Goal: Task Accomplishment & Management: Complete application form

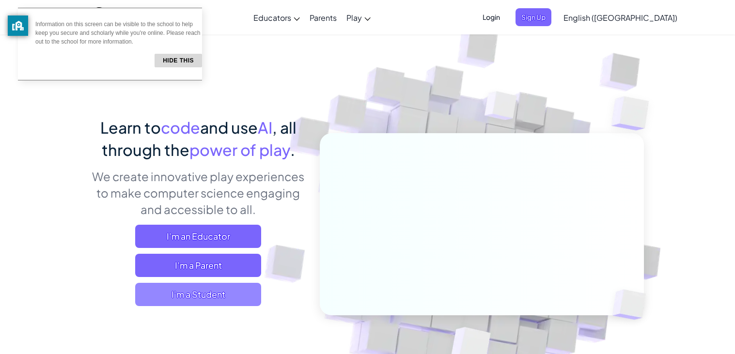
click at [246, 283] on span "I'm a Student" at bounding box center [198, 294] width 126 height 23
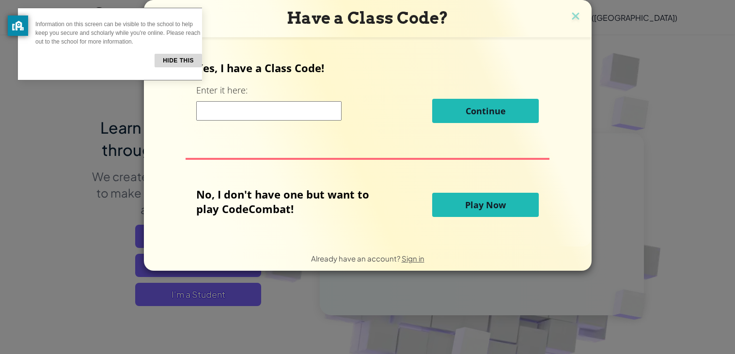
click at [298, 118] on input at bounding box center [268, 110] width 145 height 19
click at [159, 57] on button "Hide this" at bounding box center [178, 61] width 47 height 14
click at [161, 60] on button "Hide this" at bounding box center [178, 61] width 47 height 14
click at [194, 58] on div "Information on this screen can be visible to the school to help keep you secure…" at bounding box center [110, 44] width 184 height 73
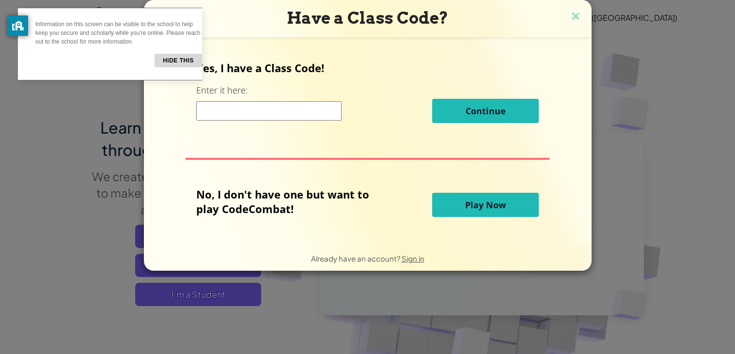
click at [180, 57] on button "Hide this" at bounding box center [178, 61] width 47 height 14
click at [272, 113] on input at bounding box center [268, 110] width 145 height 19
type input "t"
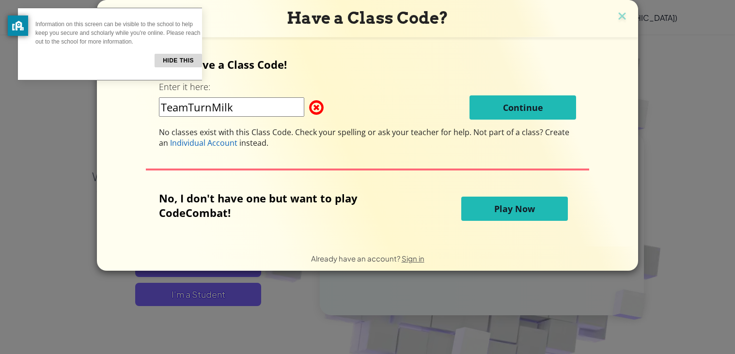
type input "TeamTurnMilk"
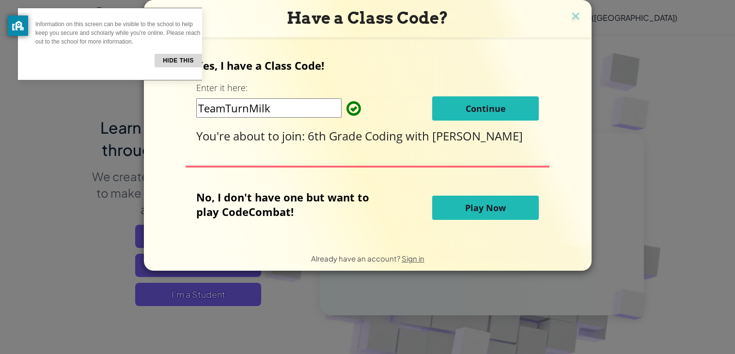
click at [446, 112] on button "Continue" at bounding box center [485, 108] width 107 height 24
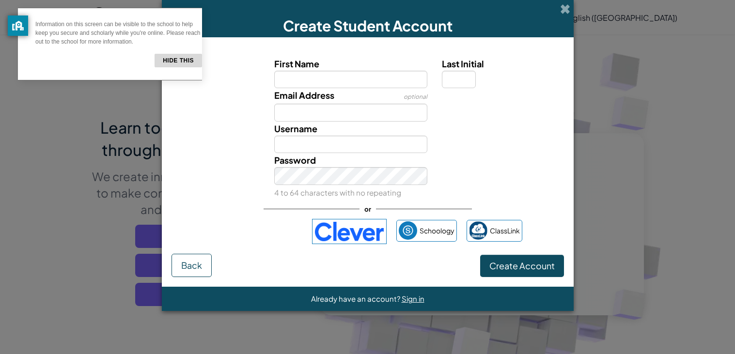
click at [402, 92] on div "Email Address optional" at bounding box center [351, 104] width 168 height 33
click at [399, 86] on input "First Name" at bounding box center [350, 80] width 153 height 18
type input "k"
type input "Kinsley"
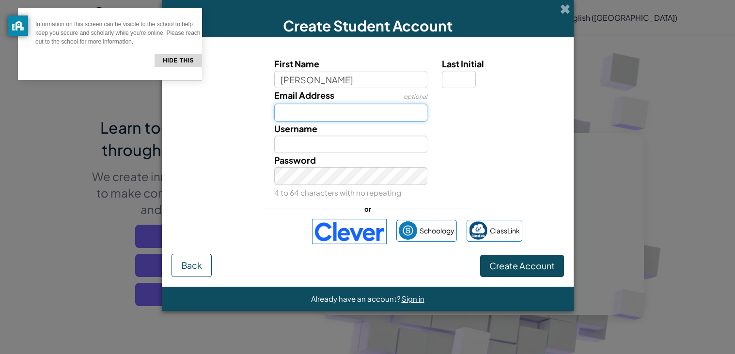
click at [357, 105] on input "Email Address" at bounding box center [350, 113] width 153 height 18
type input "Kinsley"
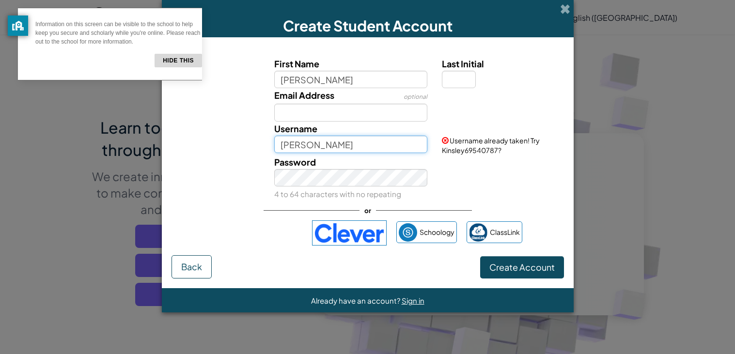
click at [365, 141] on input "Kinsley" at bounding box center [350, 145] width 153 height 18
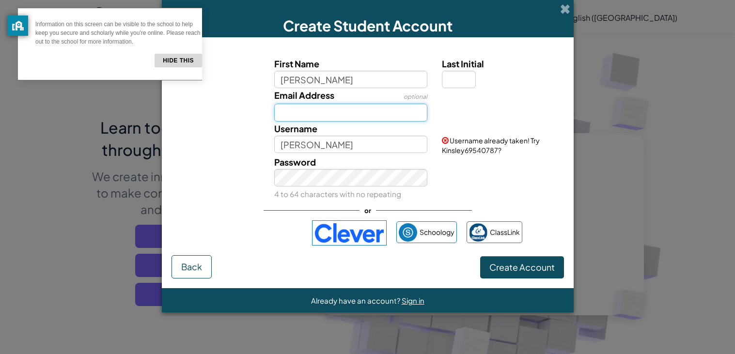
click at [416, 115] on input "Email Address" at bounding box center [350, 113] width 153 height 18
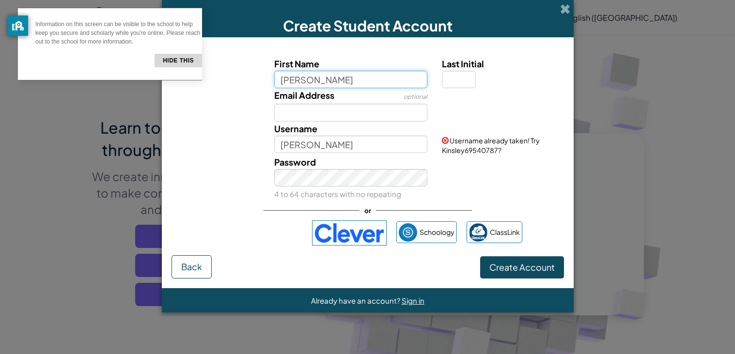
click at [382, 79] on input "Kinsley" at bounding box center [350, 80] width 153 height 18
type input "K"
type input "k"
type input "Kinsley"
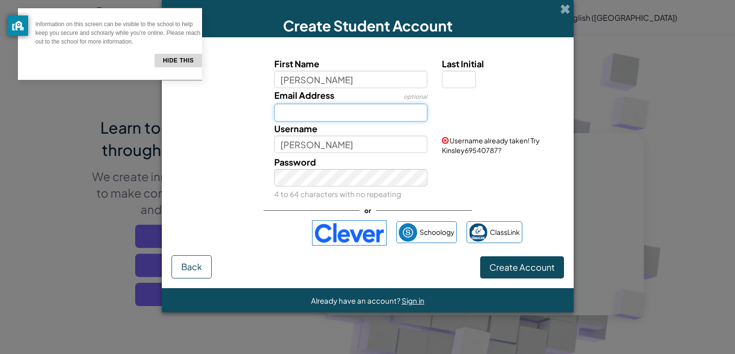
click at [370, 106] on input "Email Address" at bounding box center [350, 113] width 153 height 18
type input "Kinsley.peiker@belmontacademy.com"
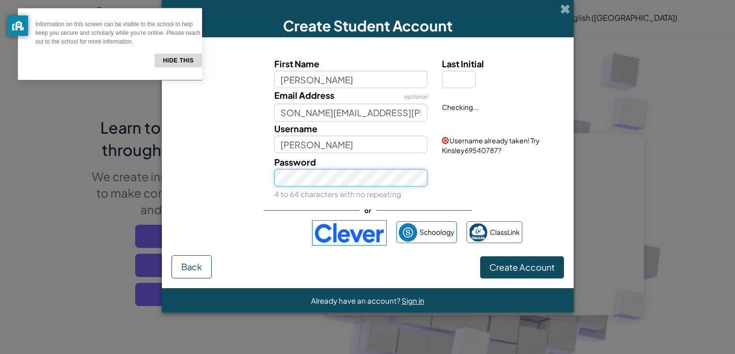
scroll to position [0, 0]
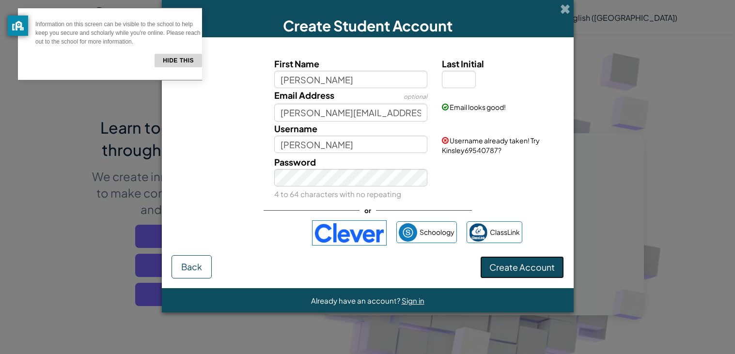
click at [501, 275] on button "Create Account" at bounding box center [522, 267] width 84 height 22
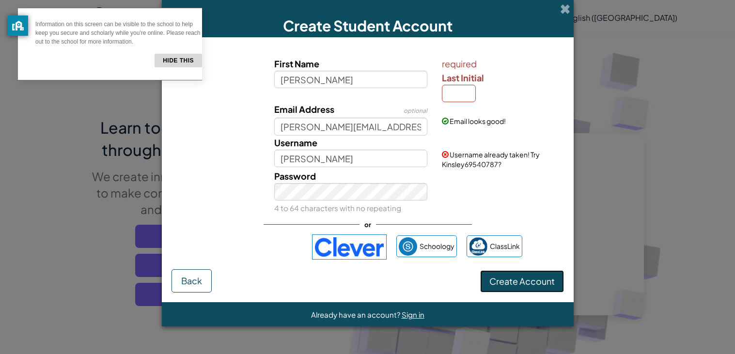
click at [501, 283] on span "Create Account" at bounding box center [521, 281] width 65 height 11
click at [519, 286] on span "Create Account" at bounding box center [521, 281] width 65 height 11
click at [533, 283] on span "Create Account" at bounding box center [521, 281] width 65 height 11
click at [448, 91] on input "Last Initial" at bounding box center [459, 94] width 34 height 18
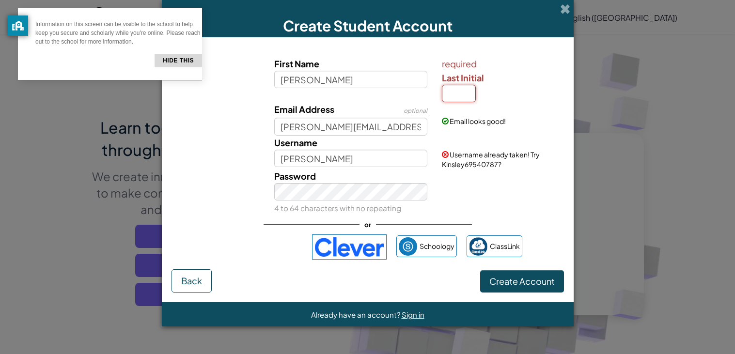
type input "p"
type input "P"
click at [542, 290] on button "Create Account" at bounding box center [522, 281] width 84 height 22
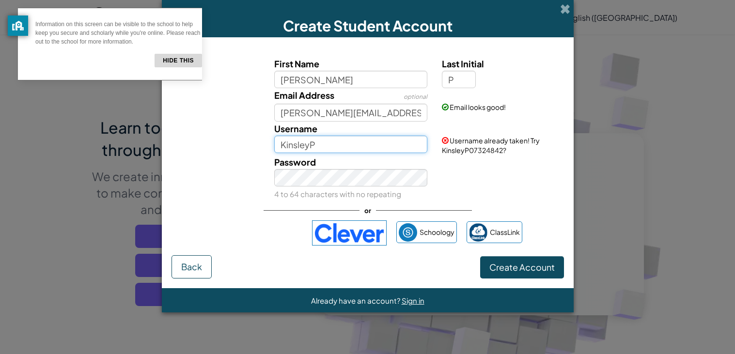
click at [310, 147] on input "KinsleyP" at bounding box center [350, 145] width 153 height 18
click at [316, 146] on input "[PERSON_NAME] P" at bounding box center [350, 145] width 153 height 18
type input "[PERSON_NAME] P"
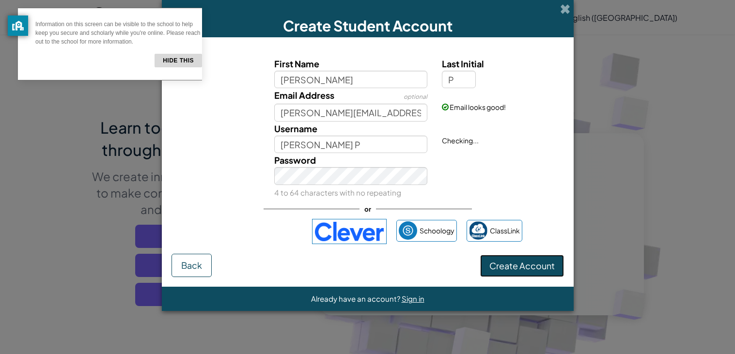
click at [512, 263] on button "Create Account" at bounding box center [522, 266] width 84 height 22
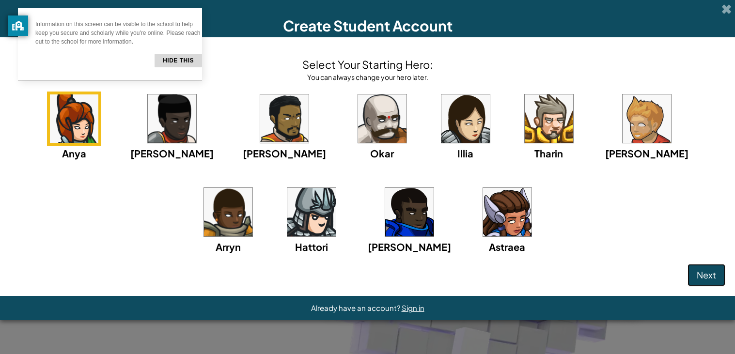
click at [169, 63] on button "Hide this" at bounding box center [178, 61] width 47 height 14
click at [163, 56] on button "Hide this" at bounding box center [178, 61] width 47 height 14
click at [697, 275] on span "Next" at bounding box center [706, 274] width 19 height 11
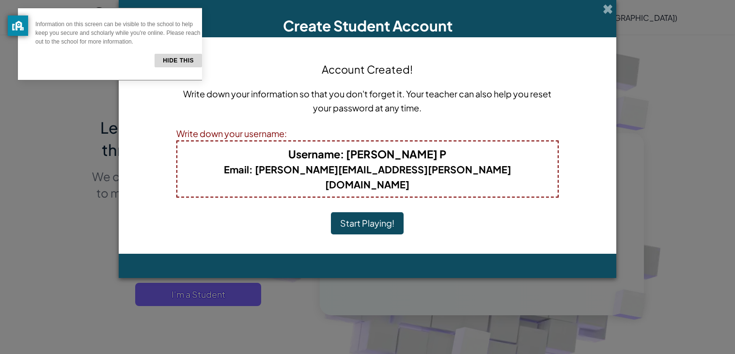
click at [370, 212] on button "Start Playing!" at bounding box center [367, 223] width 73 height 22
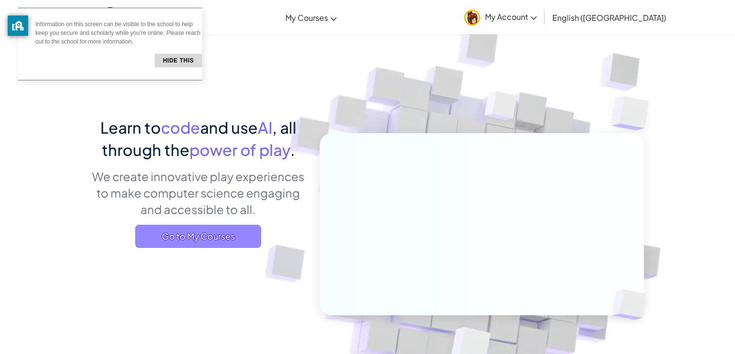
click at [237, 239] on span "Go to My Courses" at bounding box center [198, 236] width 126 height 23
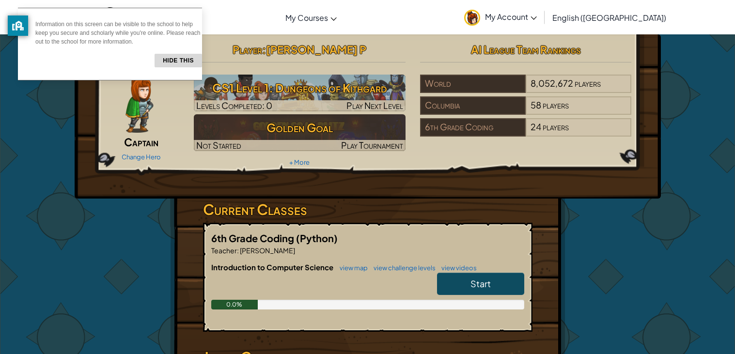
click at [466, 290] on link "Start" at bounding box center [480, 284] width 87 height 22
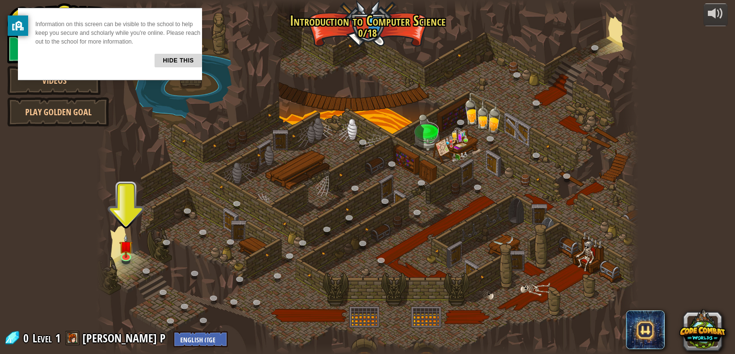
click at [181, 59] on button "Hide this" at bounding box center [178, 61] width 47 height 14
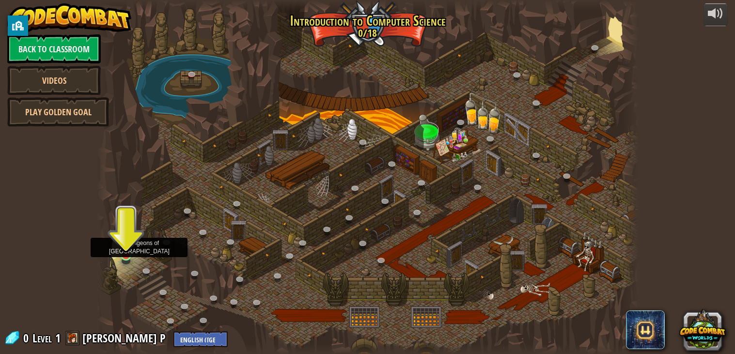
click at [131, 246] on img at bounding box center [126, 240] width 14 height 31
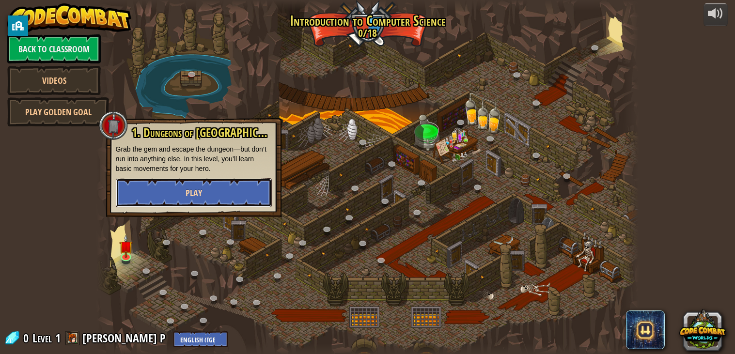
click at [195, 198] on span "Play" at bounding box center [194, 193] width 16 height 12
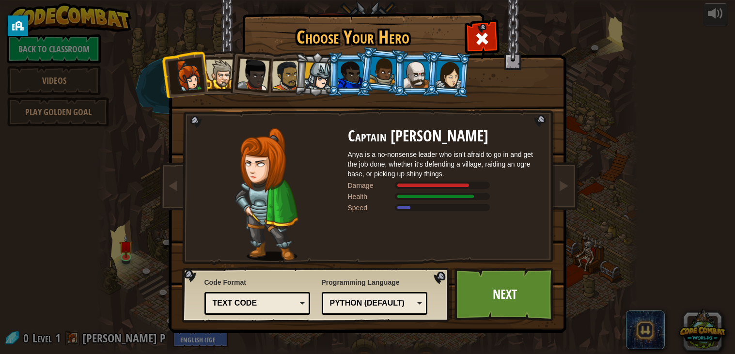
click at [246, 300] on div "Text code" at bounding box center [255, 303] width 84 height 11
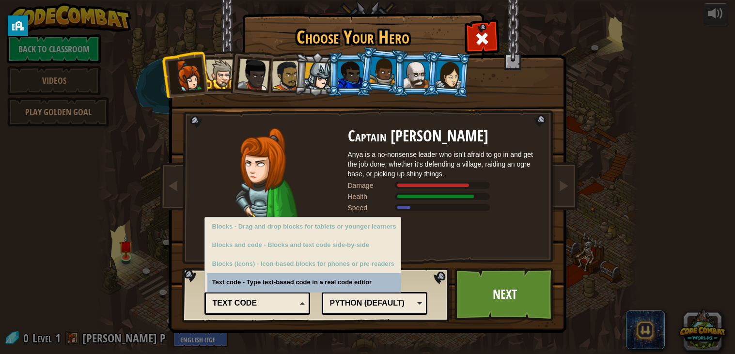
click at [343, 310] on div "Python (Default)" at bounding box center [375, 303] width 94 height 15
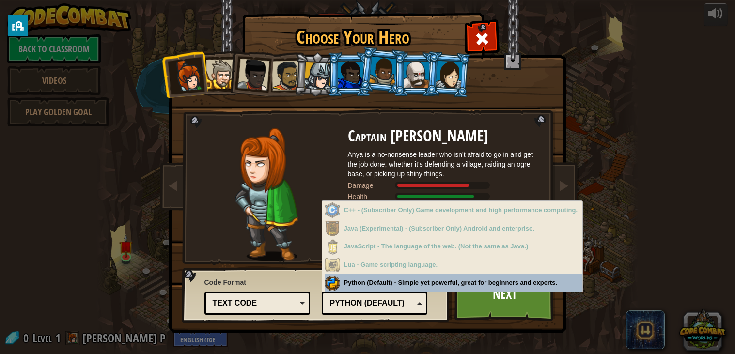
click at [248, 301] on div "Text code" at bounding box center [255, 303] width 84 height 11
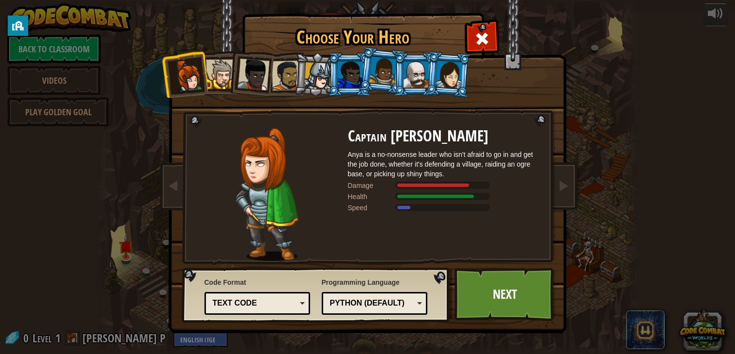
click at [349, 290] on div "Code Format Text code Blocks and code Blocks Blocks (Icons) Text code Blocks - …" at bounding box center [316, 294] width 262 height 49
click at [470, 305] on link "Next" at bounding box center [505, 294] width 101 height 53
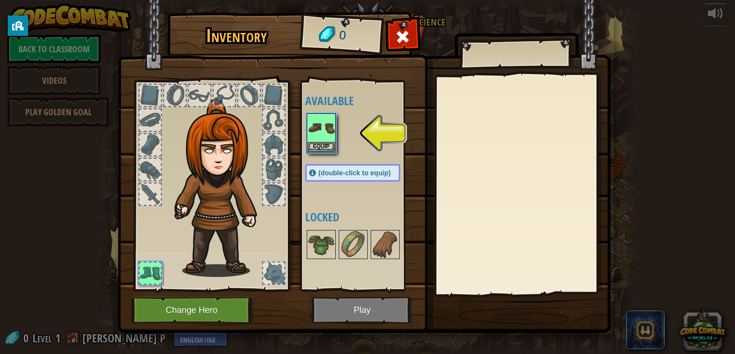
click at [469, 260] on div at bounding box center [522, 185] width 171 height 218
click at [325, 134] on img at bounding box center [321, 127] width 27 height 27
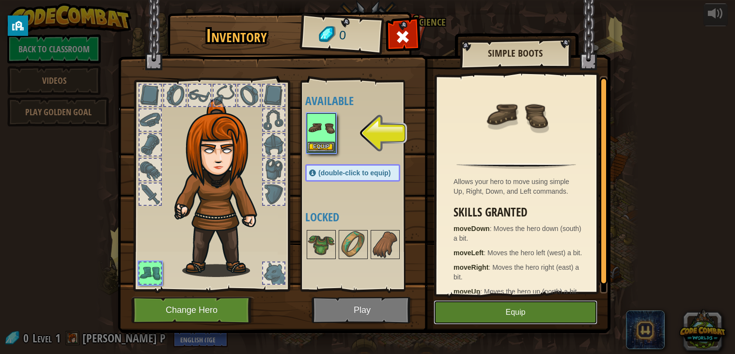
click at [536, 308] on button "Equip" at bounding box center [516, 312] width 164 height 24
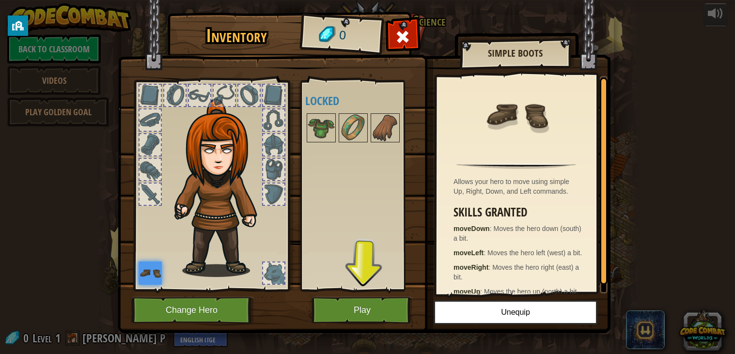
click at [413, 301] on img at bounding box center [364, 158] width 493 height 352
click at [395, 309] on button "Play" at bounding box center [362, 310] width 101 height 27
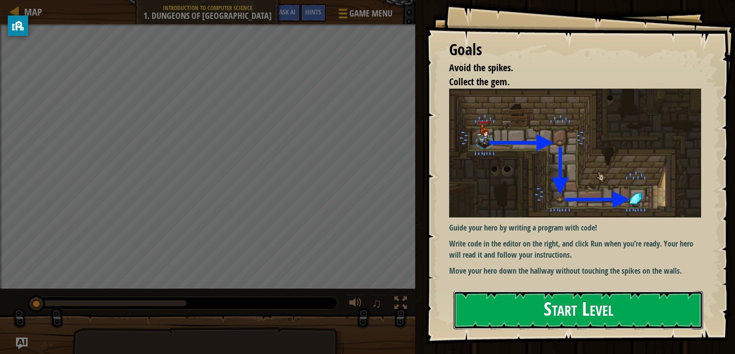
click at [578, 323] on button "Start Level" at bounding box center [579, 310] width 250 height 38
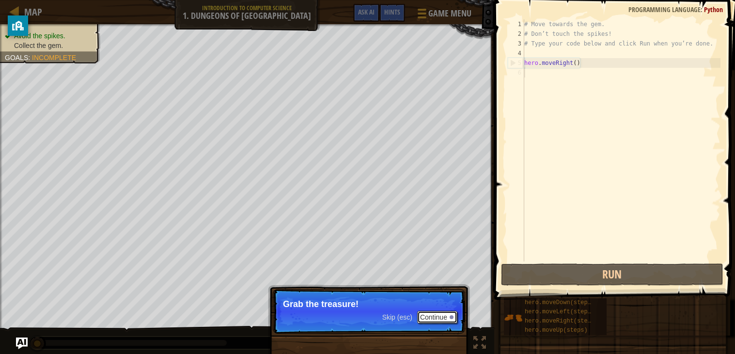
click at [448, 314] on button "Continue" at bounding box center [437, 317] width 40 height 13
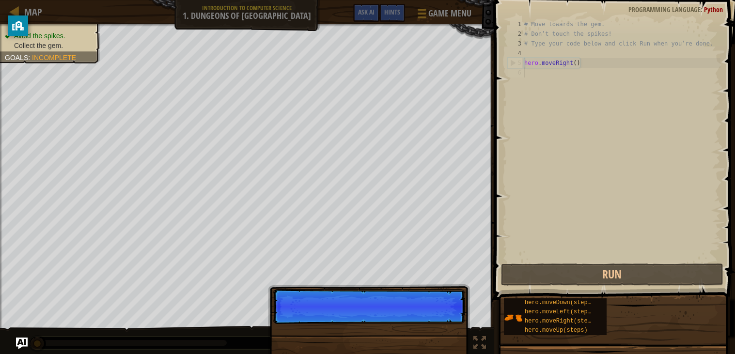
scroll to position [4, 0]
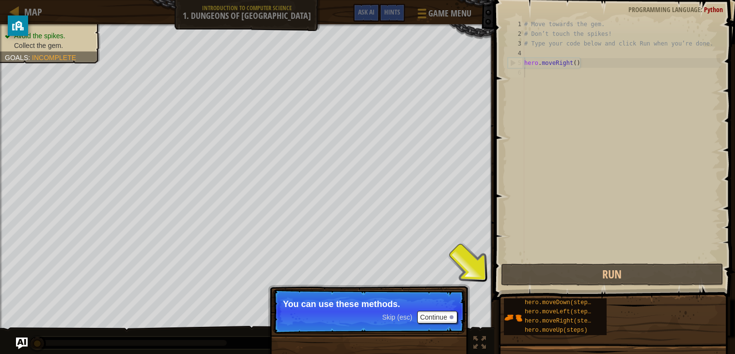
click at [398, 319] on span "Skip (esc)" at bounding box center [397, 318] width 30 height 8
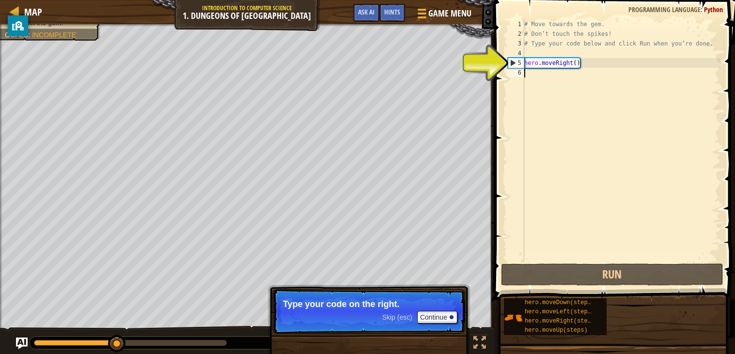
click at [401, 319] on span "Skip (esc)" at bounding box center [397, 318] width 30 height 8
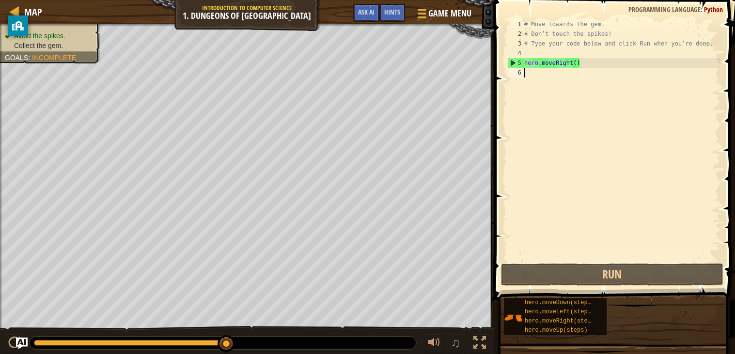
drag, startPoint x: 225, startPoint y: 343, endPoint x: 480, endPoint y: 354, distance: 255.6
drag, startPoint x: 221, startPoint y: 344, endPoint x: 244, endPoint y: 347, distance: 23.0
click at [244, 347] on div at bounding box center [223, 343] width 387 height 13
click at [530, 76] on div "# Move towards the gem. # Don’t touch the spikes! # Type your code below and cl…" at bounding box center [621, 150] width 198 height 262
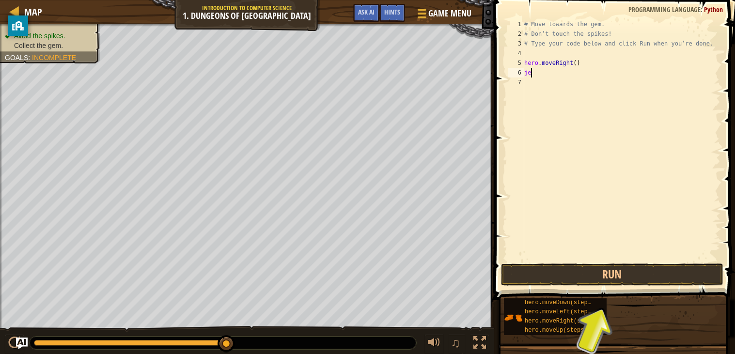
type textarea "j"
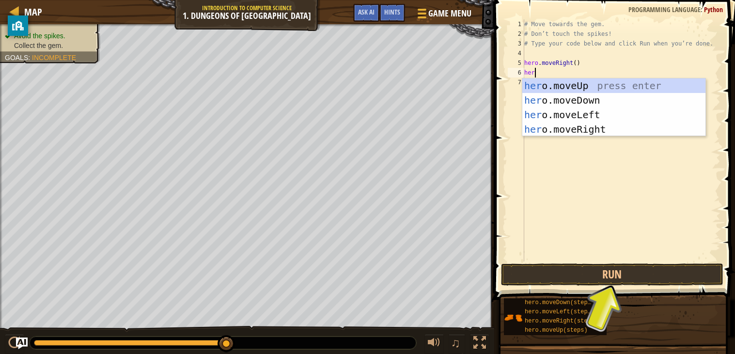
scroll to position [4, 0]
type textarea "hero."
click at [572, 102] on div "hero. moveUp press enter hero. moveDown press enter hero. moveLeft press enter …" at bounding box center [613, 122] width 183 height 87
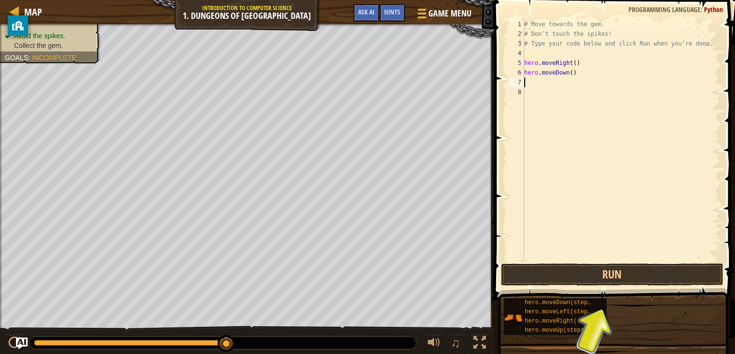
scroll to position [4, 0]
click at [576, 63] on div "# Move towards the gem. # Don’t touch the spikes! # Type your code below and cl…" at bounding box center [621, 150] width 198 height 262
click at [576, 70] on div "# Move towards the gem. # Don’t touch the spikes! # Type your code below and cl…" at bounding box center [621, 150] width 198 height 262
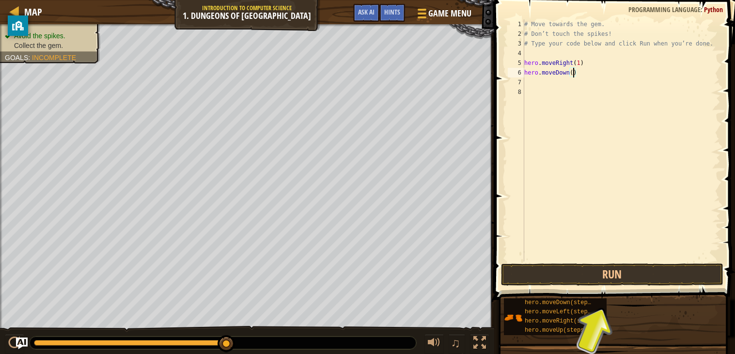
click at [574, 71] on div "# Move towards the gem. # Don’t touch the spikes! # Type your code below and cl…" at bounding box center [621, 150] width 198 height 262
type textarea "hero.moveDown(1)"
click at [528, 79] on div "# Move towards the gem. # Don’t touch the spikes! # Type your code below and cl…" at bounding box center [621, 150] width 198 height 262
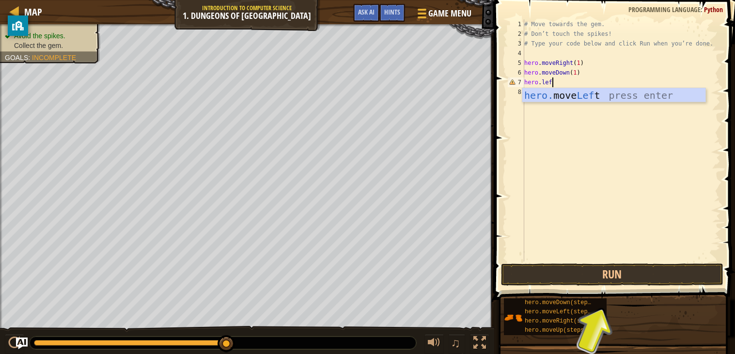
scroll to position [4, 1]
type textarea "hero.left"
click at [575, 92] on div "hero. move Left press enter" at bounding box center [613, 110] width 183 height 44
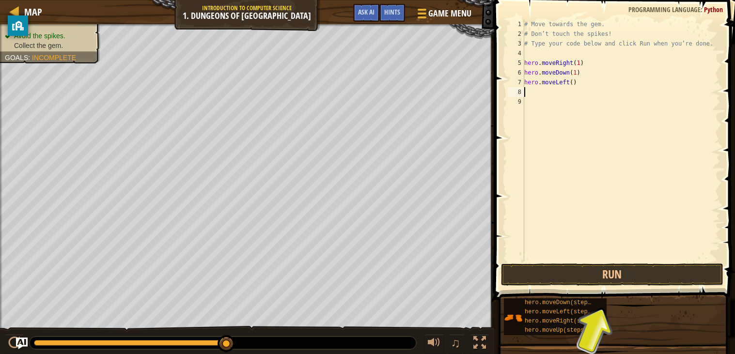
scroll to position [4, 0]
click at [570, 63] on div "# Move towards the gem. # Don’t touch the spikes! # Type your code below and cl…" at bounding box center [621, 150] width 198 height 262
click at [574, 63] on div "# Move towards the gem. # Don’t touch the spikes! # Type your code below and cl…" at bounding box center [621, 150] width 198 height 262
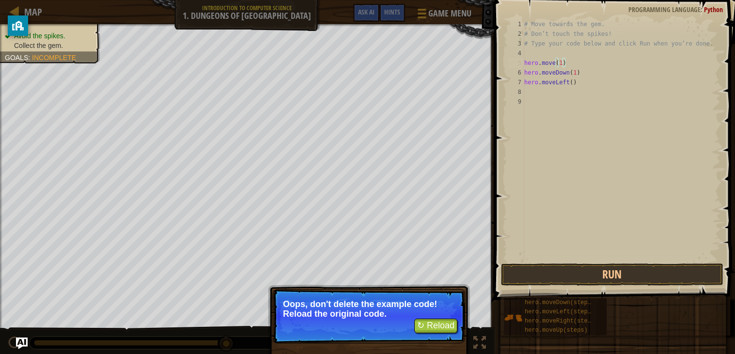
type textarea "hero.move(1)"
click at [435, 321] on button "↻ Reload" at bounding box center [435, 326] width 43 height 15
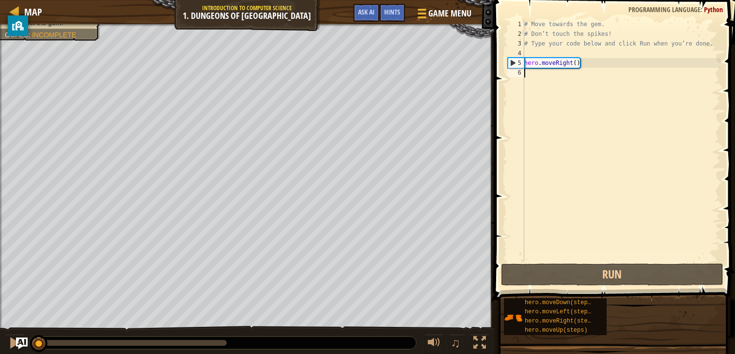
click at [529, 74] on div "# Move towards the gem. # Don’t touch the spikes! # Type your code below and cl…" at bounding box center [621, 150] width 198 height 262
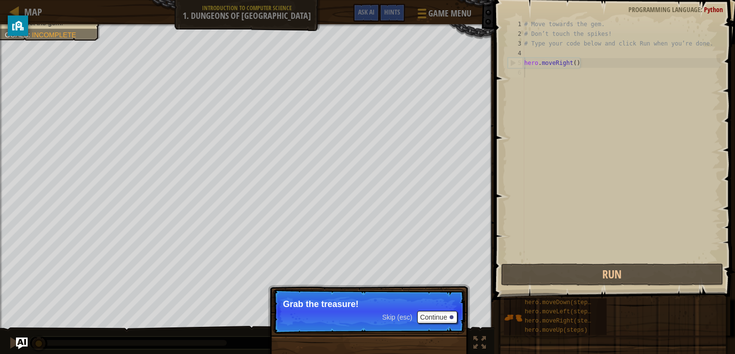
click at [394, 320] on span "Skip (esc)" at bounding box center [397, 318] width 30 height 8
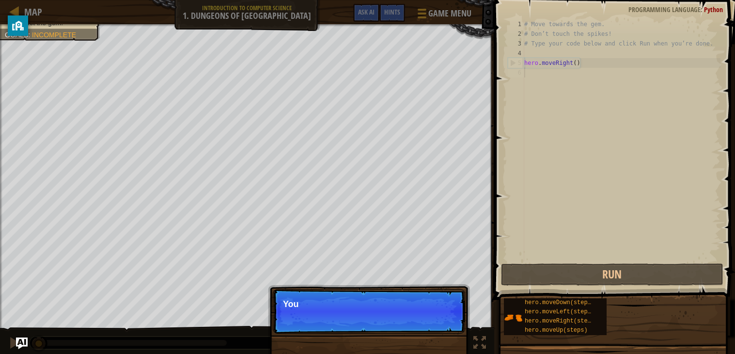
click at [394, 320] on p "Skip (esc) Continue You" at bounding box center [369, 311] width 192 height 45
click at [396, 320] on span "Skip (esc)" at bounding box center [397, 318] width 30 height 8
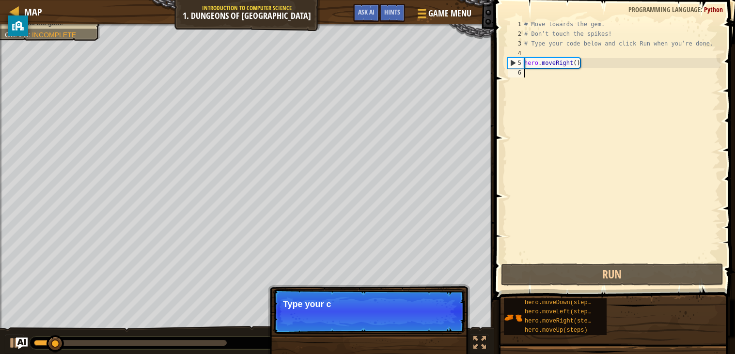
click at [398, 320] on p "Skip (esc) Continue Type your c" at bounding box center [369, 311] width 192 height 45
click at [397, 320] on span "Skip (esc)" at bounding box center [397, 318] width 30 height 8
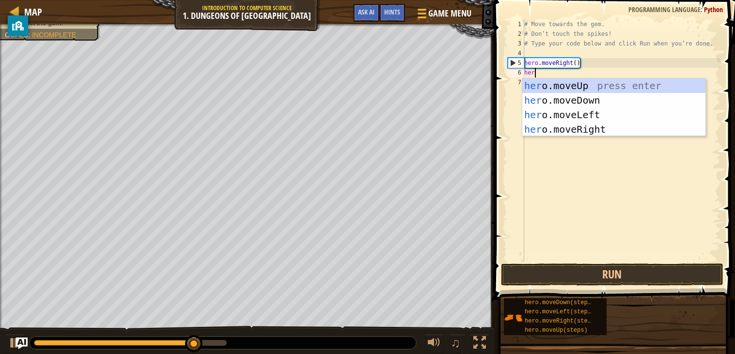
type textarea "hero"
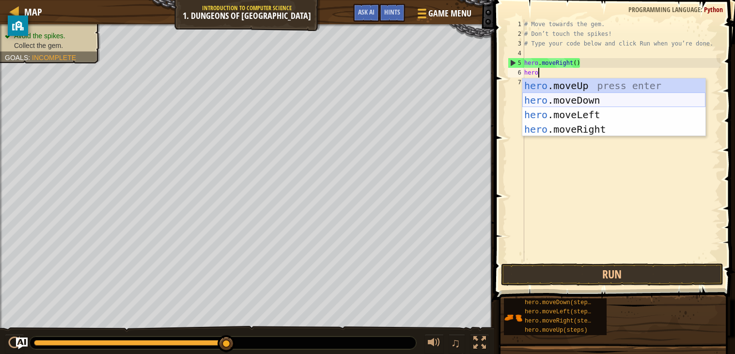
click at [587, 101] on div "hero .moveUp press enter hero .moveDown press enter hero .moveLeft press enter …" at bounding box center [613, 122] width 183 height 87
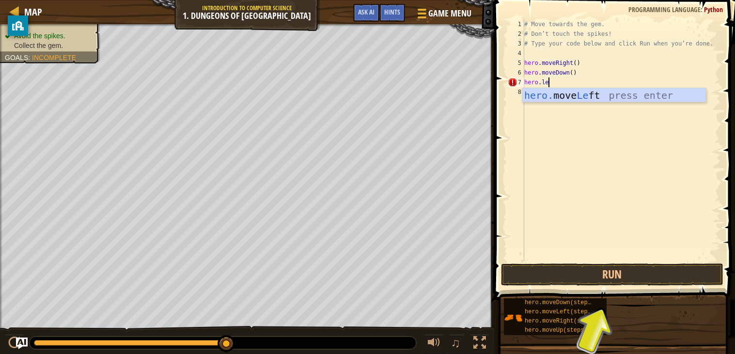
scroll to position [4, 1]
type textarea "hero.left"
click at [570, 93] on div "hero. move Left press enter" at bounding box center [613, 110] width 183 height 44
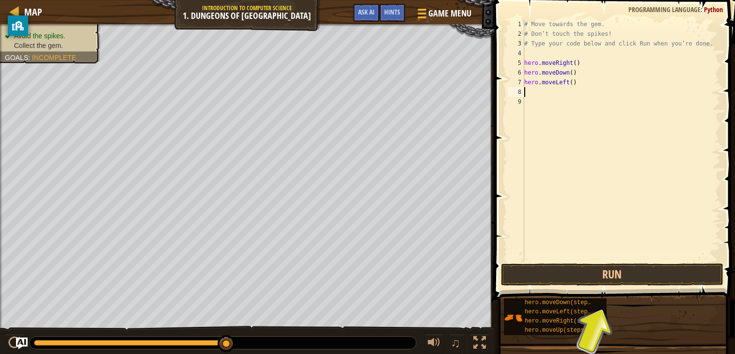
scroll to position [4, 0]
click at [573, 81] on div "# Move towards the gem. # Don’t touch the spikes! # Type your code below and cl…" at bounding box center [621, 150] width 198 height 262
click at [575, 72] on div "# Move towards the gem. # Don’t touch the spikes! # Type your code below and cl…" at bounding box center [621, 150] width 198 height 262
click at [574, 70] on div "# Move towards the gem. # Don’t touch the spikes! # Type your code below and cl…" at bounding box center [621, 150] width 198 height 262
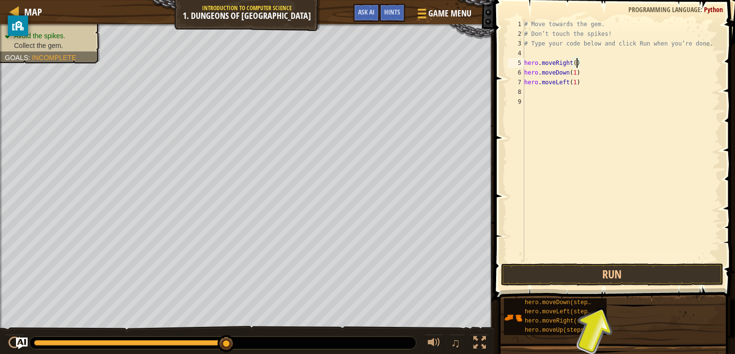
click at [577, 61] on div "# Move towards the gem. # Don’t touch the spikes! # Type your code below and cl…" at bounding box center [621, 150] width 198 height 262
click at [617, 273] on button "Run" at bounding box center [612, 275] width 222 height 22
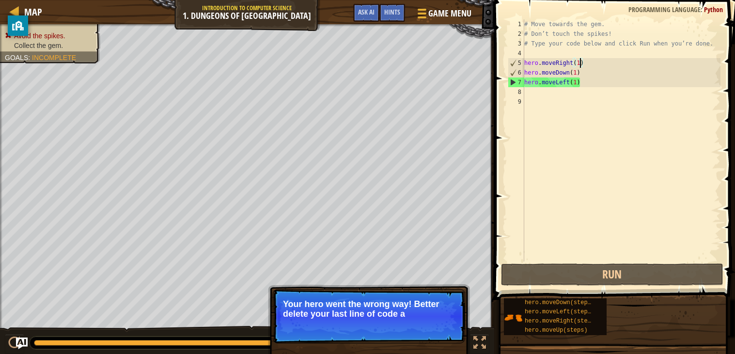
click at [568, 81] on div "# Move towards the gem. # Don’t touch the spikes! # Type your code below and cl…" at bounding box center [621, 150] width 198 height 262
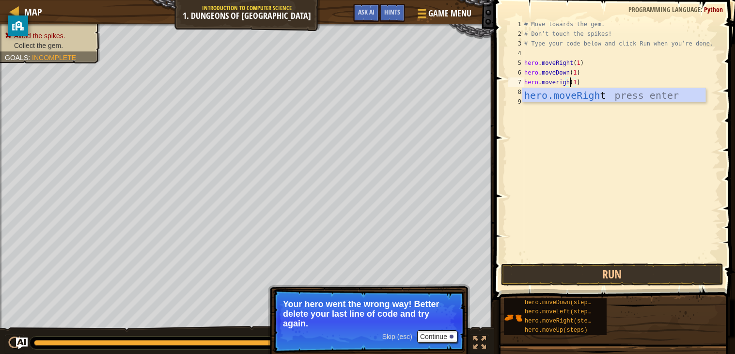
scroll to position [4, 3]
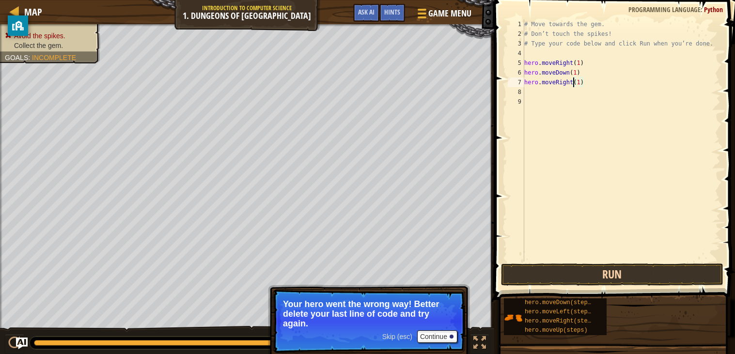
type textarea "hero.moveRight(1)"
click at [626, 268] on button "Run" at bounding box center [612, 275] width 222 height 22
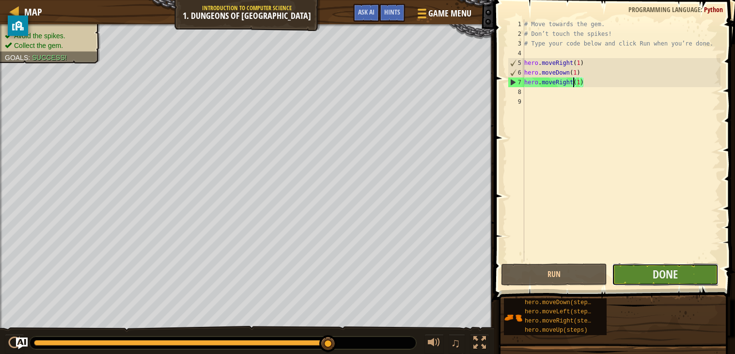
click at [708, 276] on button "Done" at bounding box center [665, 275] width 106 height 22
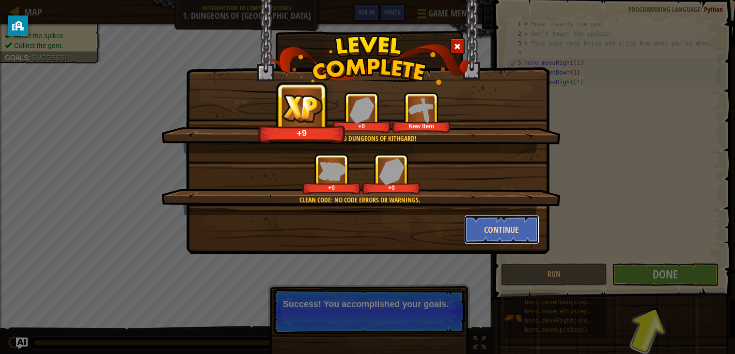
click at [504, 218] on button "Continue" at bounding box center [501, 229] width 75 height 29
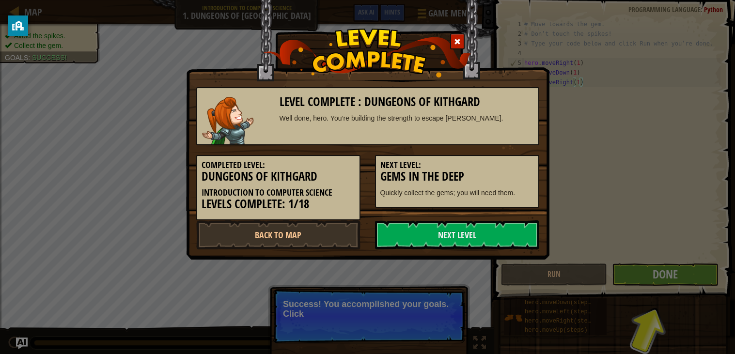
click at [504, 218] on div "Completed Level: Dungeons of Kithgard Introduction to Computer Science Levels C…" at bounding box center [368, 182] width 358 height 75
click at [511, 229] on link "Next Level" at bounding box center [457, 234] width 164 height 29
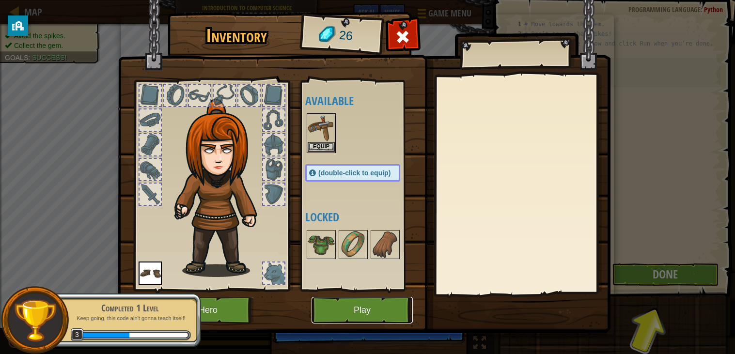
click at [376, 303] on button "Play" at bounding box center [362, 310] width 101 height 27
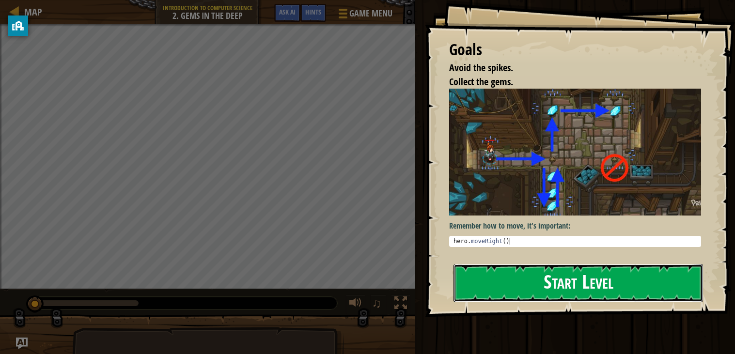
click at [493, 299] on button "Start Level" at bounding box center [579, 283] width 250 height 38
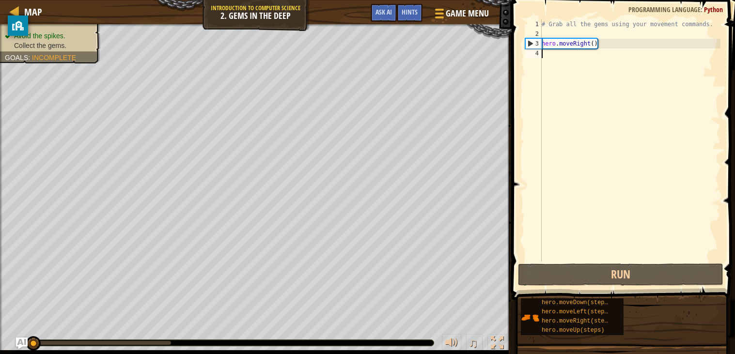
click at [596, 44] on div "# Grab all the gems using your movement commands. hero . moveRight ( )" at bounding box center [630, 150] width 181 height 262
type textarea "hero.moveRight(1)"
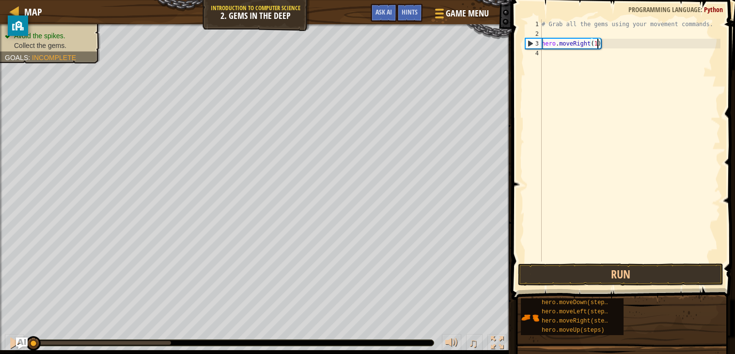
scroll to position [4, 4]
click at [546, 52] on div "# Grab all the gems using your movement commands. hero . moveRight ( 1 )" at bounding box center [630, 150] width 181 height 262
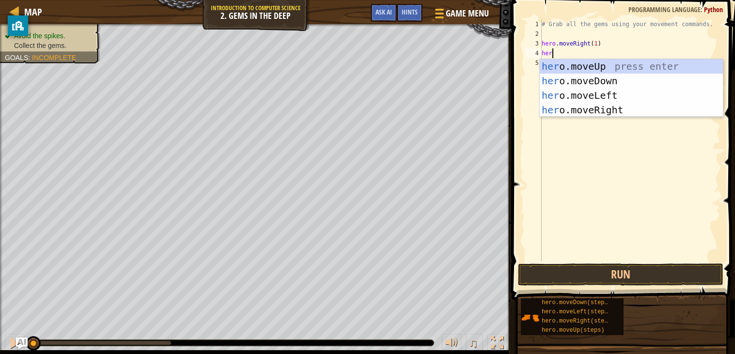
scroll to position [4, 0]
type textarea "hero.m"
click at [594, 70] on div "hero.m oveUp press enter hero.m oveDown press enter hero.m oveLeft press enter …" at bounding box center [631, 102] width 183 height 87
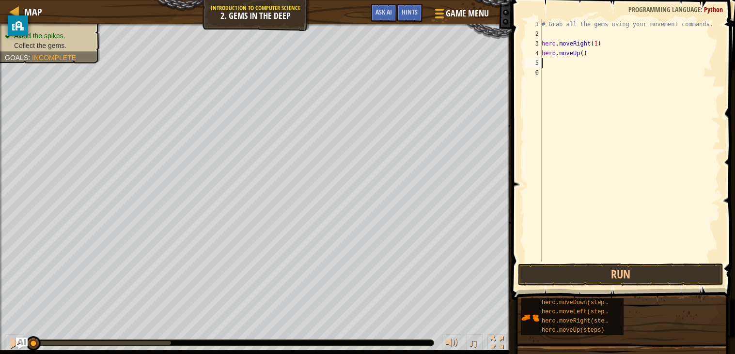
click at [583, 54] on div "# Grab all the gems using your movement commands. hero . moveRight ( 1 ) hero .…" at bounding box center [630, 150] width 181 height 262
type textarea "hero.moveUp(1)"
click at [545, 60] on div "# Grab all the gems using your movement commands. hero . moveRight ( 1 ) hero .…" at bounding box center [630, 150] width 181 height 262
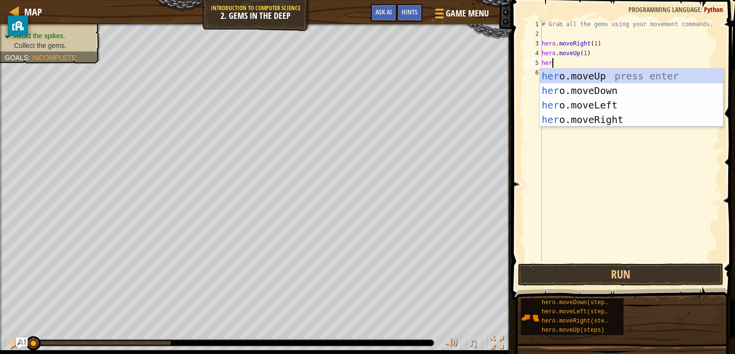
scroll to position [4, 0]
type textarea "hero."
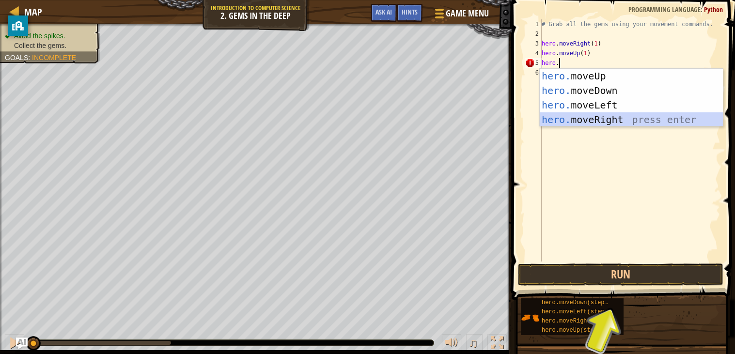
click at [607, 116] on div "hero. moveUp press enter hero. moveDown press enter hero. moveLeft press enter …" at bounding box center [631, 112] width 183 height 87
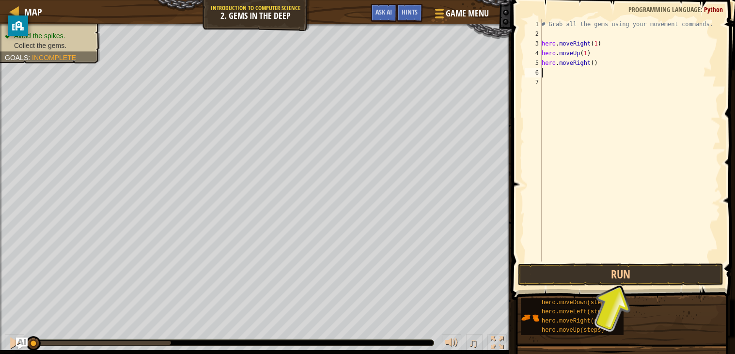
click at [597, 64] on div "# Grab all the gems using your movement commands. hero . moveRight ( 1 ) hero .…" at bounding box center [630, 150] width 181 height 262
type textarea "hero.moveRight()1"
click at [546, 70] on div "# Grab all the gems using your movement commands. hero . moveRight ( 1 ) hero .…" at bounding box center [630, 150] width 181 height 262
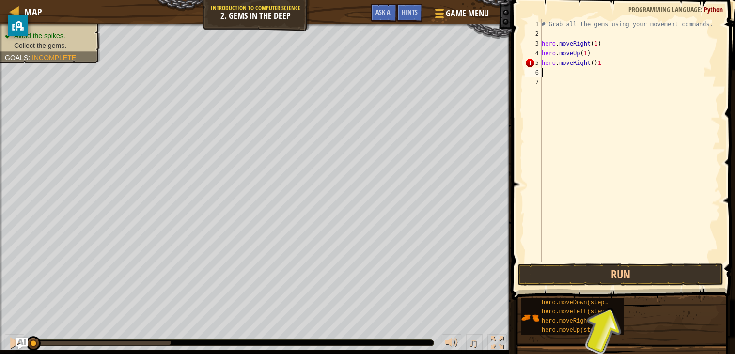
click at [602, 60] on div "# Grab all the gems using your movement commands. hero . moveRight ( 1 ) hero .…" at bounding box center [630, 150] width 181 height 262
click at [595, 62] on div "# Grab all the gems using your movement commands. hero . moveRight ( 1 ) hero .…" at bounding box center [630, 150] width 181 height 262
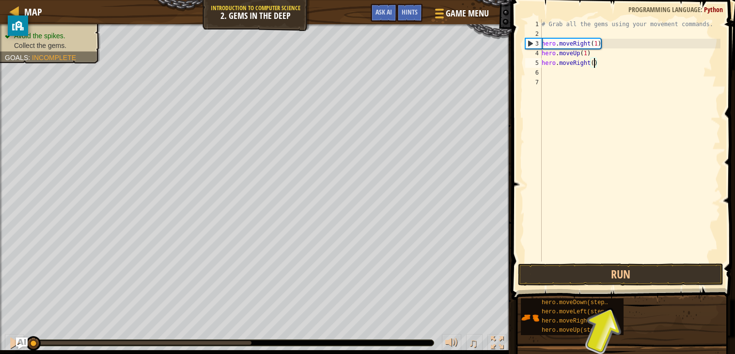
type textarea "hero.moveRight(1)"
click at [551, 72] on div "# Grab all the gems using your movement commands. hero . moveRight ( 1 ) hero .…" at bounding box center [630, 150] width 181 height 262
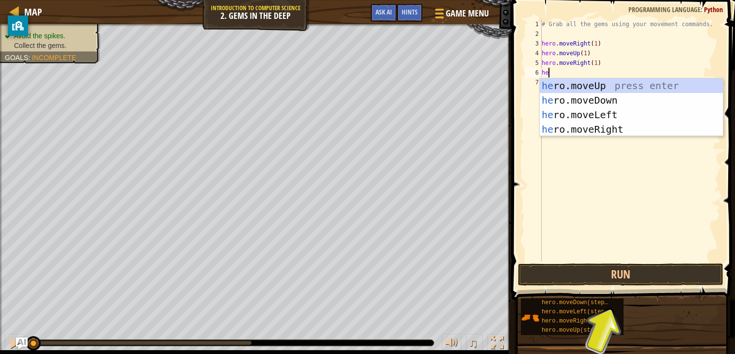
scroll to position [4, 0]
type textarea "hero."
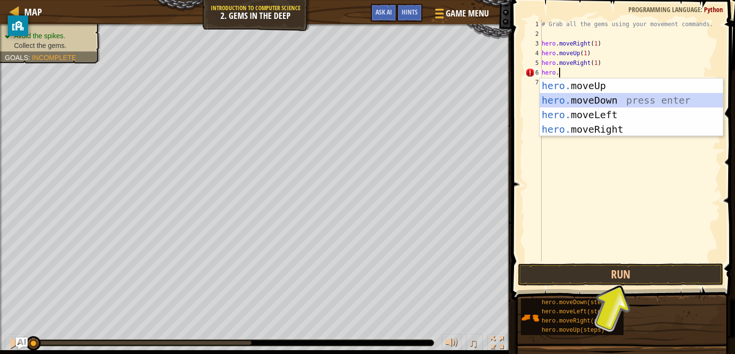
click at [609, 99] on div "hero. moveUp press enter hero. moveDown press enter hero. moveLeft press enter …" at bounding box center [631, 122] width 183 height 87
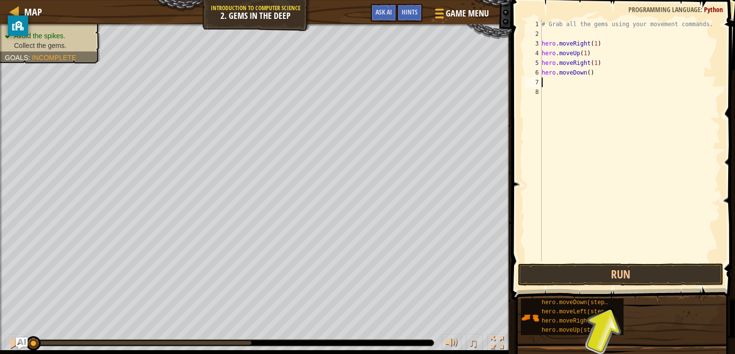
click at [593, 71] on div "# Grab all the gems using your movement commands. hero . moveRight ( 1 ) hero .…" at bounding box center [630, 150] width 181 height 262
click at [589, 71] on div "# Grab all the gems using your movement commands. hero . moveRight ( 1 ) hero .…" at bounding box center [630, 150] width 181 height 262
type textarea "hero.moveDown1()"
click at [547, 81] on div "# Grab all the gems using your movement commands. hero . moveRight ( 1 ) hero .…" at bounding box center [630, 150] width 181 height 262
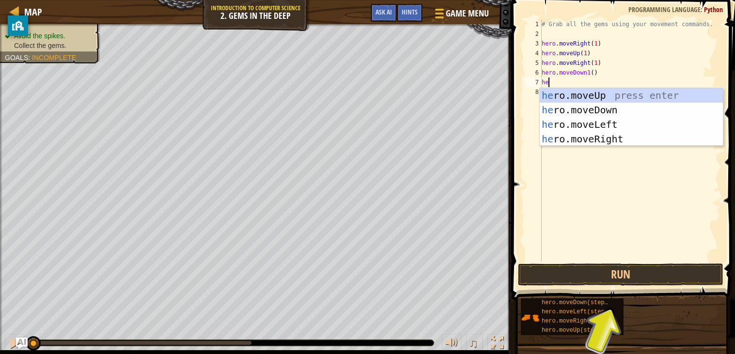
scroll to position [4, 0]
type textarea "hero"
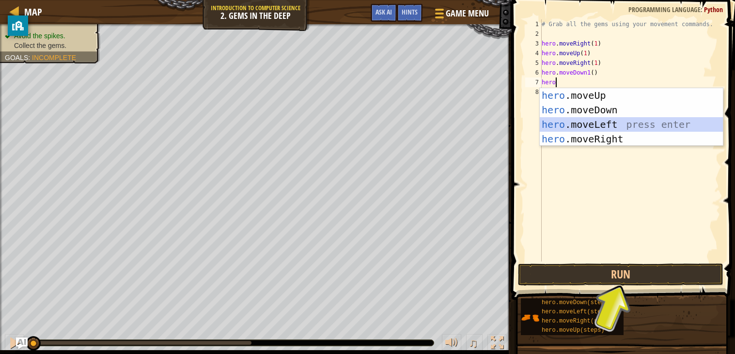
click at [592, 124] on div "hero .moveUp press enter hero .moveDown press enter hero .moveLeft press enter …" at bounding box center [631, 131] width 183 height 87
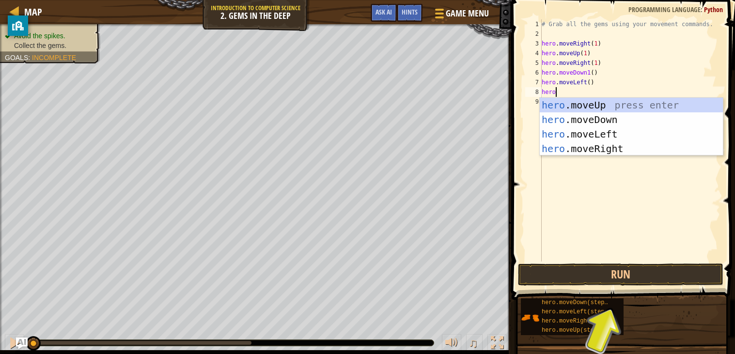
type textarea "hero."
click at [617, 116] on div "hero. moveUp press enter hero. moveDown press enter hero. moveLeft press enter …" at bounding box center [631, 141] width 183 height 87
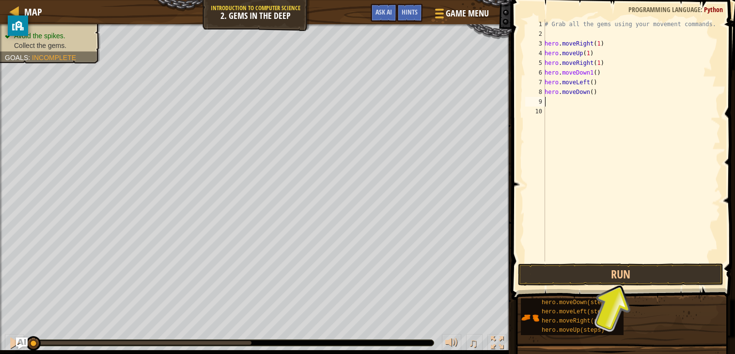
click at [596, 74] on div "# Grab all the gems using your movement commands. hero . moveRight ( 1 ) hero .…" at bounding box center [632, 150] width 178 height 262
click at [594, 80] on div "# Grab all the gems using your movement commands. hero . moveRight ( 1 ) hero .…" at bounding box center [632, 150] width 178 height 262
click at [594, 94] on div "# Grab all the gems using your movement commands. hero . moveRight ( 1 ) hero .…" at bounding box center [632, 150] width 178 height 262
click at [643, 276] on button "Run" at bounding box center [620, 275] width 205 height 22
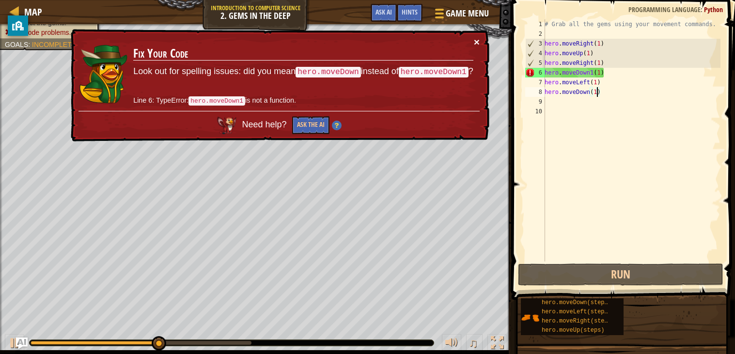
click at [477, 41] on button "×" at bounding box center [477, 42] width 6 height 10
click at [478, 38] on button "×" at bounding box center [477, 42] width 6 height 10
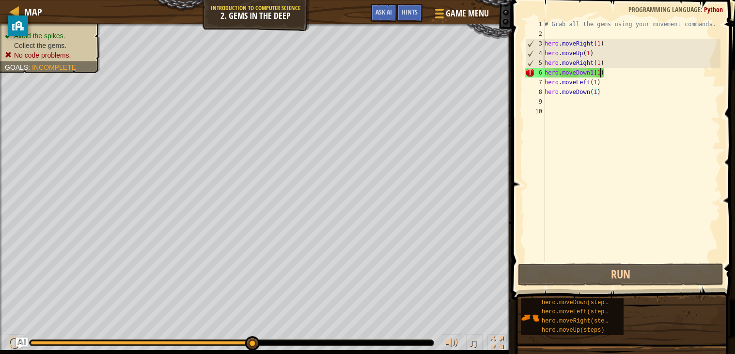
click at [600, 75] on div "# Grab all the gems using your movement commands. hero . moveRight ( 1 ) hero .…" at bounding box center [632, 150] width 178 height 262
click at [595, 72] on div "# Grab all the gems using your movement commands. hero . moveRight ( 1 ) hero .…" at bounding box center [632, 150] width 178 height 262
type textarea "hero.moveDown(1)"
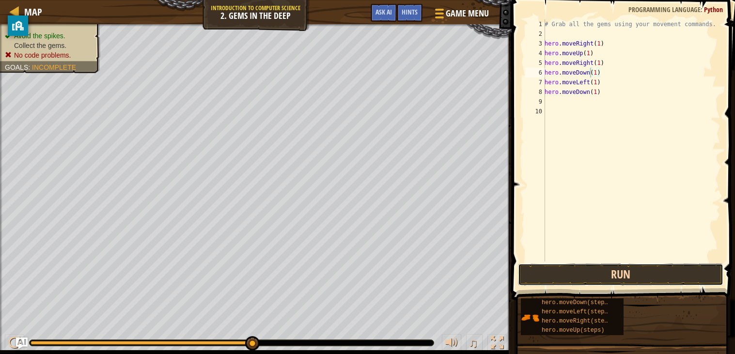
click at [659, 275] on button "Run" at bounding box center [620, 275] width 205 height 22
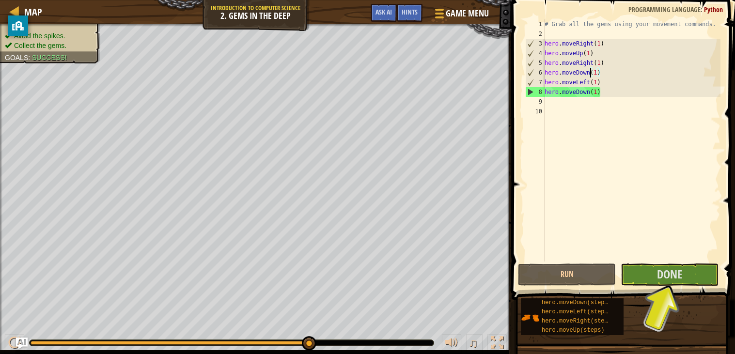
click at [548, 103] on div "# Grab all the gems using your movement commands. hero . moveRight ( 1 ) hero .…" at bounding box center [632, 150] width 178 height 262
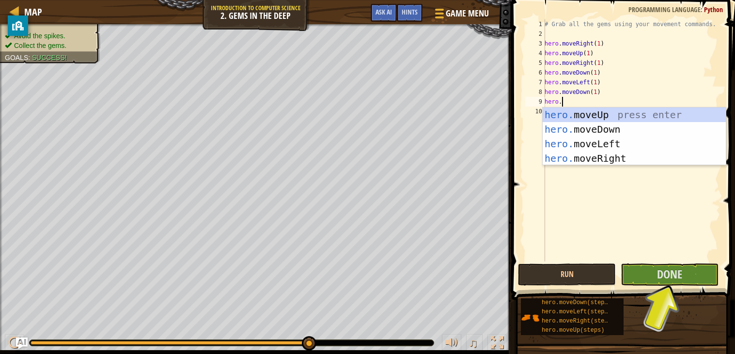
scroll to position [4, 1]
type textarea "hero.move"
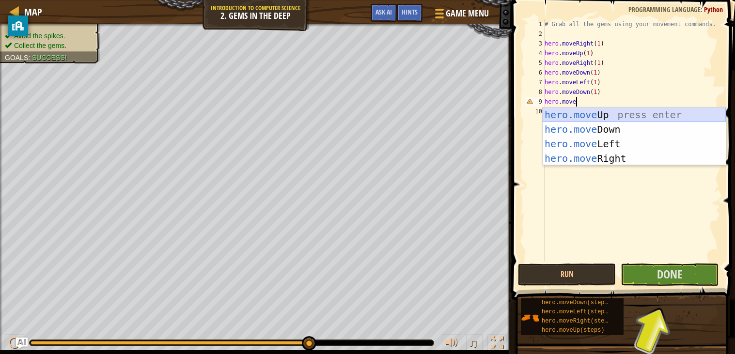
click at [592, 117] on div "hero.move Up press enter hero.move Down press enter hero.move Left press enter …" at bounding box center [634, 151] width 183 height 87
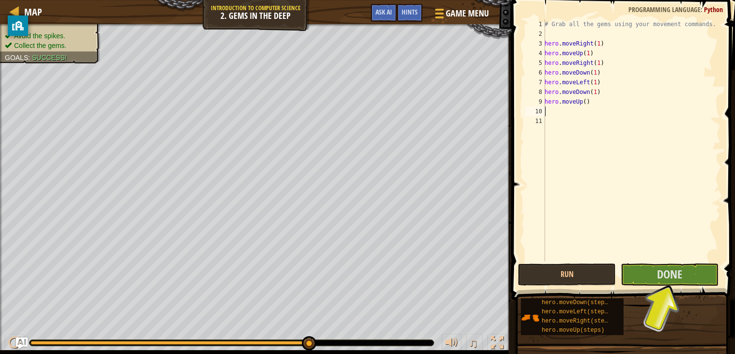
scroll to position [4, 0]
click at [586, 102] on div "# Grab all the gems using your movement commands. hero . moveRight ( 1 ) hero .…" at bounding box center [632, 150] width 178 height 262
type textarea "hero.moveUp(2)"
click at [552, 109] on div "# Grab all the gems using your movement commands. hero . moveRight ( 1 ) hero .…" at bounding box center [632, 150] width 178 height 262
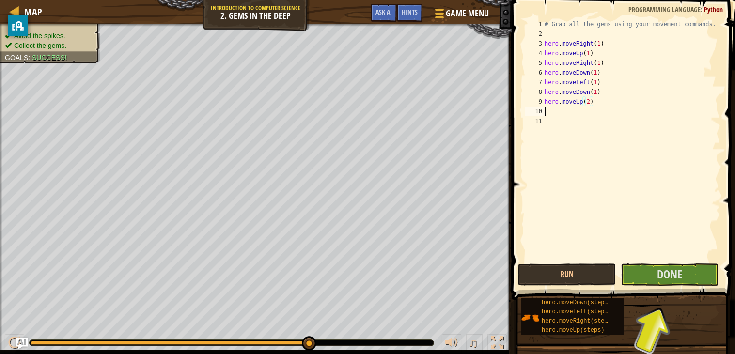
scroll to position [4, 0]
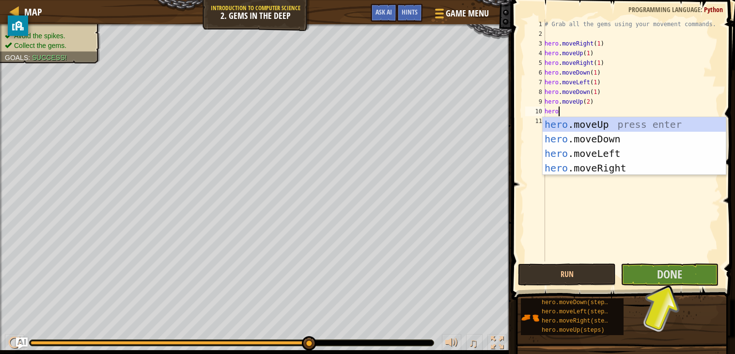
type textarea "hero."
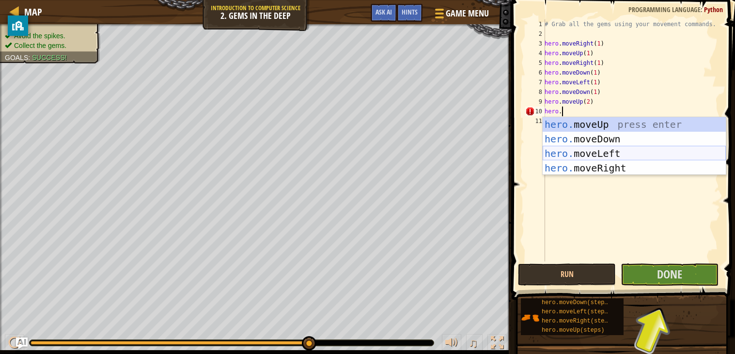
click at [580, 154] on div "hero. moveUp press enter hero. moveDown press enter hero. moveLeft press enter …" at bounding box center [634, 160] width 183 height 87
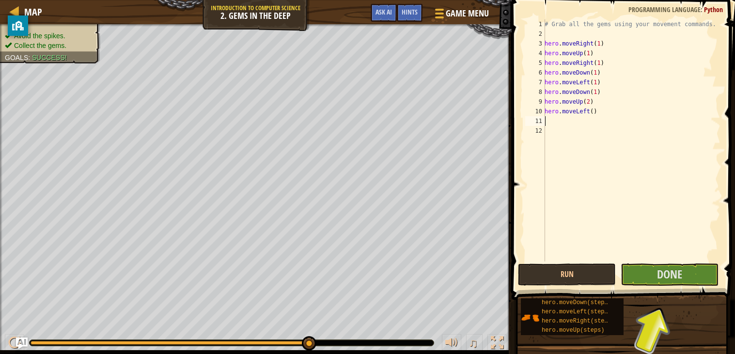
click at [597, 114] on div "# Grab all the gems using your movement commands. hero . moveRight ( 1 ) hero .…" at bounding box center [632, 150] width 178 height 262
click at [593, 114] on div "# Grab all the gems using your movement commands. hero . moveRight ( 1 ) hero .…" at bounding box center [632, 150] width 178 height 262
click at [654, 281] on button "Done" at bounding box center [670, 275] width 98 height 22
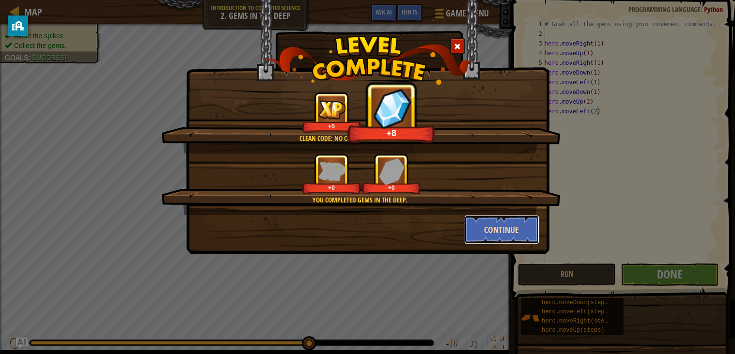
click at [520, 227] on button "Continue" at bounding box center [501, 229] width 75 height 29
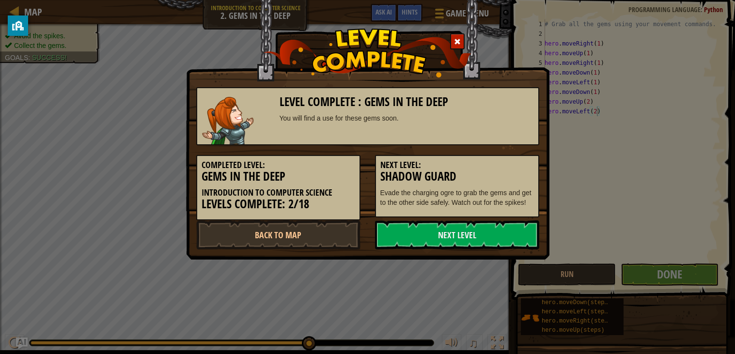
click at [461, 38] on div at bounding box center [457, 41] width 15 height 16
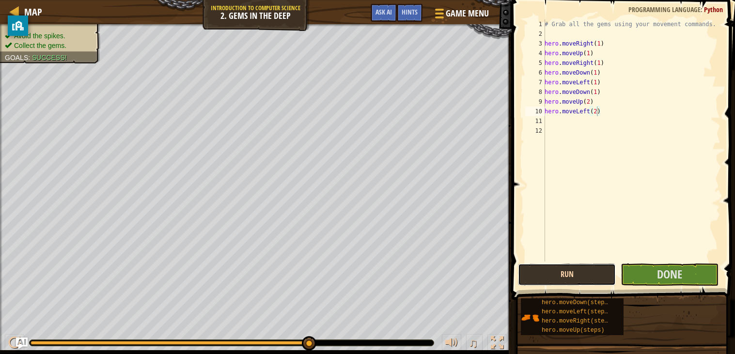
click at [577, 276] on button "Run" at bounding box center [567, 275] width 98 height 22
click at [595, 264] on button "Run" at bounding box center [567, 275] width 98 height 22
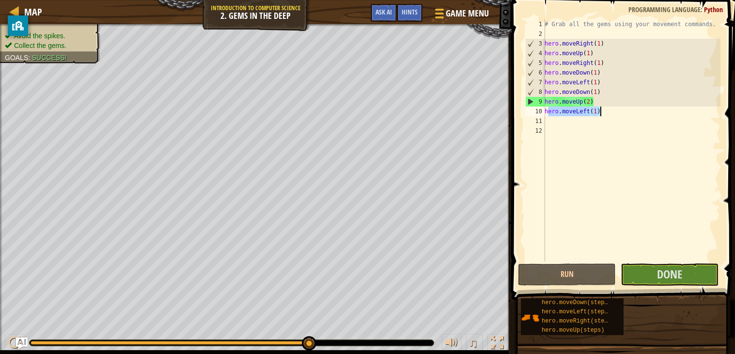
drag, startPoint x: 547, startPoint y: 109, endPoint x: 599, endPoint y: 110, distance: 51.9
click at [599, 110] on div "# Grab all the gems using your movement commands. hero . moveRight ( 1 ) hero .…" at bounding box center [632, 150] width 178 height 262
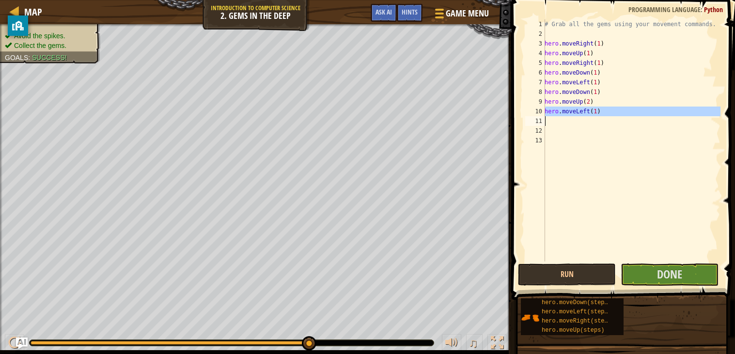
drag, startPoint x: 544, startPoint y: 110, endPoint x: 564, endPoint y: 110, distance: 19.9
click at [564, 110] on div "hero.moveLeft(1) 1 2 3 4 5 6 7 8 9 10 11 12 13 # Grab all the gems using your m…" at bounding box center [621, 140] width 197 height 242
type textarea "hero.moveLeft(1)"
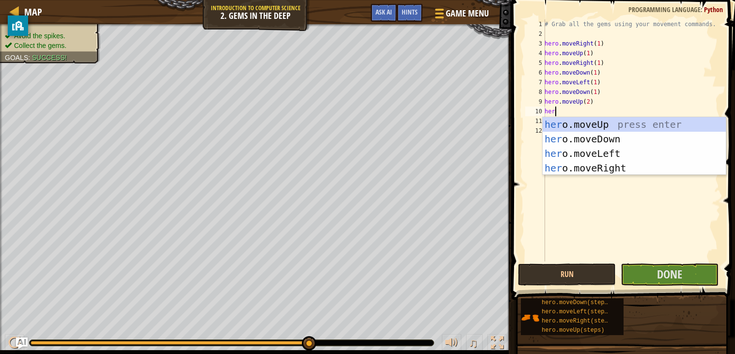
type textarea "hero"
click at [582, 127] on div "hero .moveUp press enter hero .moveDown press enter hero .moveLeft press enter …" at bounding box center [634, 160] width 183 height 87
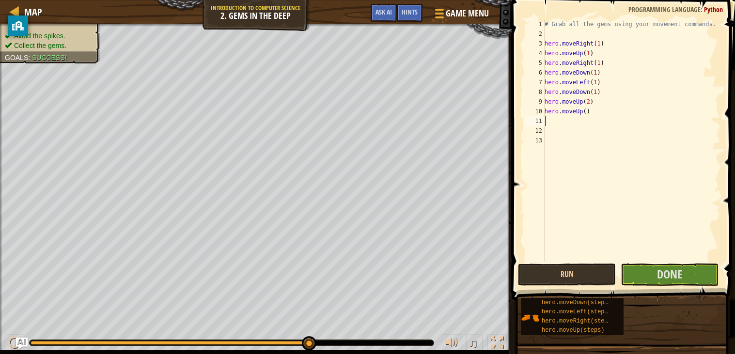
click at [586, 110] on div "# Grab all the gems using your movement commands. hero . moveRight ( 1 ) hero .…" at bounding box center [632, 150] width 178 height 262
click at [560, 277] on button "Run" at bounding box center [567, 275] width 98 height 22
type textarea ")"
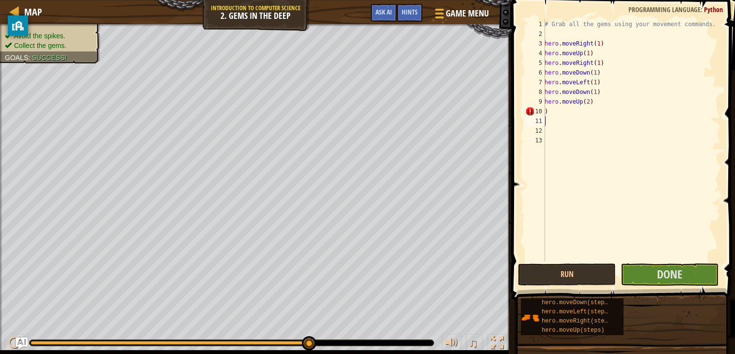
click at [557, 117] on div "# Grab all the gems using your movement commands. hero . moveRight ( 1 ) hero .…" at bounding box center [632, 150] width 178 height 262
click at [547, 103] on div "# Grab all the gems using your movement commands. hero . moveRight ( 1 ) hero .…" at bounding box center [632, 150] width 178 height 262
click at [549, 110] on div "# Grab all the gems using your movement commands. hero . moveRight ( 1 ) hero .…" at bounding box center [632, 150] width 178 height 262
type textarea ")"
click at [590, 101] on div "# Grab all the gems using your movement commands. hero . moveRight ( 1 ) hero .…" at bounding box center [632, 150] width 178 height 262
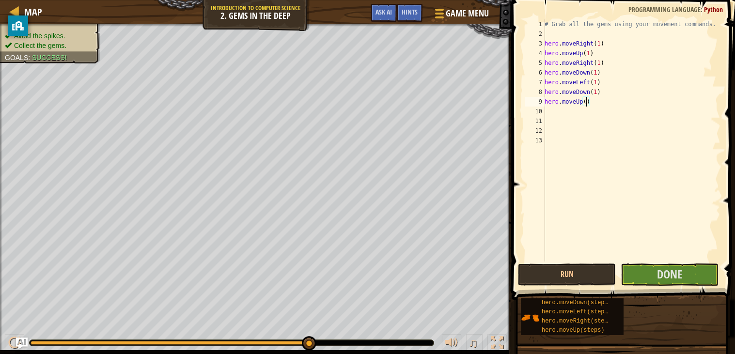
type textarea "hero.moveUp(1)"
click at [548, 107] on div "# Grab all the gems using your movement commands. hero . moveRight ( 1 ) hero .…" at bounding box center [632, 150] width 178 height 262
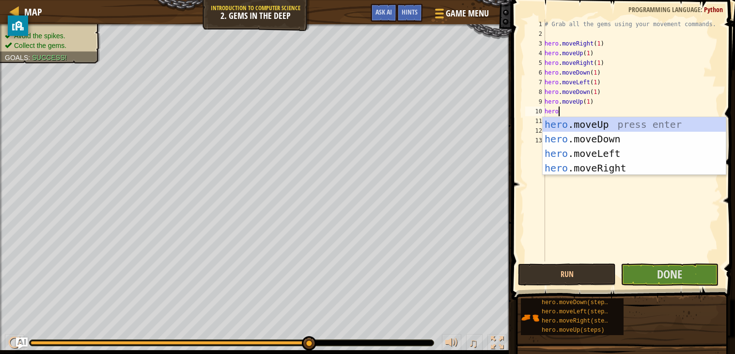
scroll to position [4, 1]
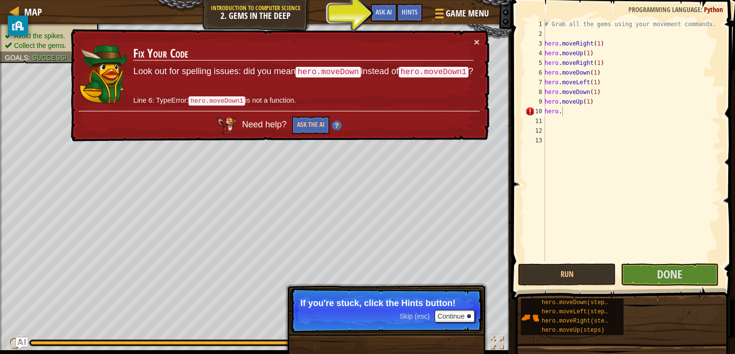
click at [472, 33] on div "× Fix Your Code Look out for spelling issues: did you mean hero.moveDown instea…" at bounding box center [279, 85] width 421 height 113
click at [474, 37] on button "×" at bounding box center [477, 42] width 6 height 10
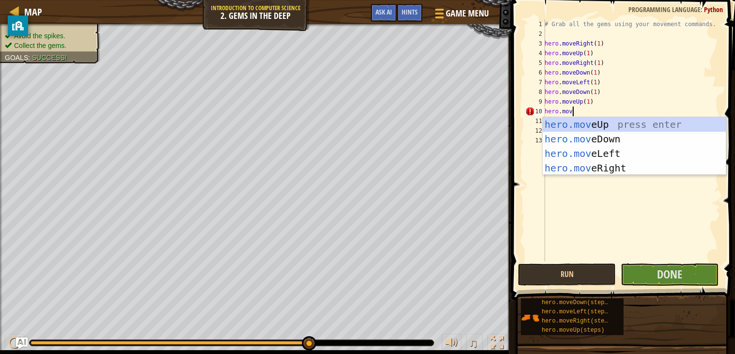
type textarea "hero.move"
click at [614, 162] on div "hero.move Up press enter hero.move Down press enter hero.move Left press enter …" at bounding box center [634, 160] width 183 height 87
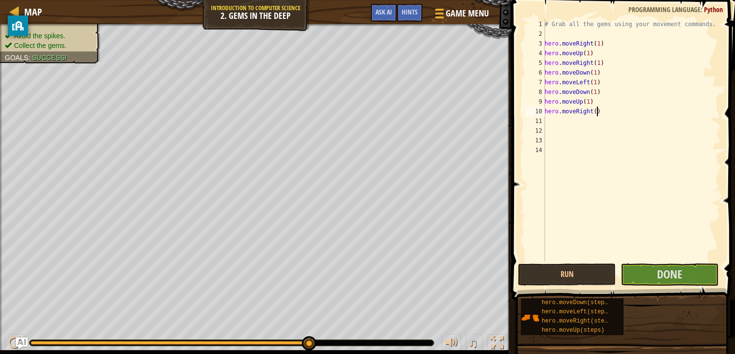
click at [598, 110] on div "# Grab all the gems using your movement commands. hero . moveRight ( 1 ) hero .…" at bounding box center [632, 150] width 178 height 262
type textarea "hero.moveRight(1)"
click at [553, 119] on div "# Grab all the gems using your movement commands. hero . moveRight ( 1 ) hero .…" at bounding box center [632, 150] width 178 height 262
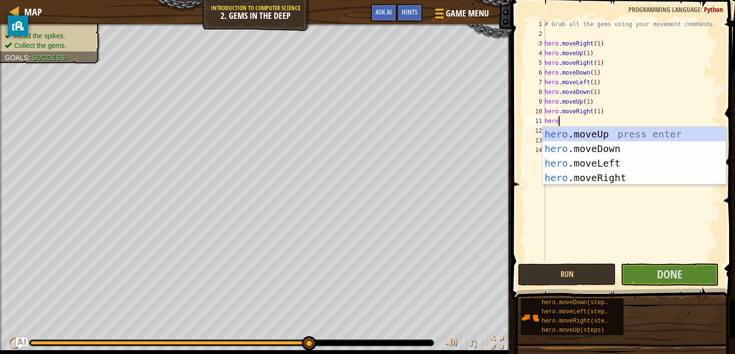
scroll to position [4, 0]
type textarea "hero."
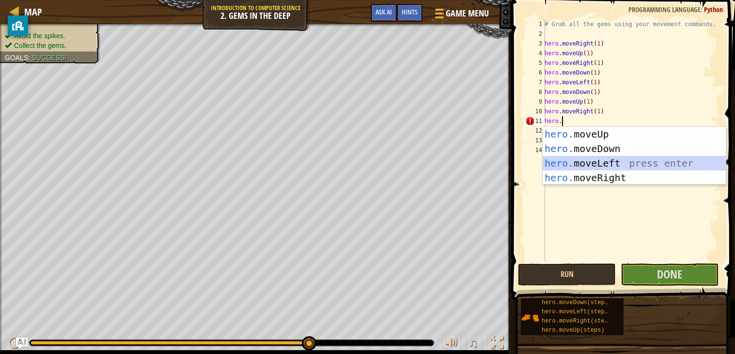
click at [592, 162] on div "hero. moveUp press enter hero. moveDown press enter hero. moveLeft press enter …" at bounding box center [634, 170] width 183 height 87
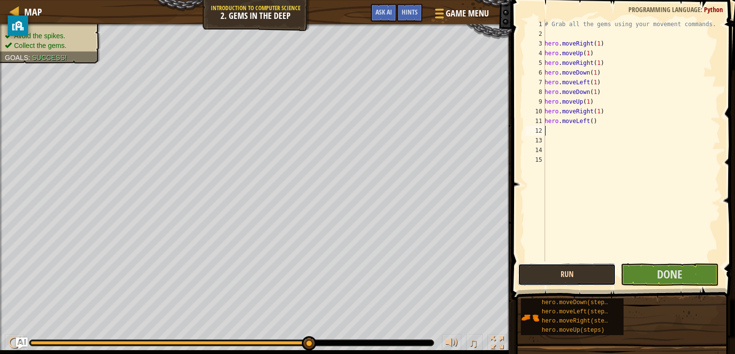
click at [583, 272] on button "Run" at bounding box center [567, 275] width 98 height 22
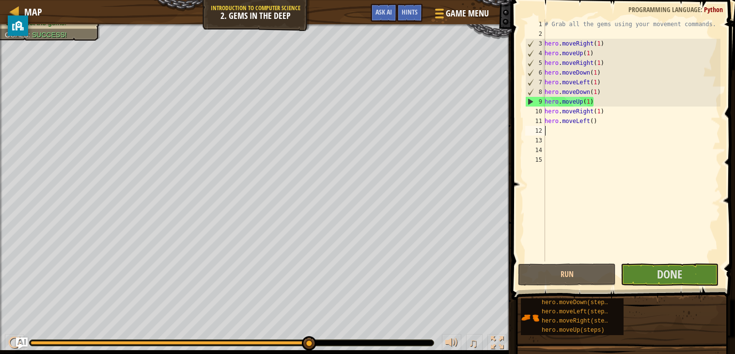
click at [41, 39] on div "Avoid the spikes. Collect the gems. Goals : Success!" at bounding box center [44, 18] width 111 height 46
click at [592, 100] on div "# Grab all the gems using your movement commands. hero . moveRight ( 1 ) hero .…" at bounding box center [632, 150] width 178 height 262
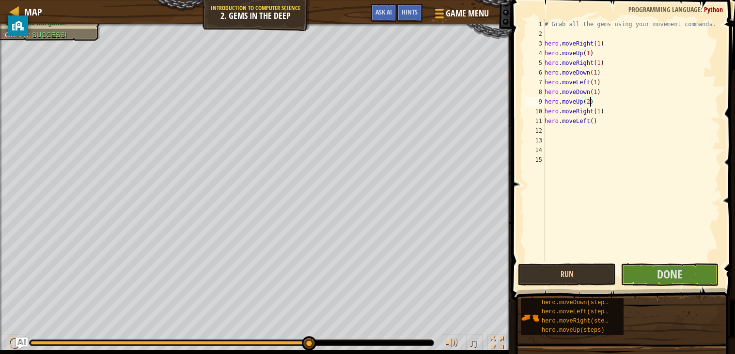
scroll to position [4, 3]
click at [548, 283] on button "Run" at bounding box center [567, 275] width 98 height 22
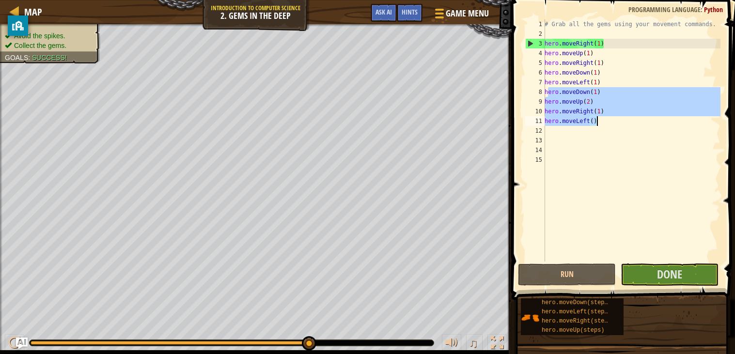
drag, startPoint x: 548, startPoint y: 93, endPoint x: 601, endPoint y: 123, distance: 61.9
click at [601, 123] on div "# Grab all the gems using your movement commands. hero . moveRight ( 1 ) hero .…" at bounding box center [632, 150] width 178 height 262
type textarea "h"
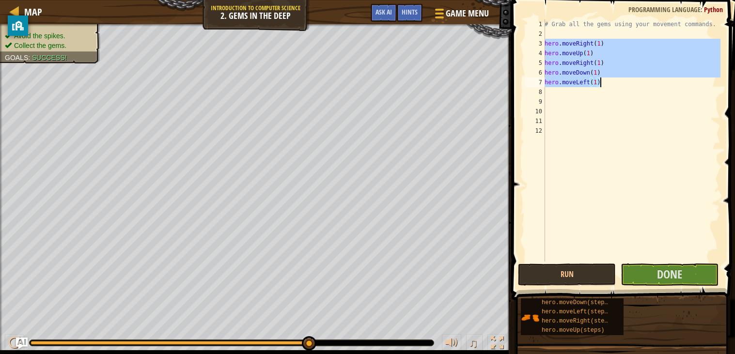
drag, startPoint x: 546, startPoint y: 41, endPoint x: 605, endPoint y: 83, distance: 72.2
click at [605, 83] on div "# Grab all the gems using your movement commands. hero . moveRight ( 1 ) hero .…" at bounding box center [632, 150] width 178 height 262
type textarea "hero.moveDown(1) hero.moveLeft(1)"
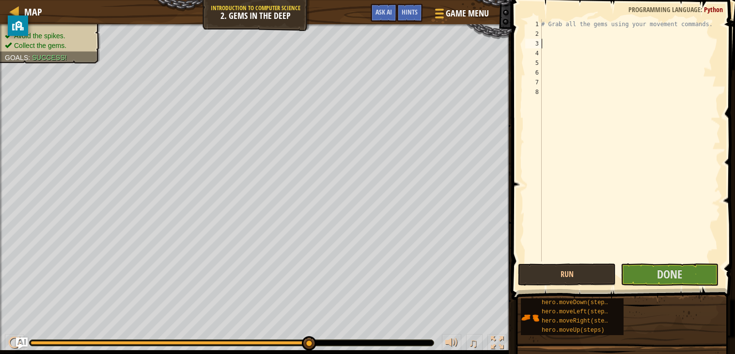
click at [552, 48] on div "# Grab all the gems using your movement commands." at bounding box center [629, 150] width 181 height 262
click at [544, 43] on div "# Grab all the gems using your movement commands." at bounding box center [629, 150] width 181 height 262
click at [546, 34] on div "# Grab all the gems using your movement commands." at bounding box center [629, 150] width 181 height 262
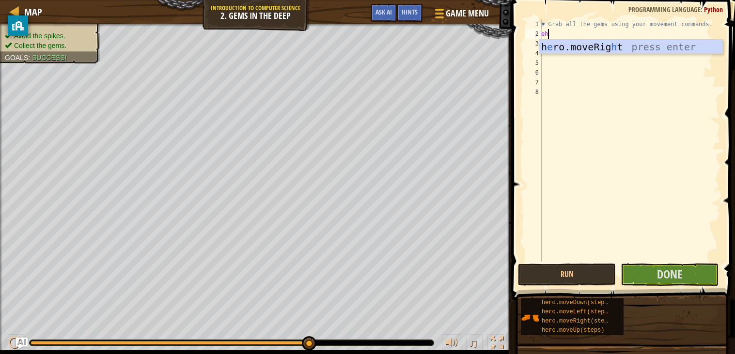
type textarea "e"
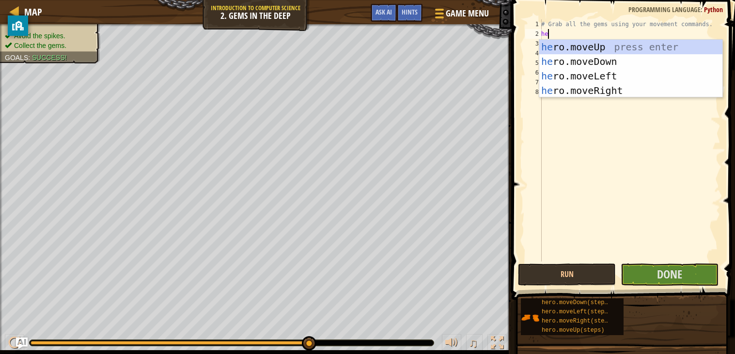
type textarea "hero"
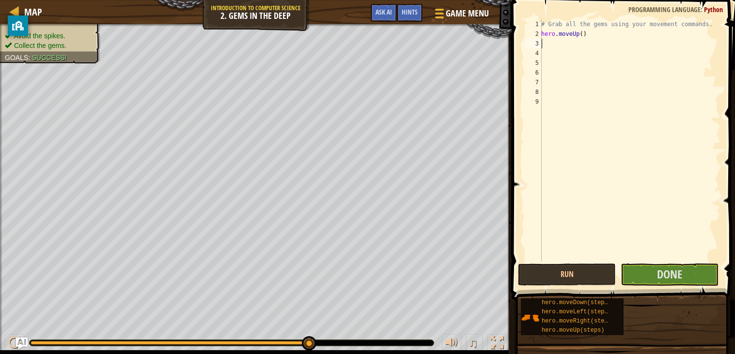
click at [580, 33] on div "# Grab all the gems using your movement commands. hero . moveUp ( )" at bounding box center [629, 150] width 181 height 262
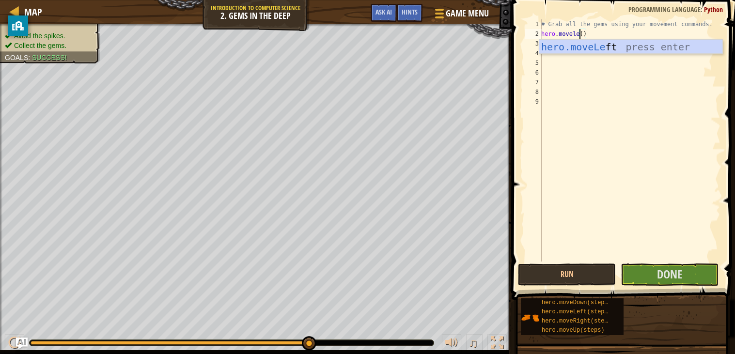
scroll to position [4, 3]
click at [590, 34] on div "# Grab all the gems using your movement commands. hero . moveleft ( )" at bounding box center [629, 150] width 181 height 262
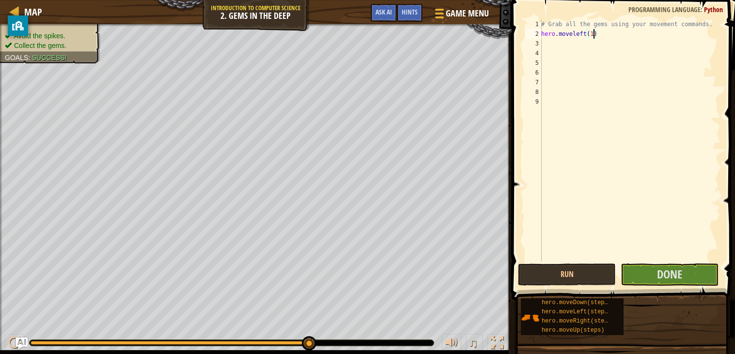
click at [587, 32] on div "# Grab all the gems using your movement commands. hero . moveleft ( 1 )" at bounding box center [629, 150] width 181 height 262
click at [597, 36] on div "# Grab all the gems using your movement commands. hero . movelef ( 1 )" at bounding box center [629, 150] width 181 height 262
type textarea "h"
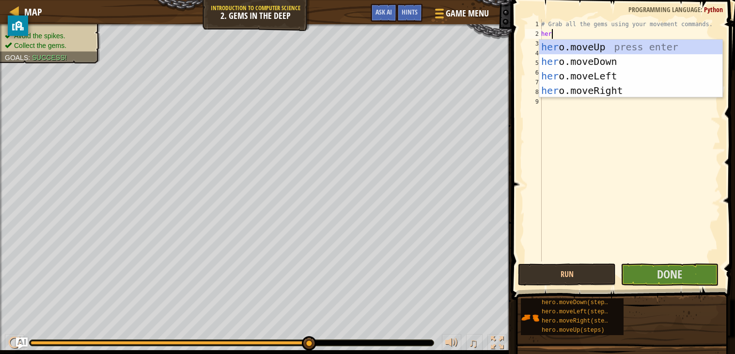
scroll to position [4, 0]
type textarea "hero"
click at [617, 75] on div "hero .moveUp press enter hero .moveDown press enter hero .moveLeft press enter …" at bounding box center [630, 83] width 183 height 87
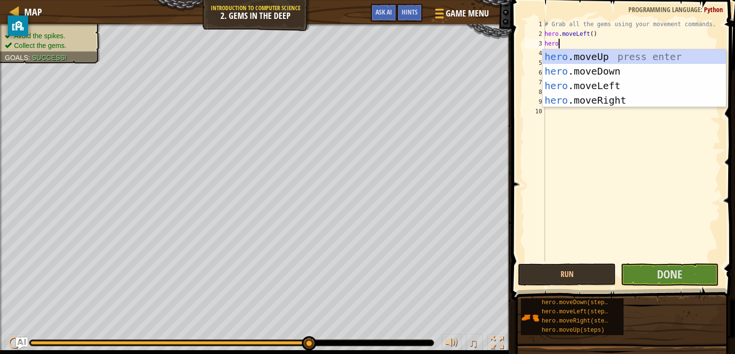
type textarea "hero."
click at [586, 57] on div "hero. moveUp press enter hero. moveDown press enter hero. moveLeft press enter …" at bounding box center [634, 92] width 183 height 87
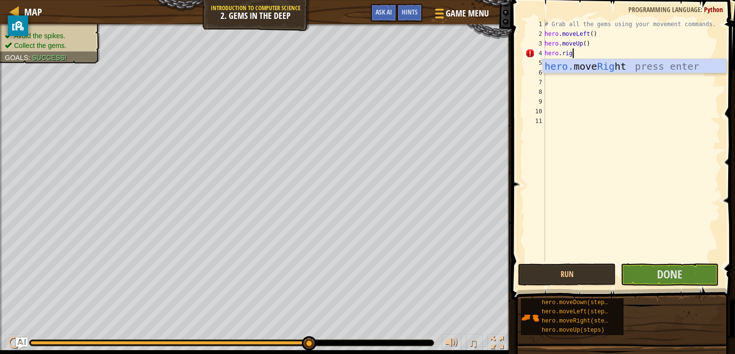
scroll to position [4, 2]
type textarea "hero.right"
click at [571, 63] on div "hero. move Right press enter" at bounding box center [634, 81] width 183 height 44
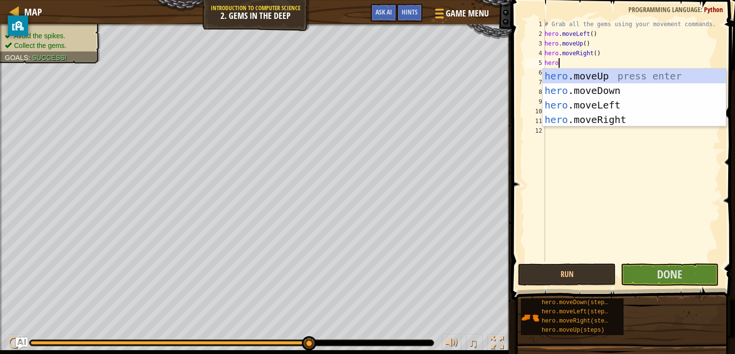
type textarea "hero."
click at [618, 94] on div "hero. moveUp press enter hero. moveDown press enter hero. moveLeft press enter …" at bounding box center [634, 112] width 183 height 87
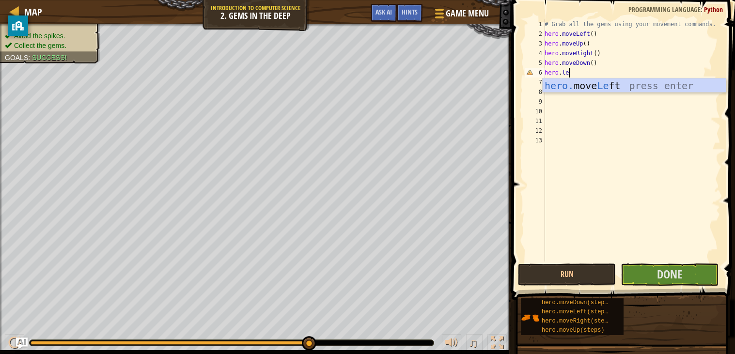
scroll to position [4, 2]
click at [589, 36] on div "# Grab all the gems using your movement commands. hero . moveLeft ( ) hero . mo…" at bounding box center [632, 150] width 178 height 262
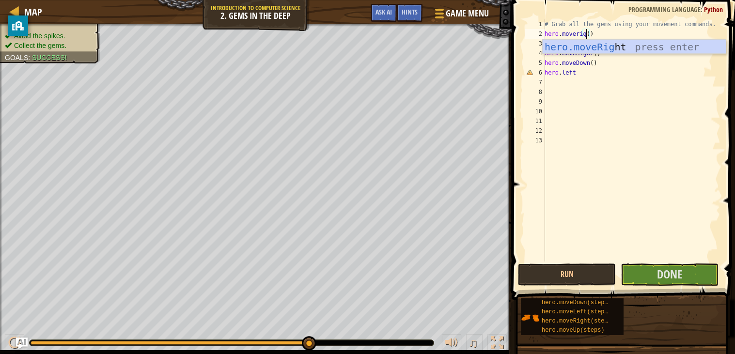
scroll to position [4, 3]
click at [575, 74] on div "# Grab all the gems using your movement commands. hero . moveright ( ) hero . m…" at bounding box center [632, 150] width 178 height 262
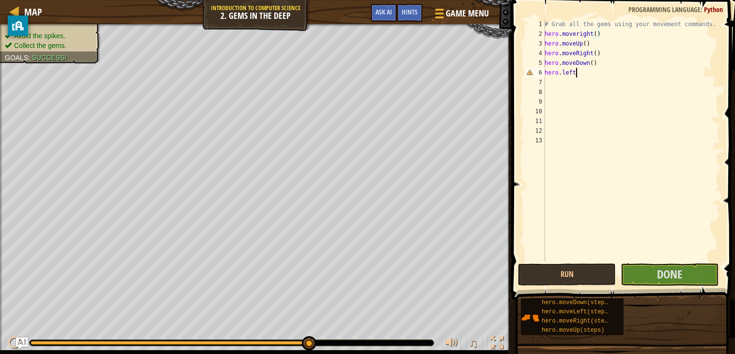
scroll to position [4, 2]
click at [563, 71] on div "# Grab all the gems using your movement commands. hero . moveright ( ) hero . m…" at bounding box center [632, 150] width 178 height 262
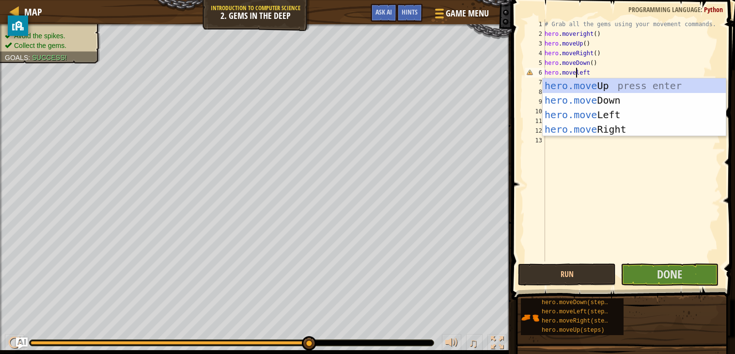
scroll to position [4, 2]
click at [591, 72] on div "# Grab all the gems using your movement commands. hero . moveright ( ) hero . m…" at bounding box center [632, 150] width 178 height 262
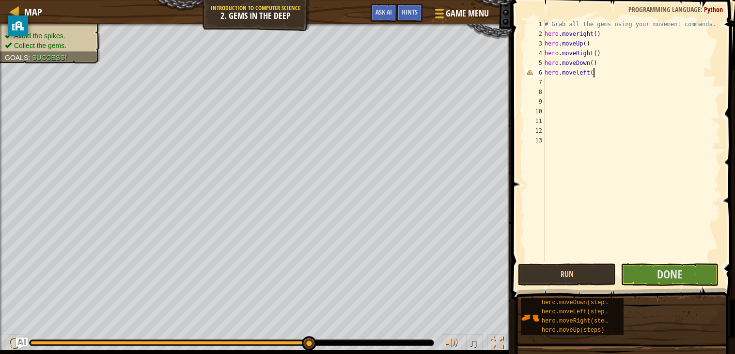
type textarea "hero.moveleft()"
click at [594, 73] on div "# Grab all the gems using your movement commands. hero . moveright ( ) hero . m…" at bounding box center [632, 150] width 178 height 262
click at [548, 84] on div "# Grab all the gems using your movement commands. hero . moveright ( ) hero . m…" at bounding box center [632, 150] width 178 height 262
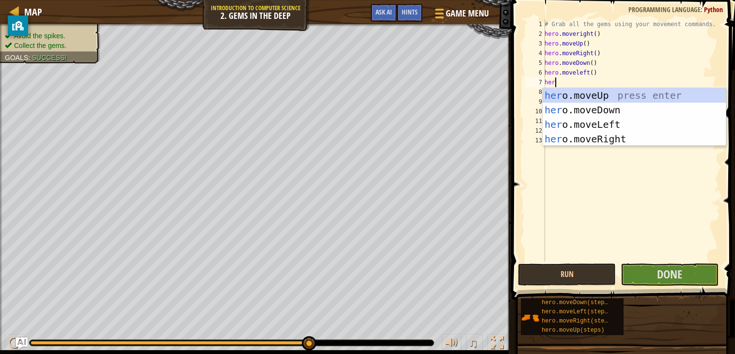
scroll to position [4, 0]
type textarea "hero."
click at [611, 110] on div "hero. moveUp press enter hero. moveDown press enter hero. moveLeft press enter …" at bounding box center [634, 131] width 183 height 87
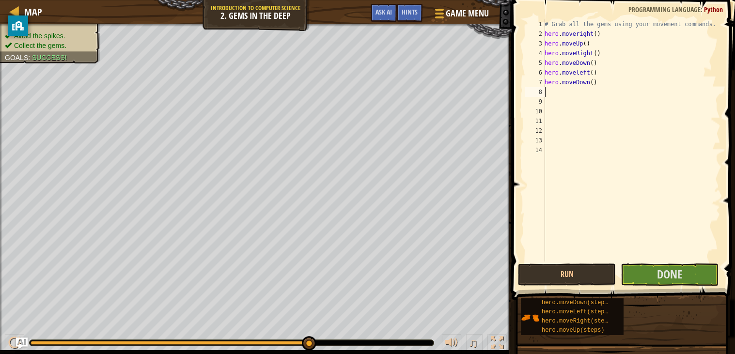
scroll to position [4, 0]
click at [558, 92] on div "# Grab all the gems using your movement commands. hero . moveright ( ) hero . m…" at bounding box center [632, 150] width 178 height 262
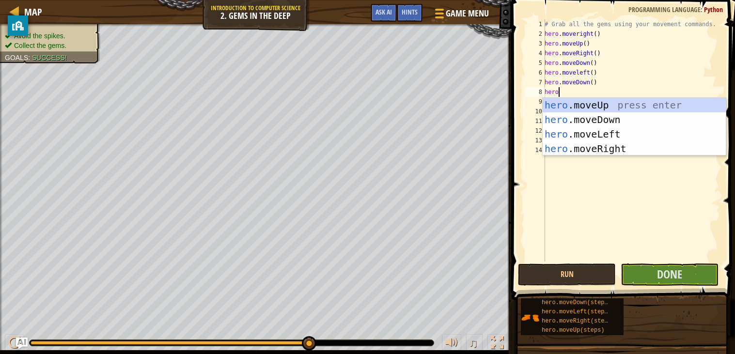
scroll to position [4, 1]
type textarea "hero.move"
click at [573, 107] on div "hero.move Up press enter hero.move Down press enter hero.move Left press enter …" at bounding box center [634, 141] width 183 height 87
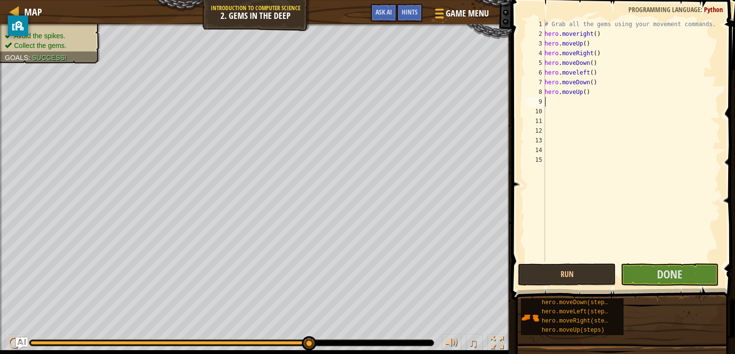
scroll to position [4, 0]
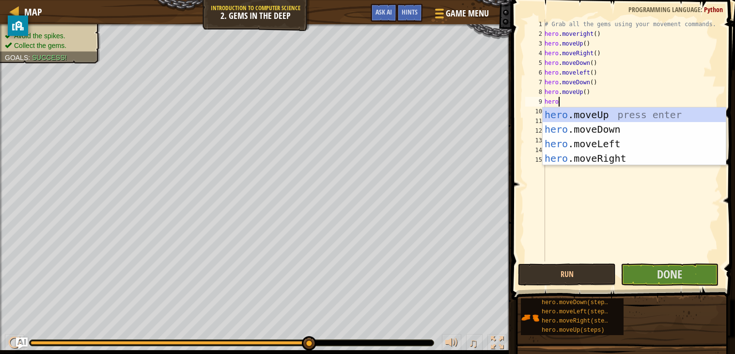
type textarea "hero."
click at [558, 114] on div "hero. moveUp press enter hero. moveDown press enter hero. moveLeft press enter …" at bounding box center [634, 151] width 183 height 87
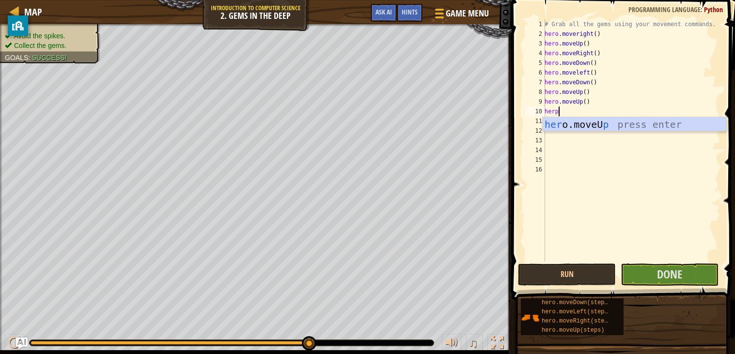
scroll to position [4, 0]
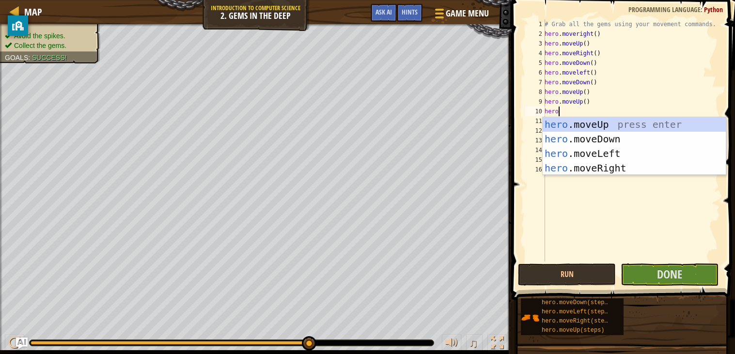
type textarea "hero."
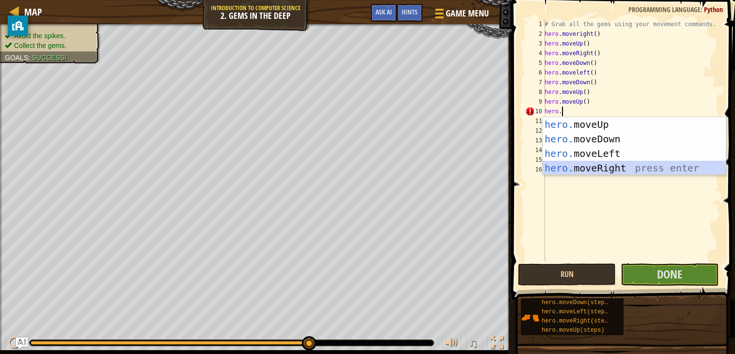
click at [575, 168] on div "hero. moveUp press enter hero. moveDown press enter hero. moveLeft press enter …" at bounding box center [634, 160] width 183 height 87
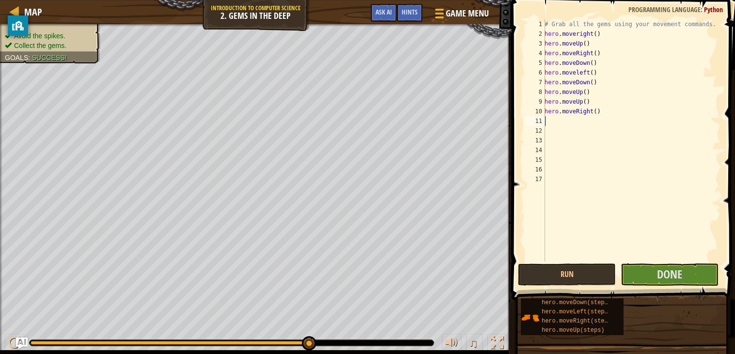
click at [597, 32] on div "# Grab all the gems using your movement commands. hero . moveright ( ) hero . m…" at bounding box center [632, 150] width 178 height 262
click at [586, 44] on div "# Grab all the gems using your movement commands. hero . moveright ( 1 ) hero .…" at bounding box center [632, 150] width 178 height 262
click at [597, 54] on div "# Grab all the gems using your movement commands. hero . moveright ( 1 ) hero .…" at bounding box center [632, 150] width 178 height 262
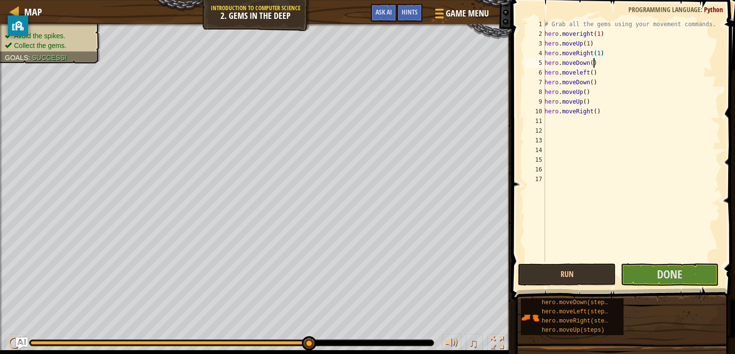
click at [595, 61] on div "# Grab all the gems using your movement commands. hero . moveright ( 1 ) hero .…" at bounding box center [632, 150] width 178 height 262
click at [595, 72] on div "# Grab all the gems using your movement commands. hero . moveright ( 1 ) hero .…" at bounding box center [632, 150] width 178 height 262
click at [594, 83] on div "# Grab all the gems using your movement commands. hero . moveright ( 1 ) hero .…" at bounding box center [632, 150] width 178 height 262
click at [588, 92] on div "# Grab all the gems using your movement commands. hero . moveright ( 1 ) hero .…" at bounding box center [632, 150] width 178 height 262
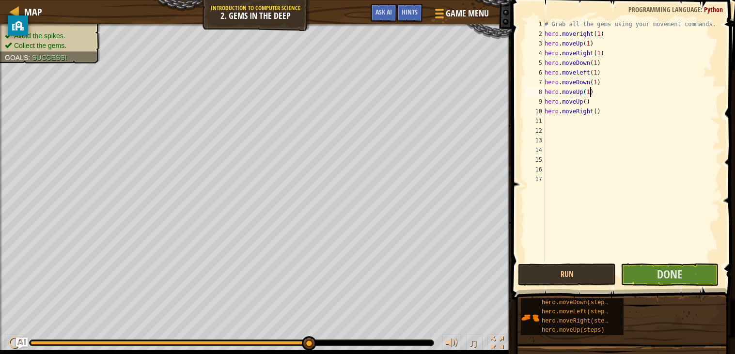
click at [586, 105] on div "# Grab all the gems using your movement commands. hero . moveright ( 1 ) hero .…" at bounding box center [632, 150] width 178 height 262
click at [599, 110] on div "# Grab all the gems using your movement commands. hero . moveright ( 1 ) hero .…" at bounding box center [632, 150] width 178 height 262
click at [598, 111] on div "# Grab all the gems using your movement commands. hero . moveright ( 1 ) hero .…" at bounding box center [632, 150] width 178 height 262
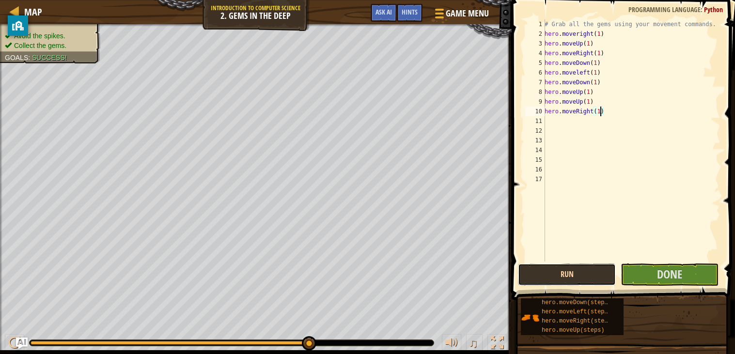
click at [560, 280] on button "Run" at bounding box center [567, 275] width 98 height 22
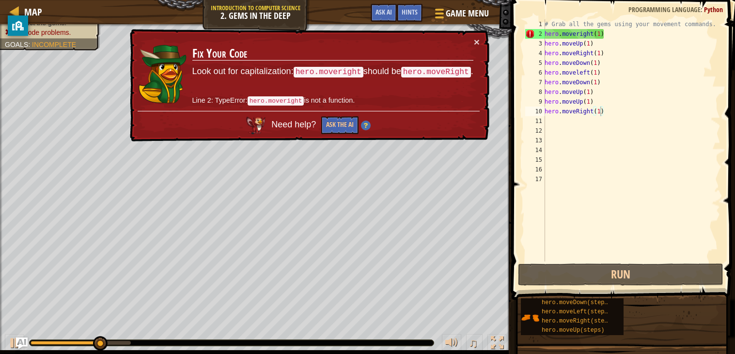
click at [470, 41] on td "Fix Your Code Look out for capitalization: hero.moveright should be hero.moveRi…" at bounding box center [333, 74] width 282 height 74
click at [472, 39] on td "Fix Your Code Look out for capitalization: hero.moveright should be hero.moveRi…" at bounding box center [333, 74] width 282 height 74
click at [477, 41] on button "×" at bounding box center [477, 42] width 6 height 10
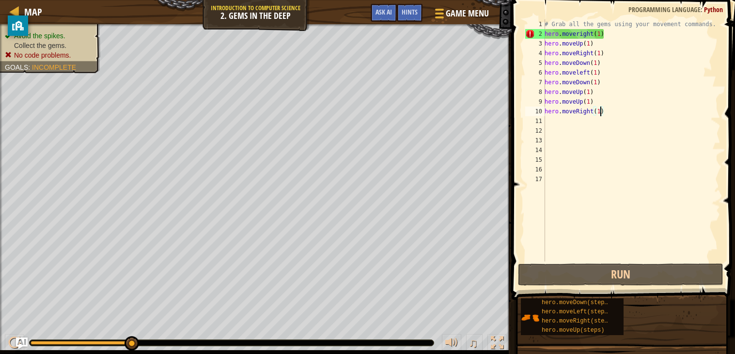
click at [594, 35] on div "# Grab all the gems using your movement commands. hero . moveright ( 1 ) hero .…" at bounding box center [632, 150] width 178 height 262
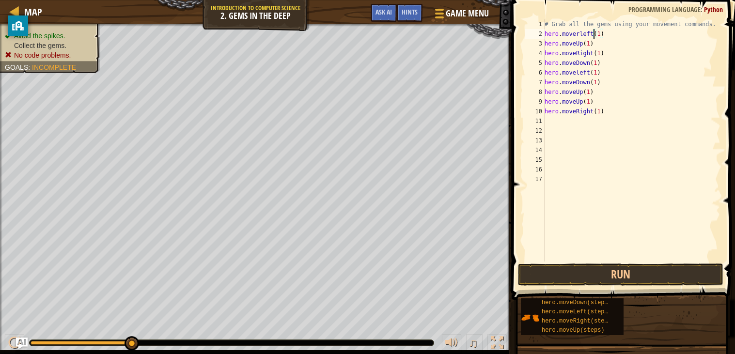
scroll to position [4, 0]
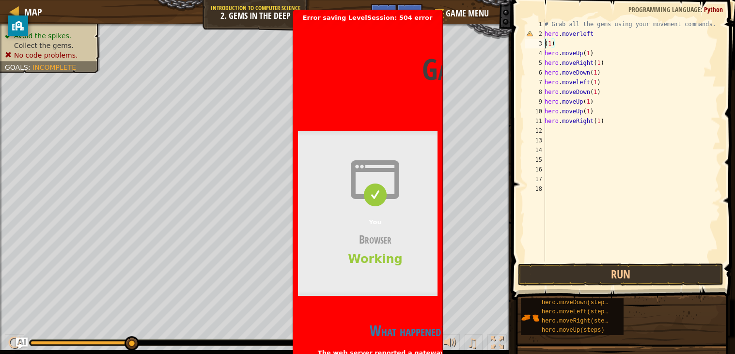
click at [555, 38] on div "# Grab all the gems using your movement commands. hero . moverleft ( 1 ) hero .…" at bounding box center [632, 150] width 178 height 262
drag, startPoint x: 546, startPoint y: 43, endPoint x: 558, endPoint y: 46, distance: 13.0
click at [558, 46] on div "# Grab all the gems using your movement commands. hero . moverleft ( 1 ) hero .…" at bounding box center [632, 150] width 178 height 262
click at [558, 46] on div "# Grab all the gems using your movement commands. hero . moverleft ( 1 ) hero .…" at bounding box center [632, 140] width 178 height 242
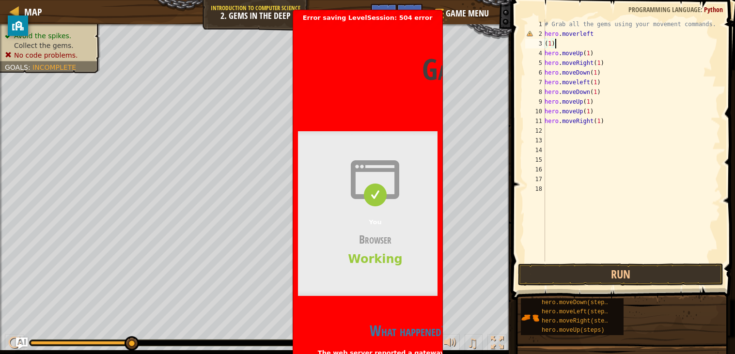
click at [553, 41] on div "# Grab all the gems using your movement commands. hero . moverleft ( 1 ) hero .…" at bounding box center [632, 150] width 178 height 262
drag, startPoint x: 547, startPoint y: 42, endPoint x: 556, endPoint y: 44, distance: 9.9
click at [556, 44] on div "# Grab all the gems using your movement commands. hero . moverleft ( 1 ) hero .…" at bounding box center [632, 150] width 178 height 262
type textarea "("
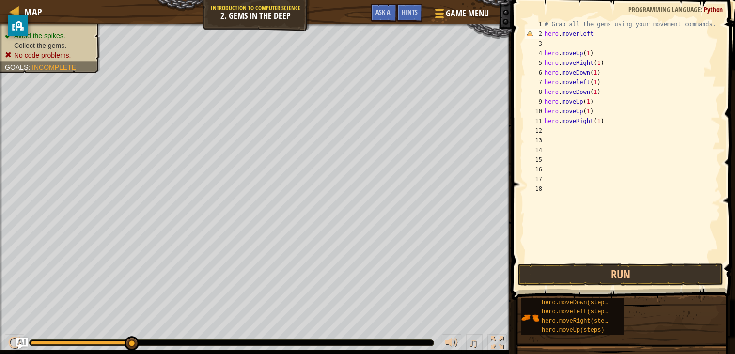
click at [598, 33] on div "# Grab all the gems using your movement commands. hero . moverleft hero . moveU…" at bounding box center [632, 150] width 178 height 262
type textarea "hero.moverleft(1)"
click at [547, 44] on div "# Grab all the gems using your movement commands. hero . moverleft ( 1 ) hero .…" at bounding box center [632, 150] width 178 height 262
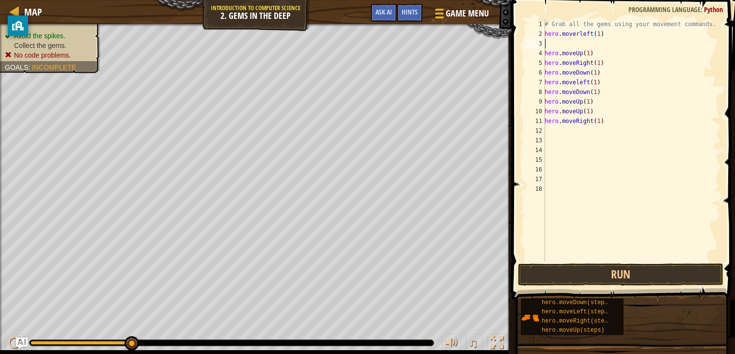
scroll to position [4, 0]
click at [556, 271] on button "Run" at bounding box center [620, 275] width 205 height 22
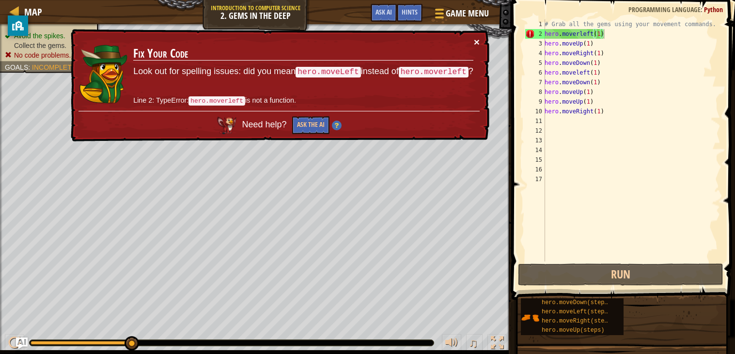
click at [474, 42] on button "×" at bounding box center [477, 42] width 6 height 10
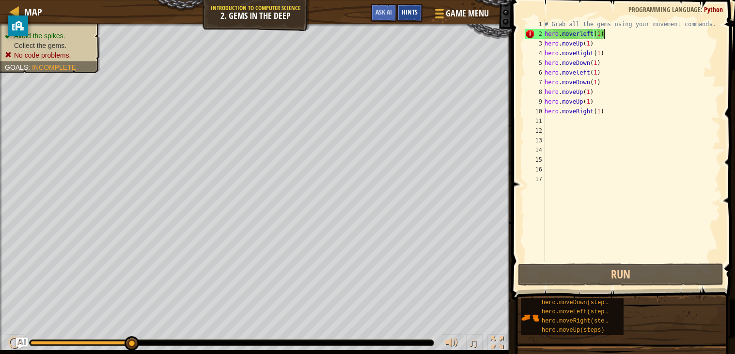
click at [416, 15] on span "Hints" at bounding box center [410, 11] width 16 height 9
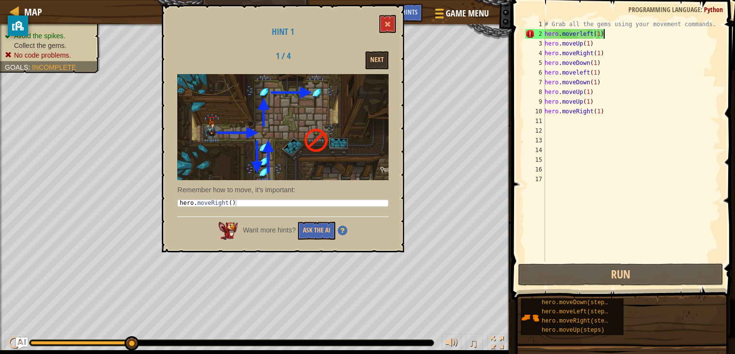
click at [593, 36] on div "# Grab all the gems using your movement commands. hero . moverleft ( 1 ) hero .…" at bounding box center [632, 150] width 178 height 262
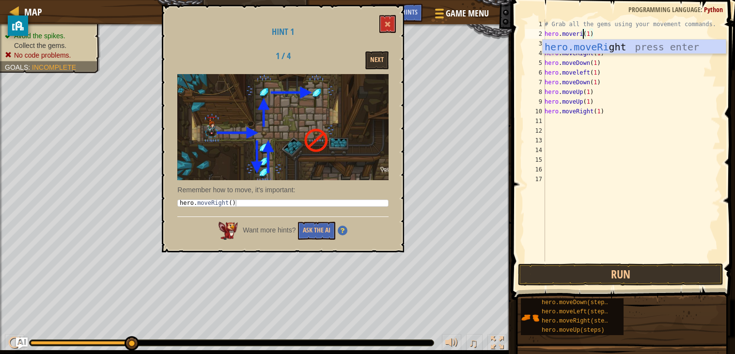
scroll to position [4, 3]
click at [650, 267] on button "Run" at bounding box center [620, 275] width 205 height 22
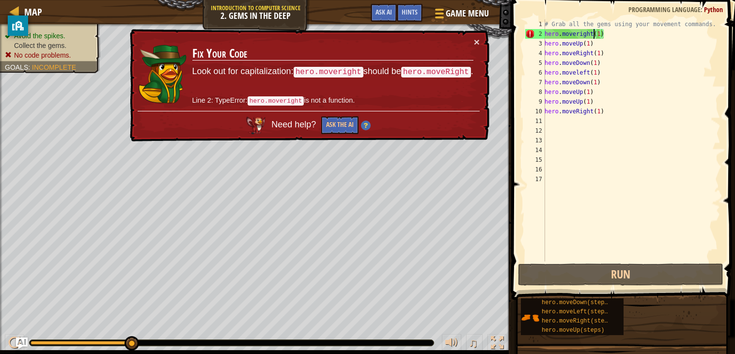
click at [578, 32] on div "# Grab all the gems using your movement commands. hero . moveright ( 1 ) hero .…" at bounding box center [632, 150] width 178 height 262
click at [593, 32] on div "# Grab all the gems using your movement commands. hero . moveright ( 1 ) hero .…" at bounding box center [632, 150] width 178 height 262
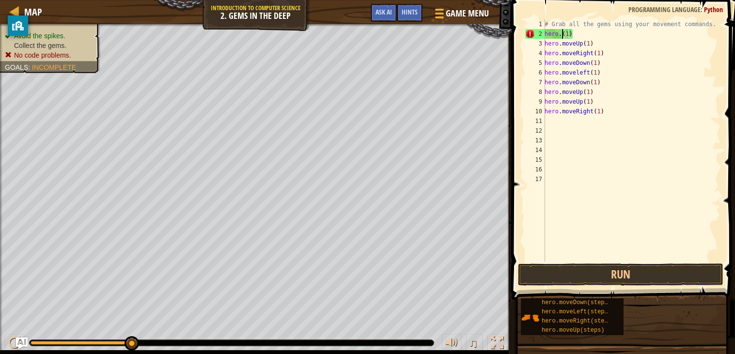
scroll to position [4, 1]
click at [580, 37] on div "# Grab all the gems using your movement commands. hero ( 1 ) hero . moveUp ( 1 …" at bounding box center [632, 150] width 178 height 262
type textarea "h"
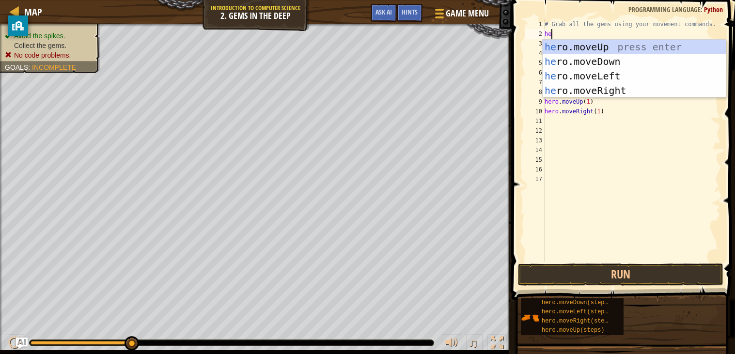
type textarea "hero"
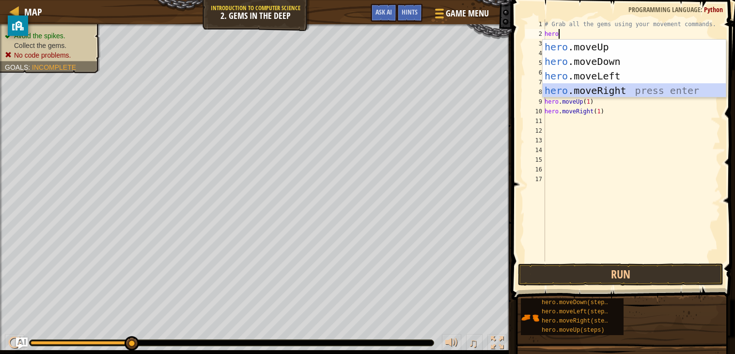
click at [618, 87] on div "hero .moveUp press enter hero .moveDown press enter hero .moveLeft press enter …" at bounding box center [634, 83] width 183 height 87
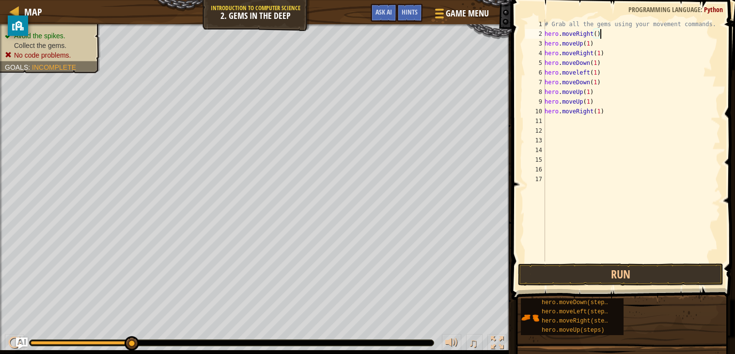
click at [597, 34] on div "# Grab all the gems using your movement commands. hero . moveRight ( ) hero . m…" at bounding box center [632, 150] width 178 height 262
click at [645, 266] on button "Run" at bounding box center [620, 275] width 205 height 22
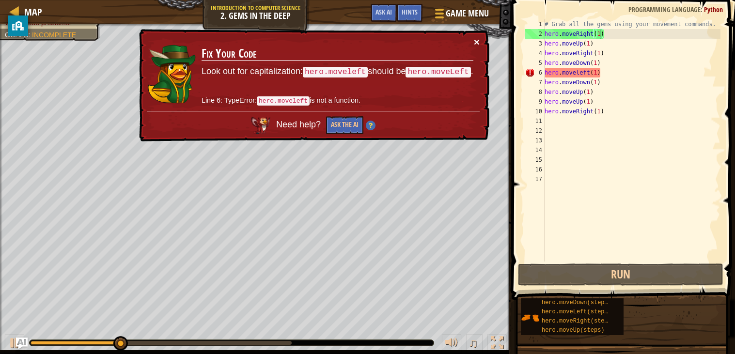
click at [475, 35] on div "× Fix Your Code Look out for capitalization: hero.moveleft should be hero.moveL…" at bounding box center [313, 85] width 353 height 115
click at [476, 40] on button "×" at bounding box center [477, 45] width 6 height 10
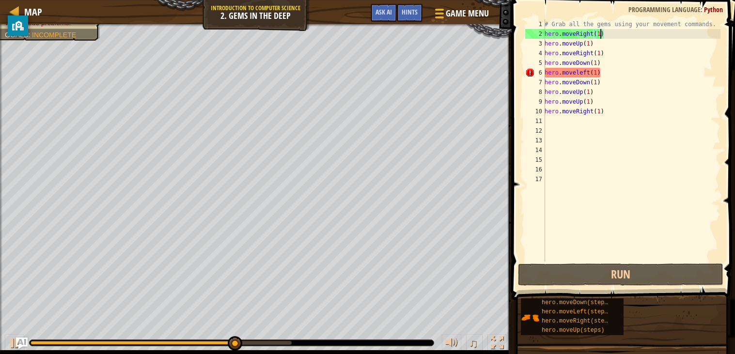
click at [588, 71] on div "# Grab all the gems using your movement commands. hero . moveRight ( 1 ) hero .…" at bounding box center [632, 150] width 178 height 262
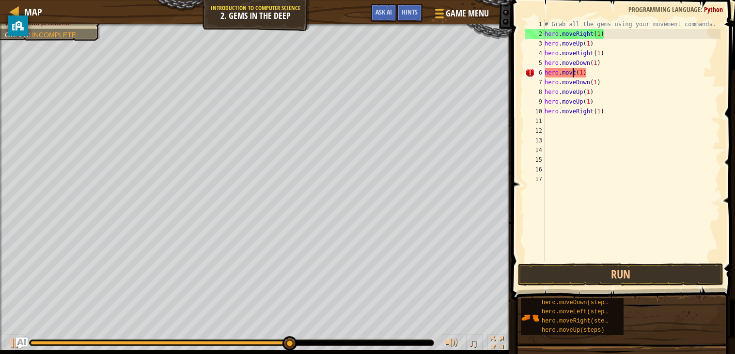
scroll to position [4, 2]
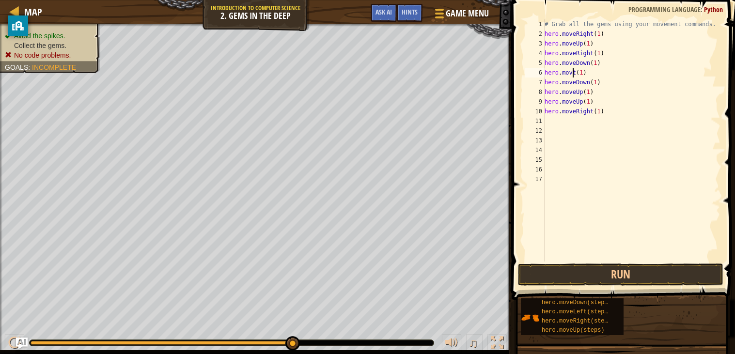
click at [575, 72] on div "# Grab all the gems using your movement commands. hero . moveRight ( 1 ) hero .…" at bounding box center [632, 150] width 178 height 262
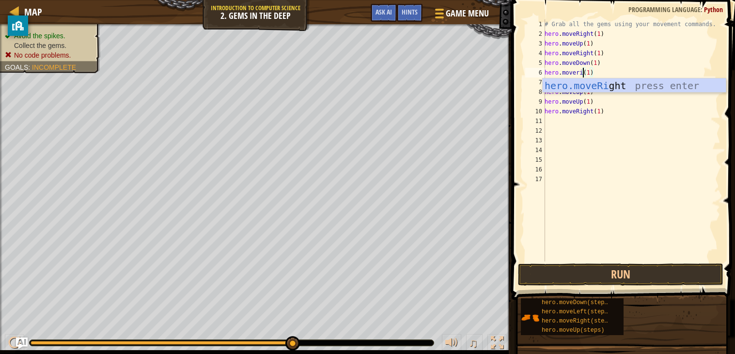
scroll to position [4, 3]
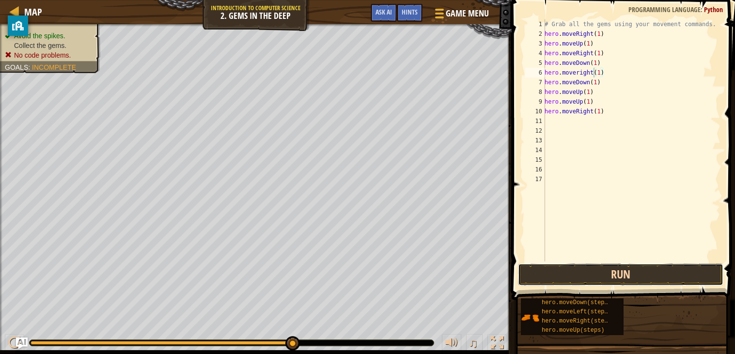
click at [630, 268] on button "Run" at bounding box center [620, 275] width 205 height 22
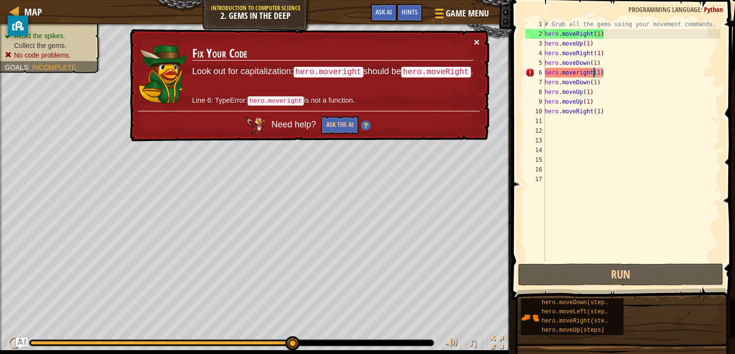
click at [474, 45] on button "×" at bounding box center [477, 45] width 6 height 10
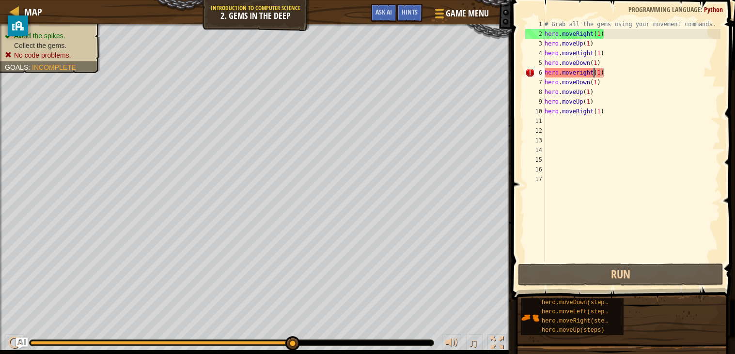
click at [604, 73] on div "# Grab all the gems using your movement commands. hero . moveRight ( 1 ) hero .…" at bounding box center [632, 150] width 178 height 262
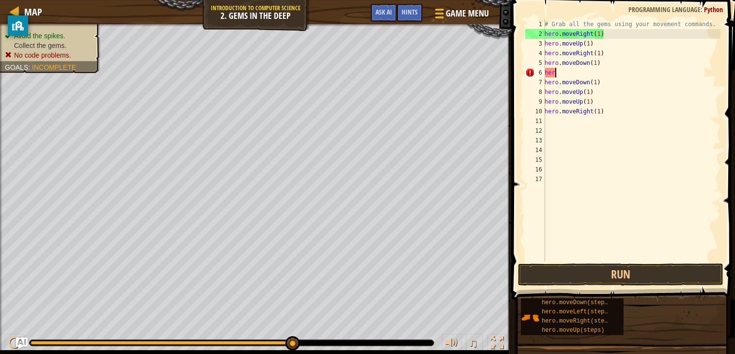
scroll to position [4, 0]
type textarea "h"
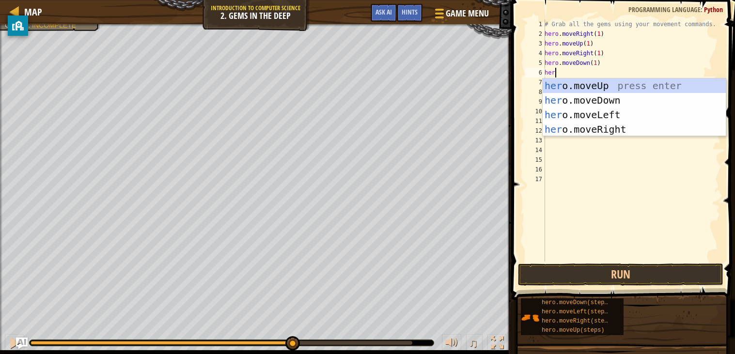
type textarea "hero"
click at [616, 128] on div "hero .moveUp press enter hero .moveDown press enter hero .moveLeft press enter …" at bounding box center [634, 122] width 183 height 87
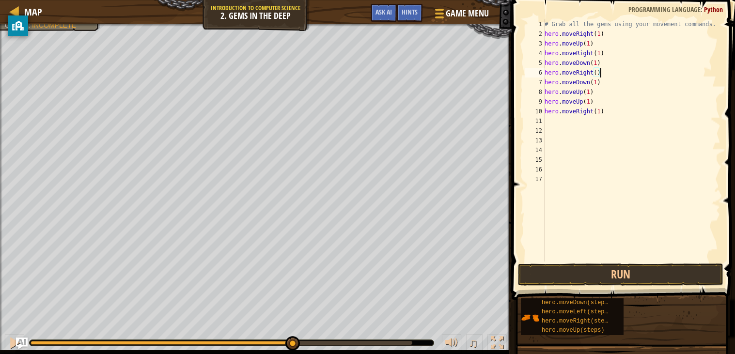
click at [594, 74] on div "# Grab all the gems using your movement commands. hero . moveRight ( 1 ) hero .…" at bounding box center [632, 150] width 178 height 262
click at [596, 75] on div "# Grab all the gems using your movement commands. hero . moveRight ( 1 ) hero .…" at bounding box center [632, 150] width 178 height 262
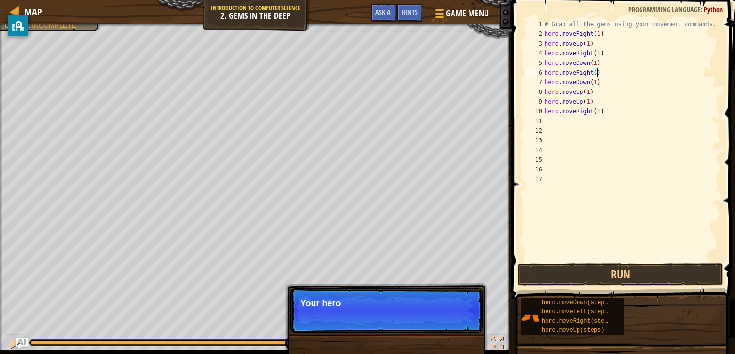
scroll to position [4, 4]
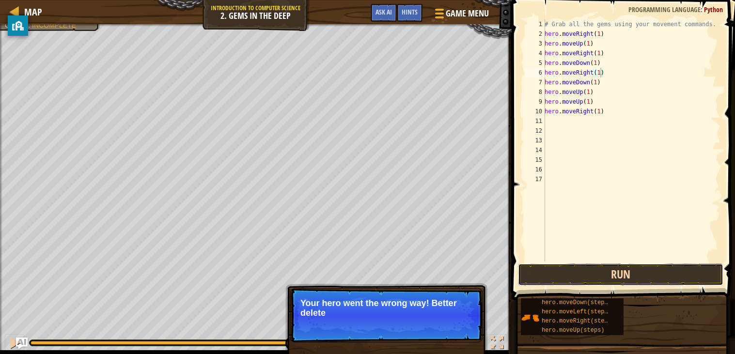
click at [585, 266] on button "Run" at bounding box center [620, 275] width 205 height 22
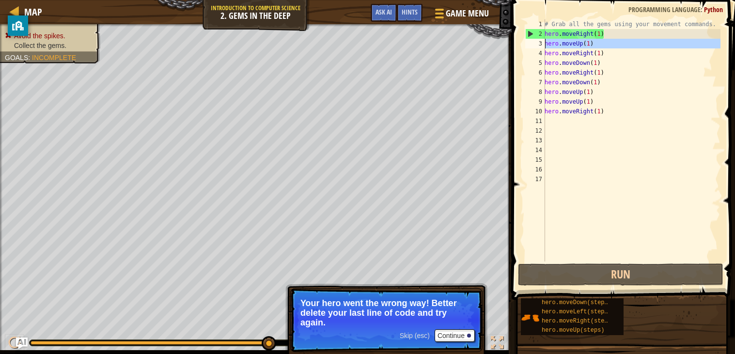
click at [536, 46] on div "3" at bounding box center [535, 44] width 20 height 10
click at [534, 44] on div "3" at bounding box center [535, 44] width 20 height 10
click at [593, 71] on div "# Grab all the gems using your movement commands. hero . moveRight ( 1 ) hero .…" at bounding box center [632, 150] width 178 height 262
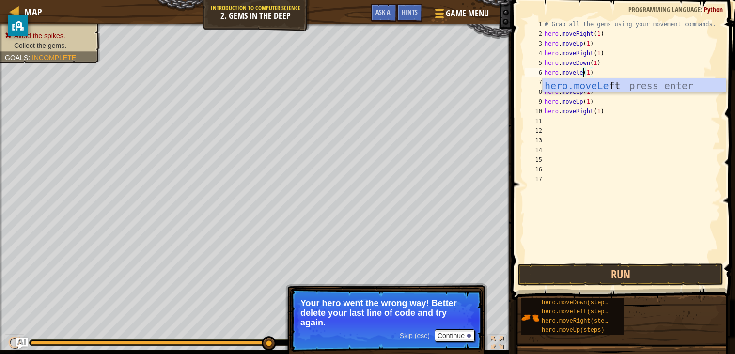
scroll to position [4, 3]
click at [608, 22] on div "# Grab all the gems using your movement commands. hero . moveRight ( 1 ) hero .…" at bounding box center [632, 150] width 178 height 262
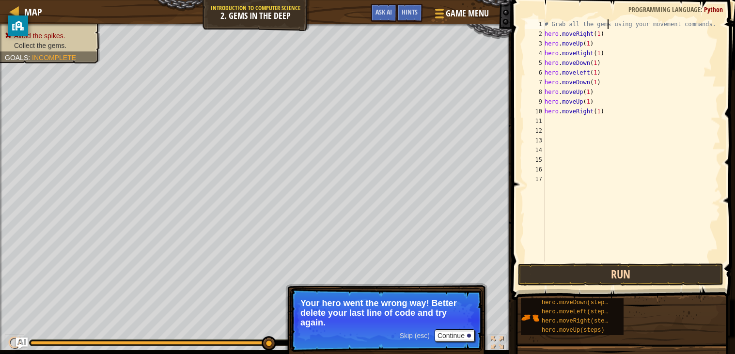
type textarea "# Grab all the gems using your movement commands."
click at [621, 285] on button "Run" at bounding box center [620, 275] width 205 height 22
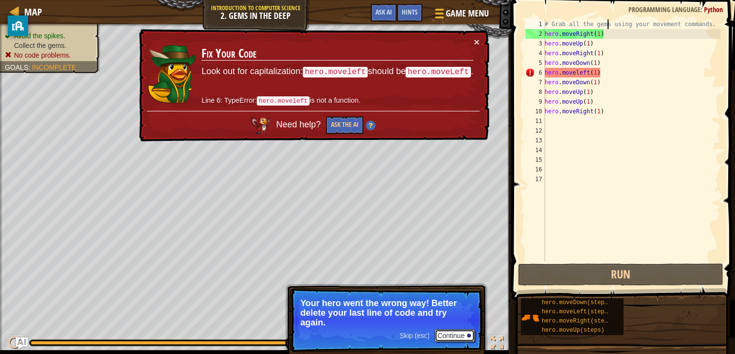
click at [456, 333] on button "Continue" at bounding box center [455, 336] width 40 height 13
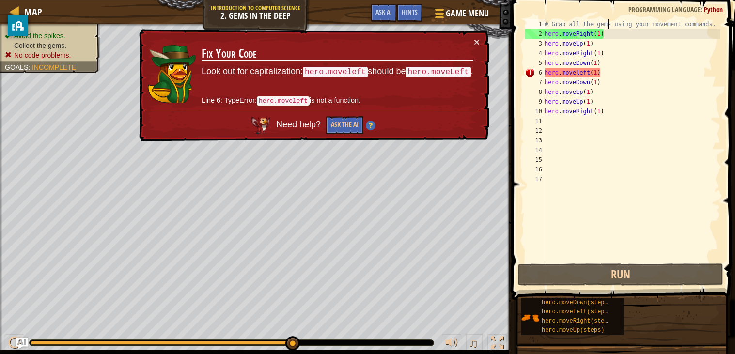
click at [456, 333] on div "♫" at bounding box center [256, 340] width 512 height 29
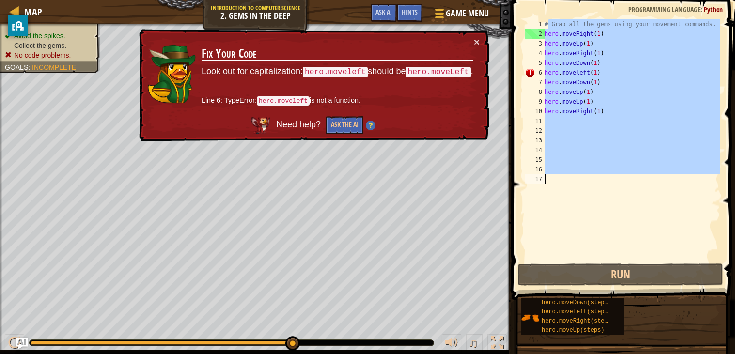
drag, startPoint x: 547, startPoint y: 27, endPoint x: 633, endPoint y: 200, distance: 192.9
click at [633, 200] on div "# Grab all the gems using your movement commands. hero . moveRight ( 1 ) hero .…" at bounding box center [632, 150] width 178 height 262
type textarea "#"
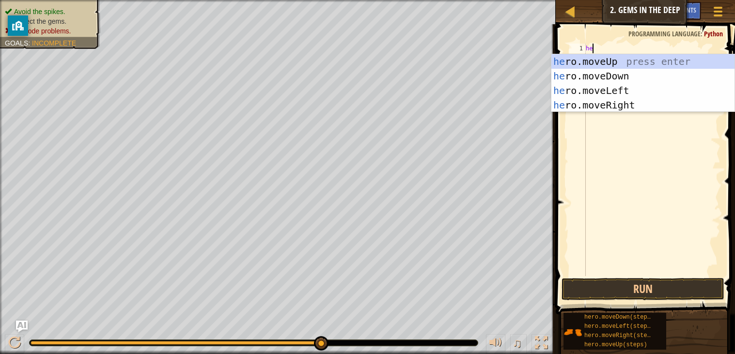
scroll to position [4, 0]
type textarea "hero."
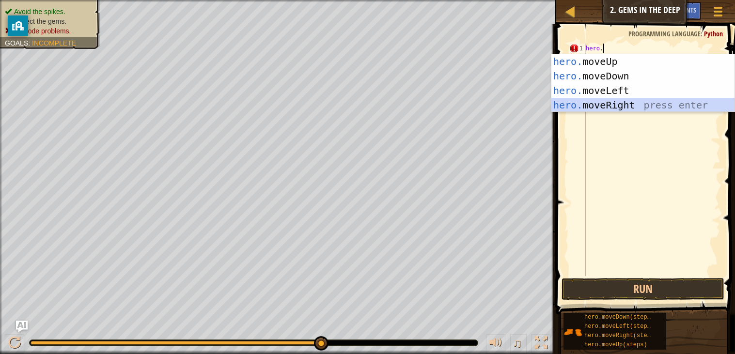
click at [630, 105] on div "hero. moveUp press enter hero. moveDown press enter hero. moveLeft press enter …" at bounding box center [642, 97] width 183 height 87
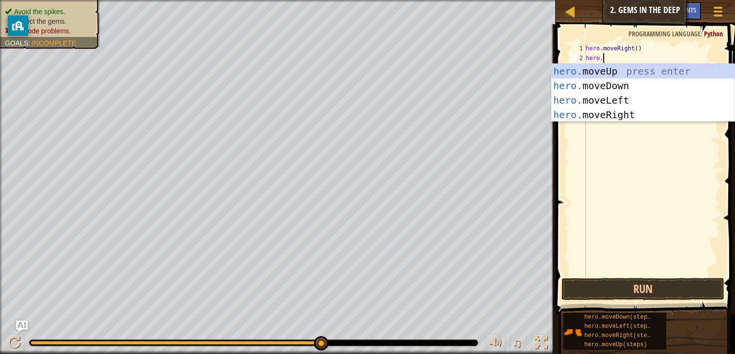
type textarea "hero.m"
click at [602, 73] on div "hero.m oveUp press enter hero.m oveDown press enter hero.m oveLeft press enter …" at bounding box center [642, 107] width 183 height 87
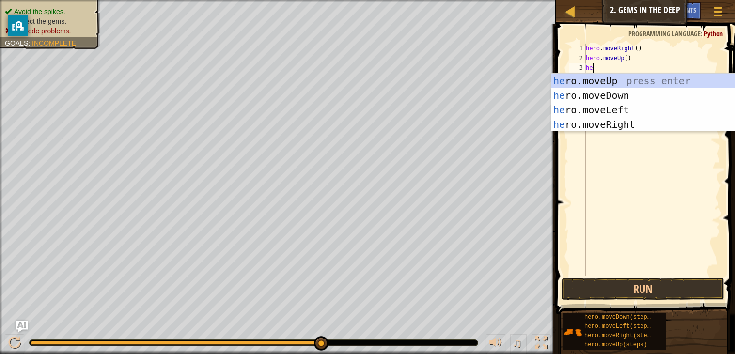
scroll to position [4, 0]
type textarea "hero."
click at [614, 112] on div "hero. moveUp press enter hero. moveDown press enter hero. moveLeft press enter …" at bounding box center [642, 117] width 183 height 87
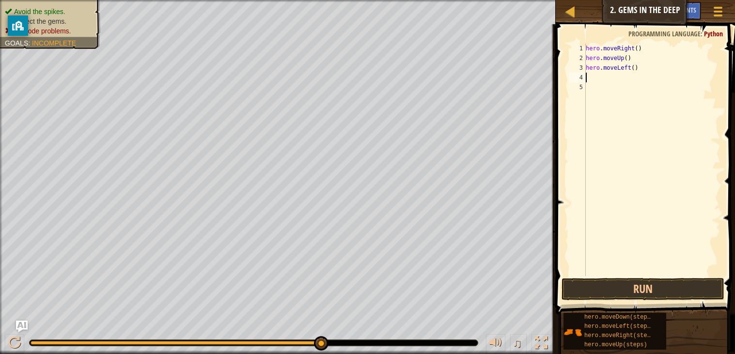
scroll to position [4, 0]
click at [630, 68] on div "hero . moveRight ( ) hero . moveUp ( ) hero . moveLeft ( )" at bounding box center [652, 170] width 137 height 252
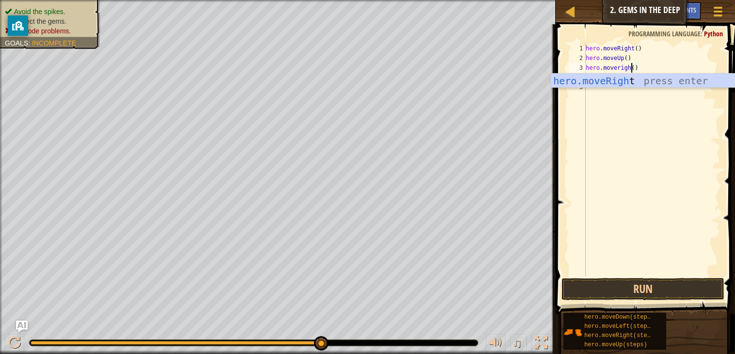
type textarea "hero.moveright()"
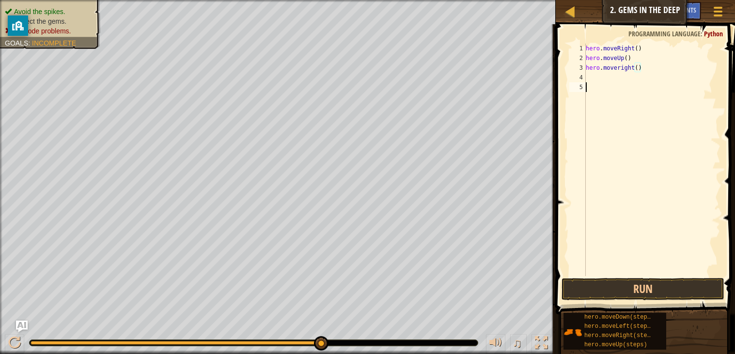
click at [593, 90] on div "hero . moveRight ( ) hero . moveUp ( ) hero . moveright ( )" at bounding box center [652, 170] width 137 height 252
click at [587, 77] on div "hero . moveRight ( ) hero . moveUp ( ) hero . moveright ( )" at bounding box center [652, 170] width 137 height 252
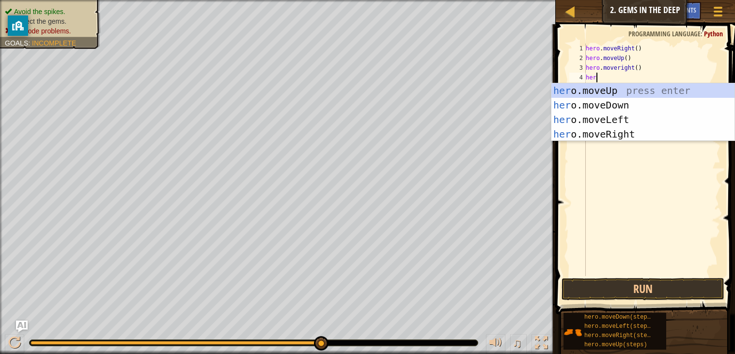
scroll to position [4, 0]
type textarea "hero."
click at [596, 98] on div "hero. moveUp press enter hero. moveDown press enter hero. moveLeft press enter …" at bounding box center [642, 126] width 183 height 87
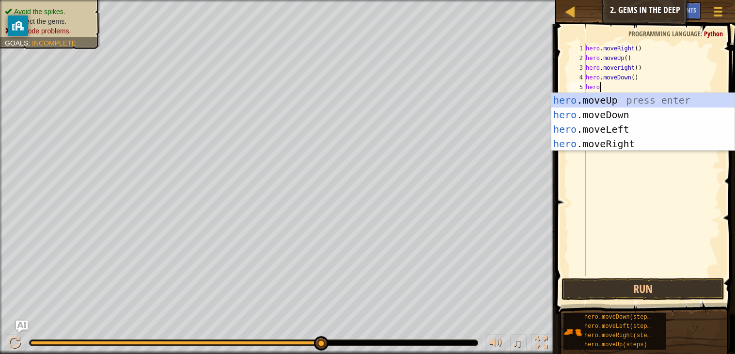
type textarea "hero."
click at [606, 133] on div "hero. moveUp press enter hero. moveDown press enter hero. moveLeft press enter …" at bounding box center [642, 136] width 183 height 87
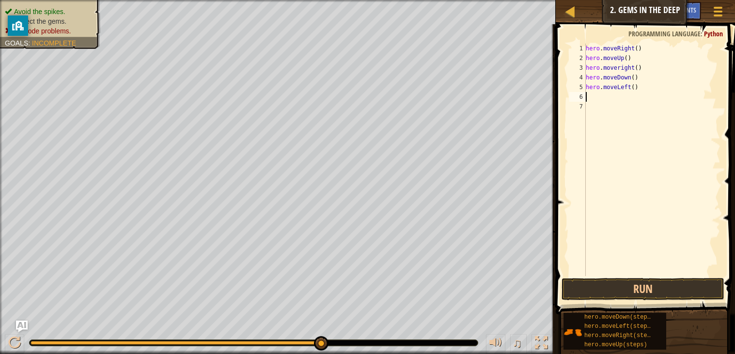
scroll to position [4, 0]
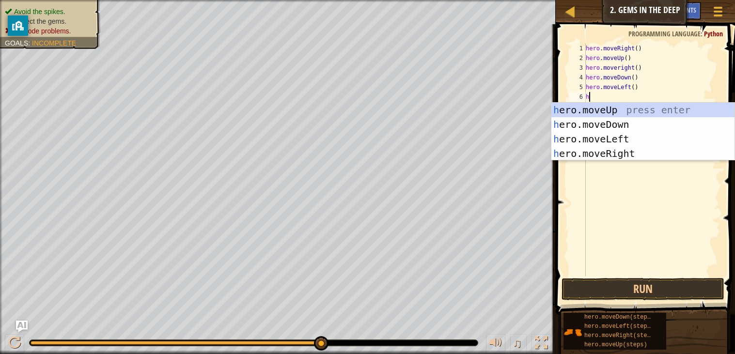
type textarea "hero"
click at [609, 126] on div "hero .moveUp press enter hero .moveDown press enter hero .moveLeft press enter …" at bounding box center [642, 146] width 183 height 87
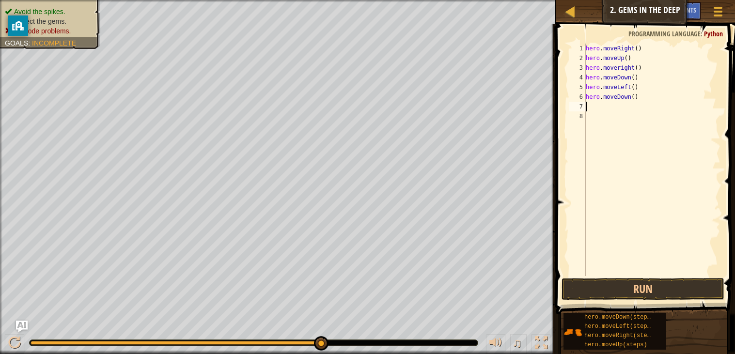
click at [637, 45] on div "hero . moveRight ( ) hero . moveUp ( ) hero . moveright ( ) hero . moveDown ( )…" at bounding box center [652, 170] width 137 height 252
click at [629, 56] on div "hero . moveRight ( 1 ) hero . moveUp ( ) hero . moveright ( ) hero . moveDown (…" at bounding box center [652, 170] width 137 height 252
click at [640, 68] on div "hero . moveRight ( 1 ) hero . moveUp ( 1 ) hero . moveright ( ) hero . moveDown…" at bounding box center [652, 170] width 137 height 252
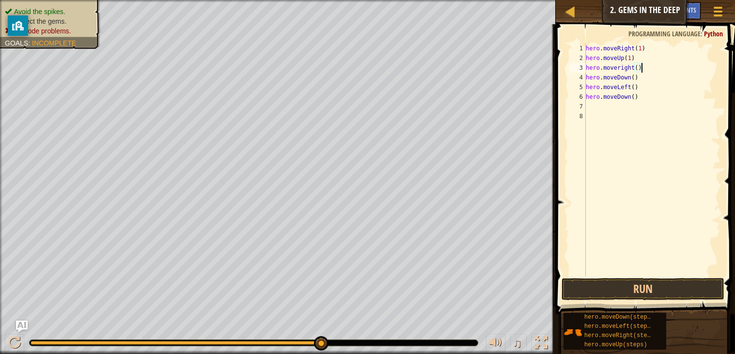
click at [637, 68] on div "hero . moveRight ( 1 ) hero . moveUp ( 1 ) hero . moveright ( ) hero . moveDown…" at bounding box center [652, 170] width 137 height 252
click at [635, 78] on div "hero . moveRight ( 1 ) hero . moveUp ( 1 ) hero . moveright ( 1 ) hero . moveDo…" at bounding box center [652, 170] width 137 height 252
click at [634, 88] on div "hero . moveRight ( 1 ) hero . moveUp ( 1 ) hero . moveright ( 1 ) hero . moveDo…" at bounding box center [652, 170] width 137 height 252
click at [635, 97] on div "hero . moveRight ( 1 ) hero . moveUp ( 1 ) hero . moveright ( 1 ) hero . moveDo…" at bounding box center [652, 170] width 137 height 252
click at [635, 286] on button "Run" at bounding box center [643, 289] width 163 height 22
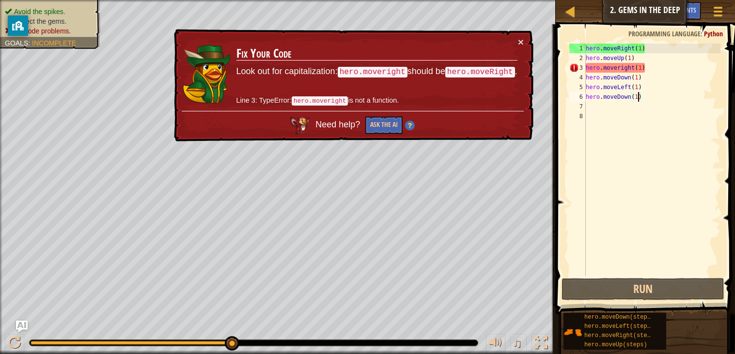
click at [646, 66] on div "hero . moveRight ( 1 ) hero . moveUp ( 1 ) hero . moveright ( 1 ) hero . moveDo…" at bounding box center [652, 170] width 137 height 252
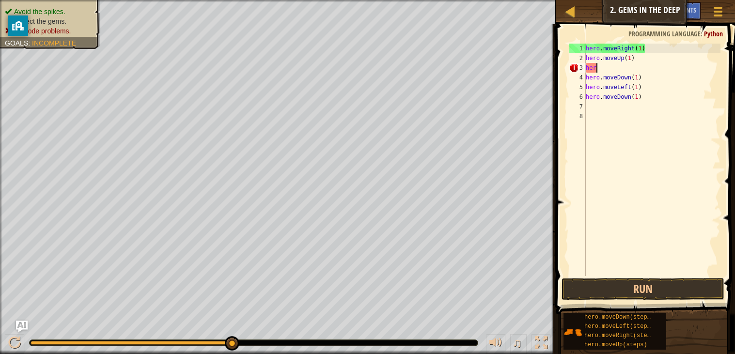
scroll to position [4, 0]
type textarea "h"
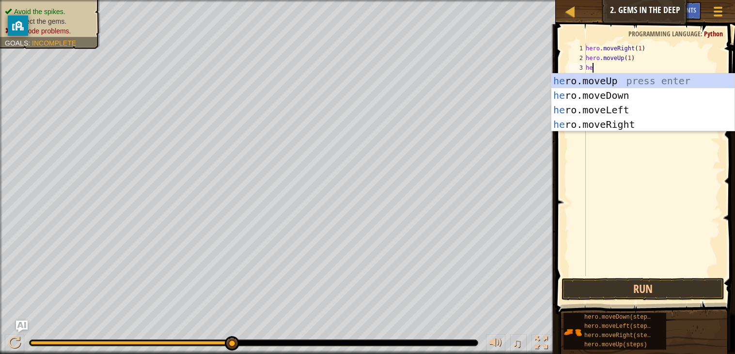
scroll to position [4, 0]
type textarea "hero"
click at [651, 125] on div "hero .moveUp press enter hero .moveDown press enter hero .moveLeft press enter …" at bounding box center [642, 117] width 183 height 87
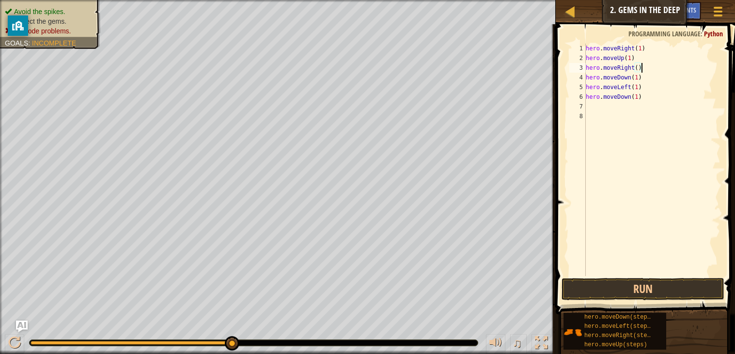
click at [639, 68] on div "hero . moveRight ( 1 ) hero . moveUp ( 1 ) hero . moveRight ( ) hero . moveDown…" at bounding box center [652, 170] width 137 height 252
type textarea "hero.moveRight(1)"
click at [610, 281] on button "Run" at bounding box center [643, 289] width 163 height 22
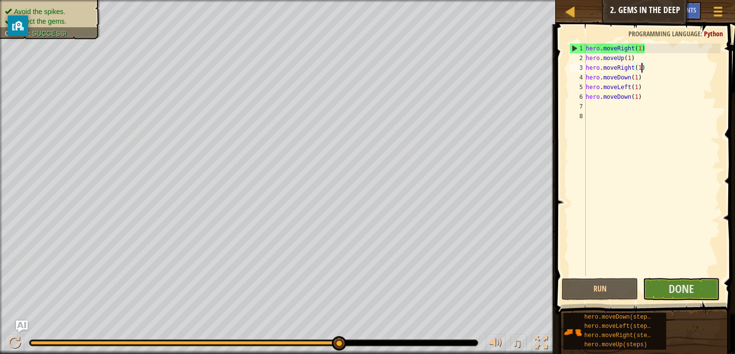
click at [586, 107] on div "hero . moveRight ( 1 ) hero . moveUp ( 1 ) hero . moveRight ( 1 ) hero . moveDo…" at bounding box center [652, 170] width 137 height 252
click at [589, 106] on div "hero . moveRight ( 1 ) hero . moveUp ( 1 ) hero . moveRight ( 1 ) hero . moveDo…" at bounding box center [652, 170] width 137 height 252
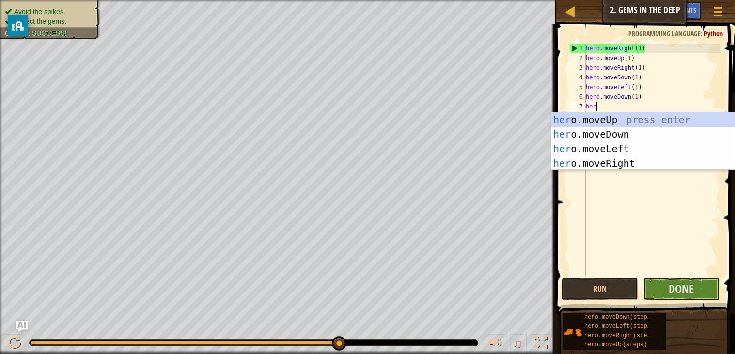
scroll to position [4, 0]
type textarea "hero"
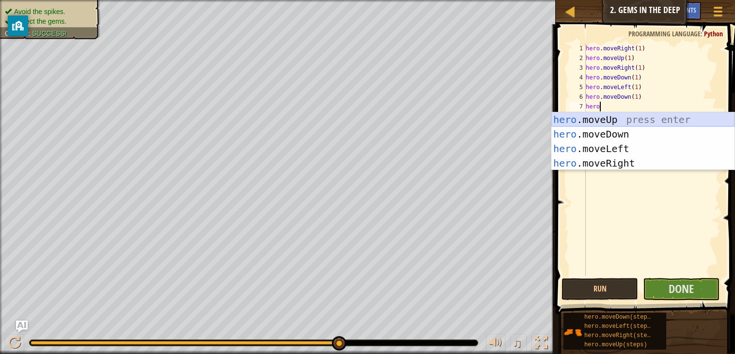
click at [596, 116] on div "hero .moveUp press enter hero .moveDown press enter hero .moveLeft press enter …" at bounding box center [642, 155] width 183 height 87
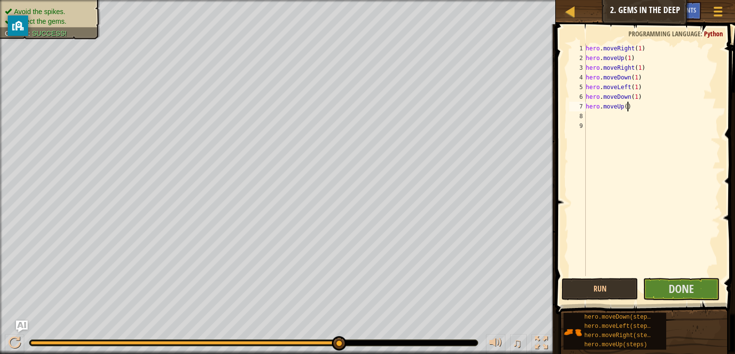
click at [627, 110] on div "hero . moveRight ( 1 ) hero . moveUp ( 1 ) hero . moveRight ( 1 ) hero . moveDo…" at bounding box center [652, 170] width 137 height 252
click at [627, 290] on button "Run" at bounding box center [600, 289] width 77 height 22
type textarea "hero.moveUp(1)"
click at [588, 114] on div "hero . moveRight ( 1 ) hero . moveUp ( 1 ) hero . moveRight ( 1 ) hero . moveDo…" at bounding box center [652, 170] width 137 height 252
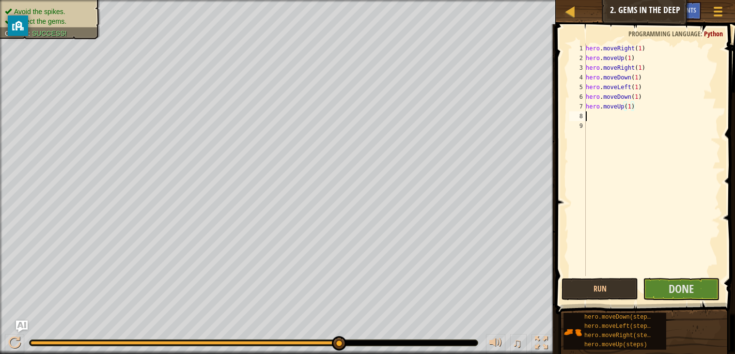
scroll to position [4, 0]
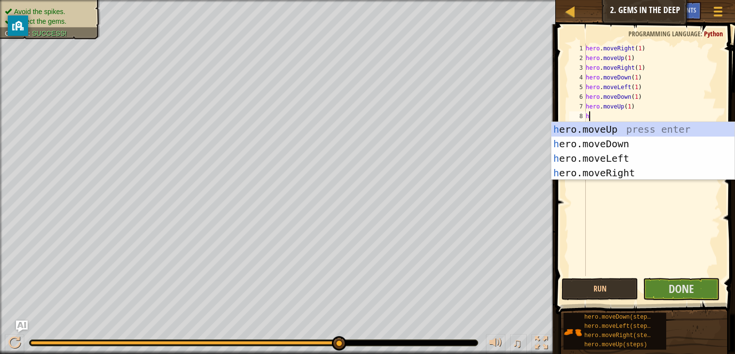
type textarea "he"
click at [637, 159] on div "he ro.moveUp press enter he ro.moveDown press enter he ro.moveLeft press enter …" at bounding box center [642, 165] width 183 height 87
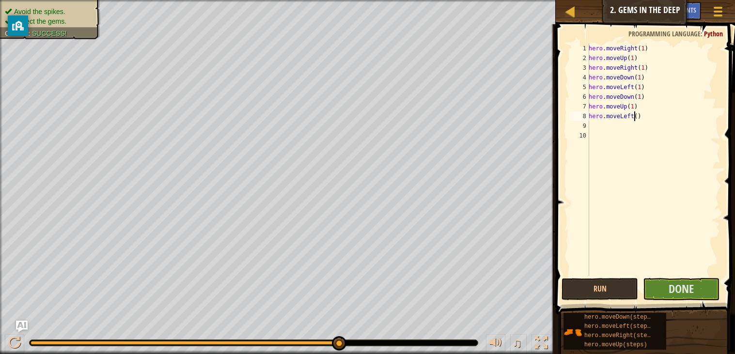
click at [633, 111] on div "hero . moveRight ( 1 ) hero . moveUp ( 1 ) hero . moveRight ( 1 ) hero . moveDo…" at bounding box center [654, 170] width 134 height 252
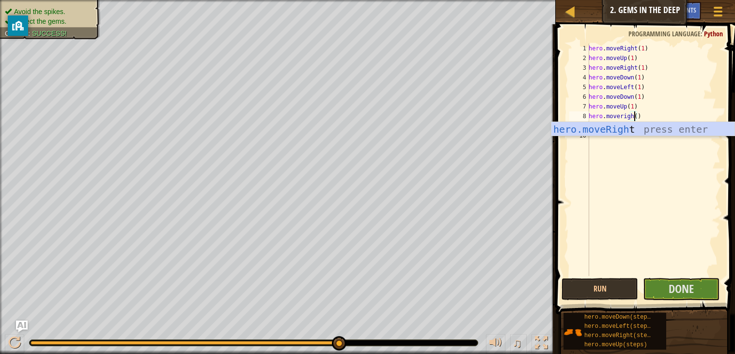
scroll to position [4, 3]
click at [640, 115] on div "hero . moveRight ( 1 ) hero . moveUp ( 1 ) hero . moveRight ( 1 ) hero . moveDo…" at bounding box center [654, 170] width 134 height 252
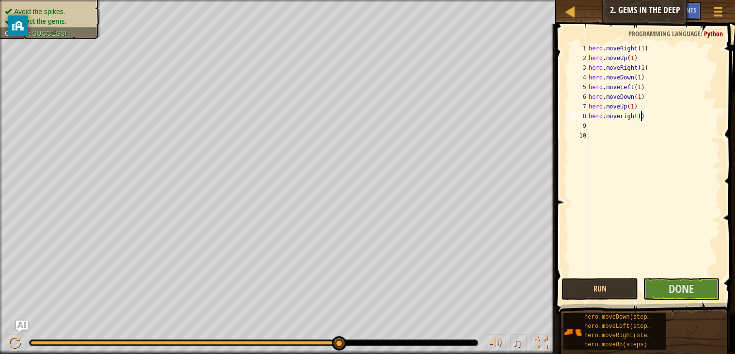
type textarea "hero.moveright(1)"
click at [590, 124] on div "hero . moveRight ( 1 ) hero . moveUp ( 1 ) hero . moveRight ( 1 ) hero . moveDo…" at bounding box center [654, 170] width 134 height 252
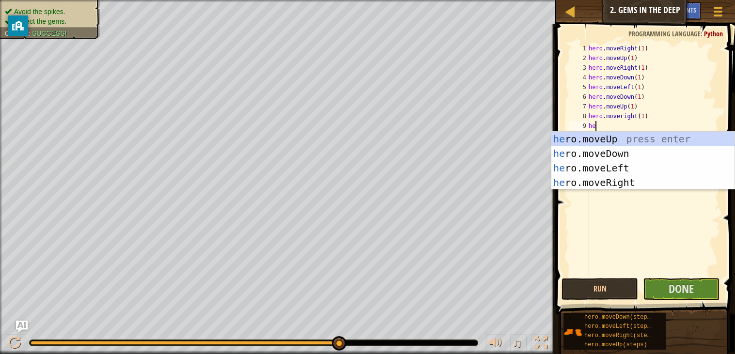
type textarea "her"
click at [619, 140] on div "her o.moveUp press enter her o.moveDown press enter her o.moveLeft press enter …" at bounding box center [642, 175] width 183 height 87
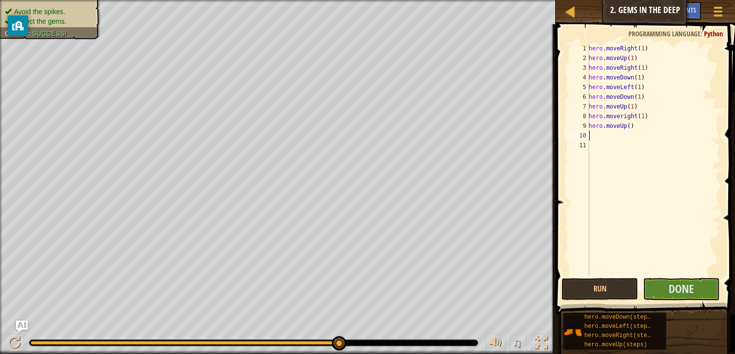
scroll to position [4, 0]
click at [632, 128] on div "hero . moveRight ( 1 ) hero . moveUp ( 1 ) hero . moveRight ( 1 ) hero . moveDo…" at bounding box center [654, 170] width 134 height 252
type textarea "hero.moveUp(1)"
click at [592, 137] on div "hero . moveRight ( 1 ) hero . moveUp ( 1 ) hero . moveRight ( 1 ) hero . moveDo…" at bounding box center [654, 170] width 134 height 252
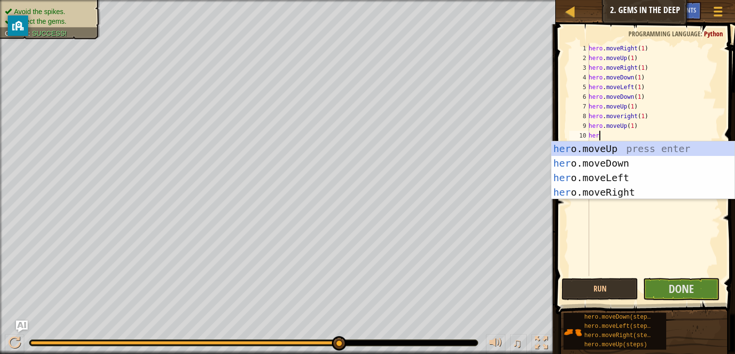
scroll to position [4, 0]
type textarea "hero"
click at [644, 189] on div "hero .moveUp press enter hero .moveDown press enter hero .moveLeft press enter …" at bounding box center [642, 185] width 183 height 87
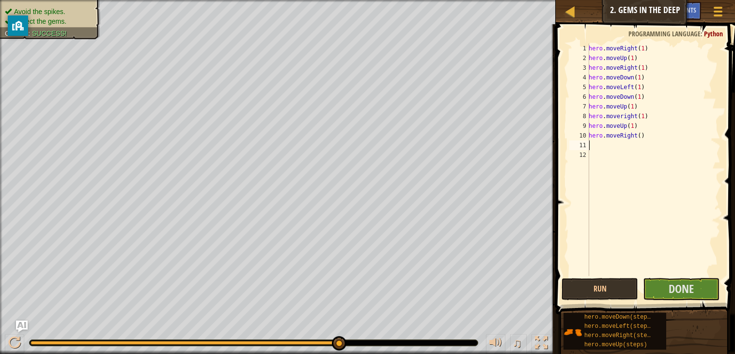
scroll to position [4, 0]
click at [636, 136] on div "hero . moveRight ( 1 ) hero . moveUp ( 1 ) hero . moveRight ( 1 ) hero . moveDo…" at bounding box center [654, 170] width 134 height 252
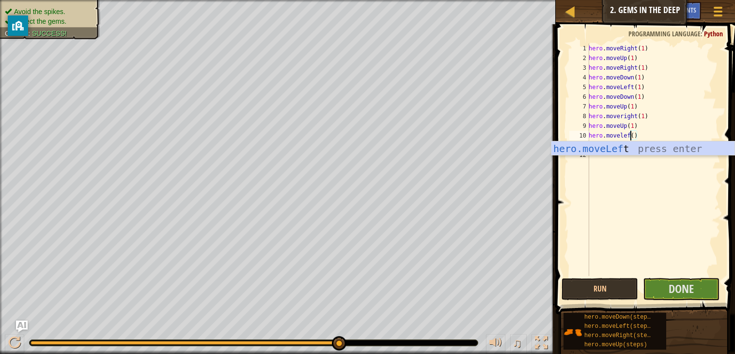
scroll to position [4, 3]
click at [639, 137] on div "hero . moveRight ( 1 ) hero . moveUp ( 1 ) hero . moveRight ( 1 ) hero . moveDo…" at bounding box center [654, 170] width 134 height 252
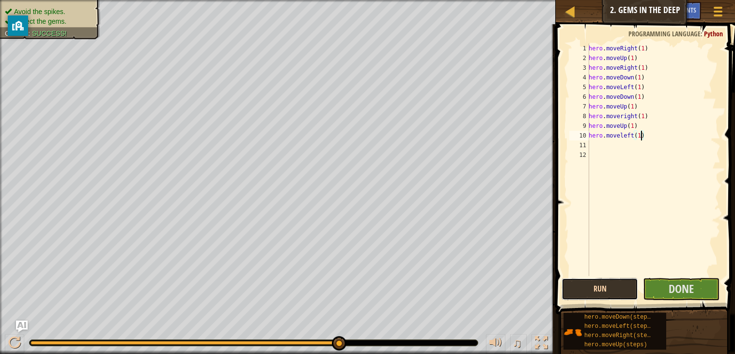
click at [627, 286] on button "Run" at bounding box center [600, 289] width 77 height 22
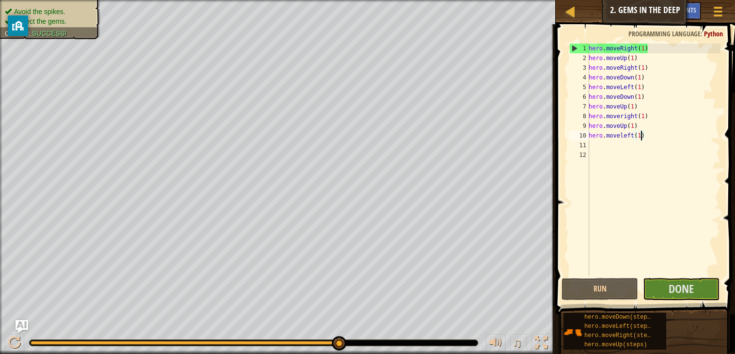
click at [21, 326] on img "Ask AI" at bounding box center [22, 326] width 13 height 13
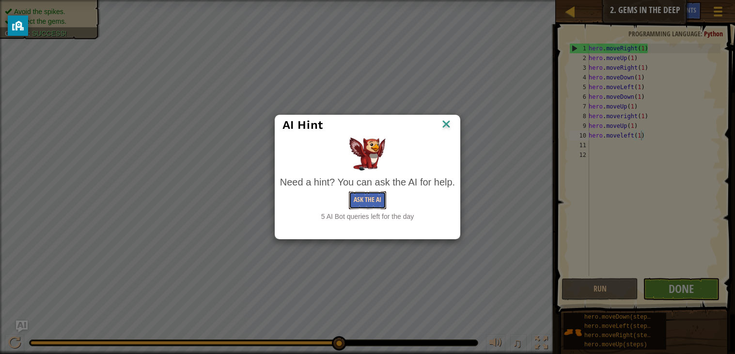
click at [372, 201] on button "Ask the AI" at bounding box center [367, 200] width 37 height 18
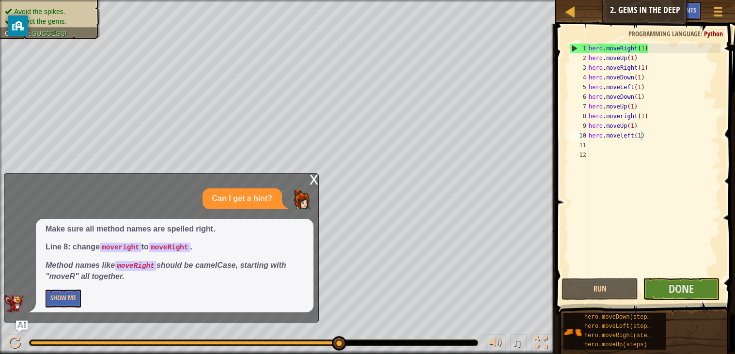
click at [312, 178] on div "x" at bounding box center [314, 179] width 9 height 10
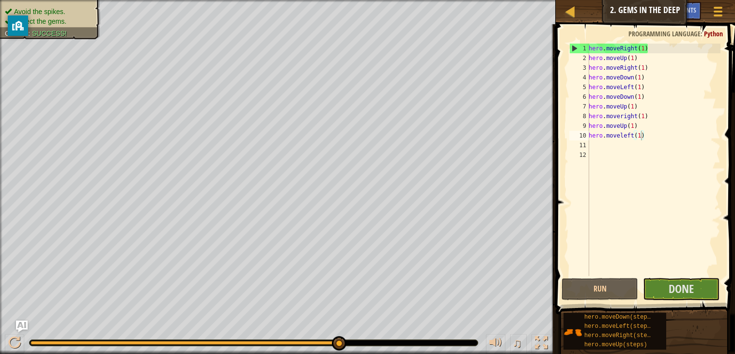
click at [645, 134] on div "hero . moveRight ( 1 ) hero . moveUp ( 1 ) hero . moveRight ( 1 ) hero . moveDo…" at bounding box center [654, 170] width 134 height 252
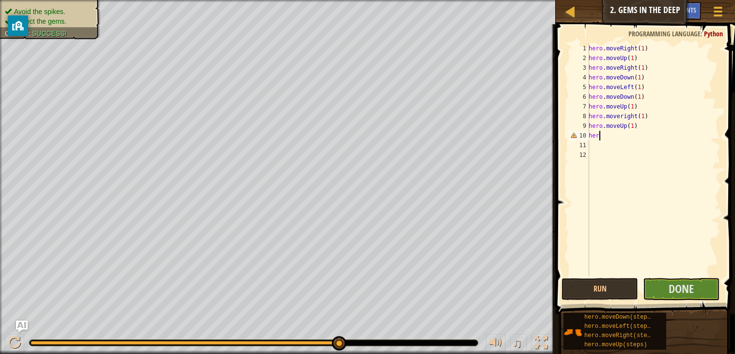
scroll to position [4, 0]
type textarea "h"
click at [685, 297] on button "Done" at bounding box center [681, 289] width 77 height 22
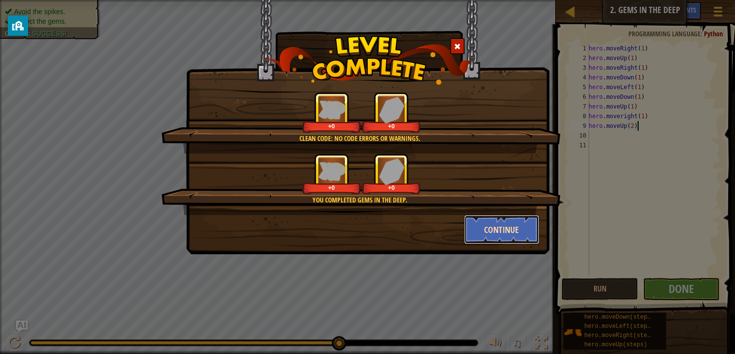
click at [512, 215] on button "Continue" at bounding box center [501, 229] width 75 height 29
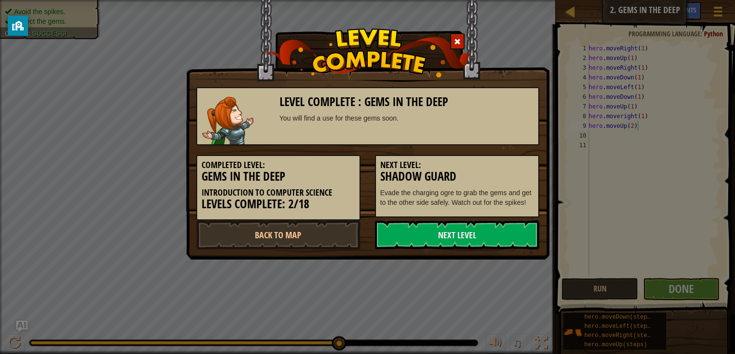
click at [386, 267] on div "Level Complete : Gems in the Deep You will find a use for these gems soon. Comp…" at bounding box center [367, 177] width 735 height 354
click at [459, 31] on img at bounding box center [368, 53] width 208 height 49
click at [458, 41] on span at bounding box center [457, 41] width 7 height 7
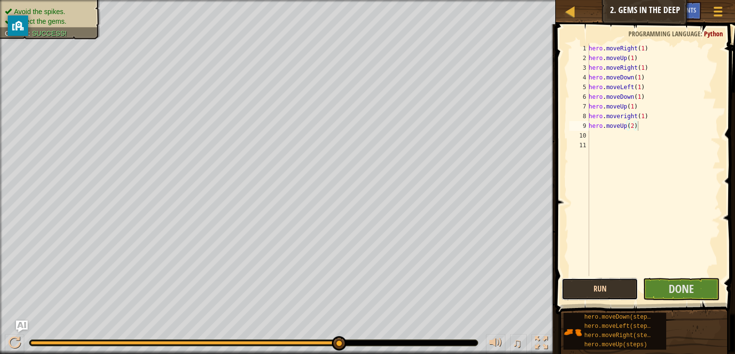
click at [581, 290] on button "Run" at bounding box center [600, 289] width 77 height 22
type textarea "hero.moveUp(1"
type textarea "0"
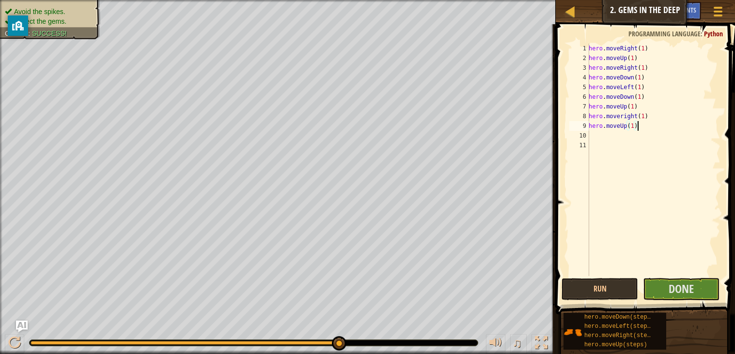
click at [625, 119] on div "hero . moveRight ( 1 ) hero . moveUp ( 1 ) hero . moveRight ( 1 ) hero . moveDo…" at bounding box center [654, 170] width 134 height 252
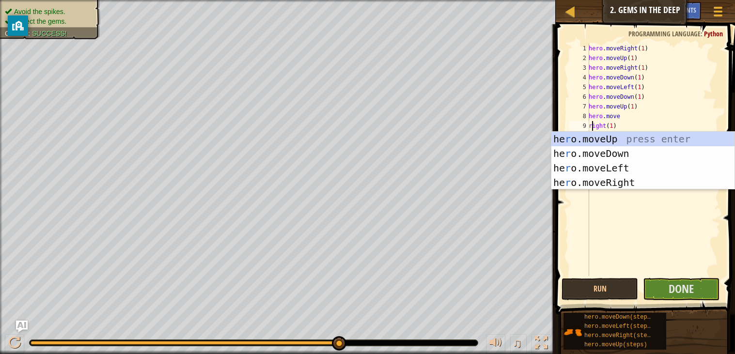
scroll to position [4, 0]
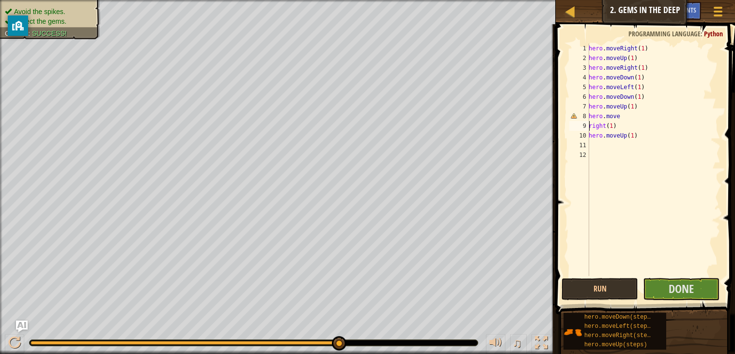
click at [590, 126] on div "hero . moveRight ( 1 ) hero . moveUp ( 1 ) hero . moveRight ( 1 ) hero . moveDo…" at bounding box center [654, 170] width 134 height 252
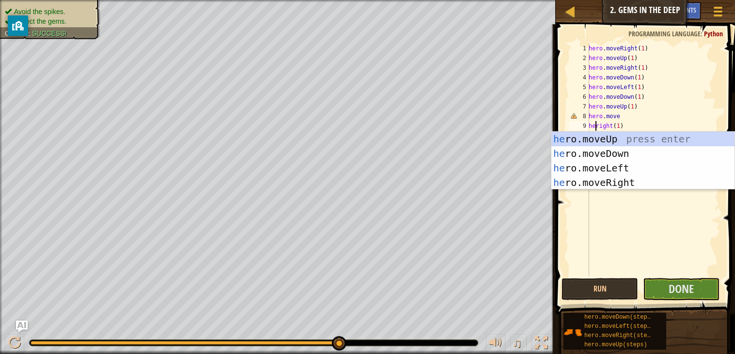
scroll to position [4, 1]
click at [618, 139] on div "hero. moveUp press enter hero. moveDown press enter hero. moveLeft press enter …" at bounding box center [642, 175] width 183 height 87
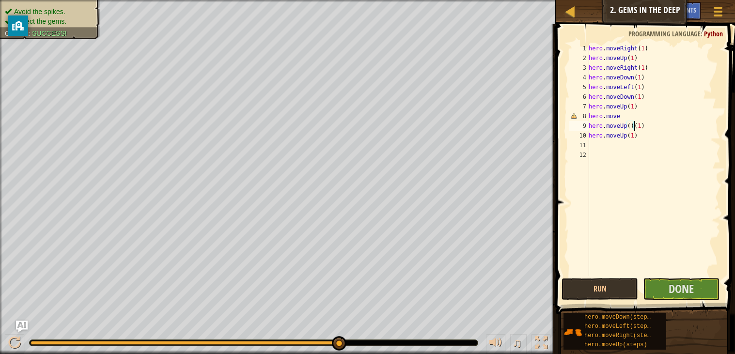
click at [641, 136] on div "hero . moveRight ( 1 ) hero . moveUp ( 1 ) hero . moveRight ( 1 ) hero . moveDo…" at bounding box center [654, 170] width 134 height 252
type textarea "h"
type textarea "hero.movel"
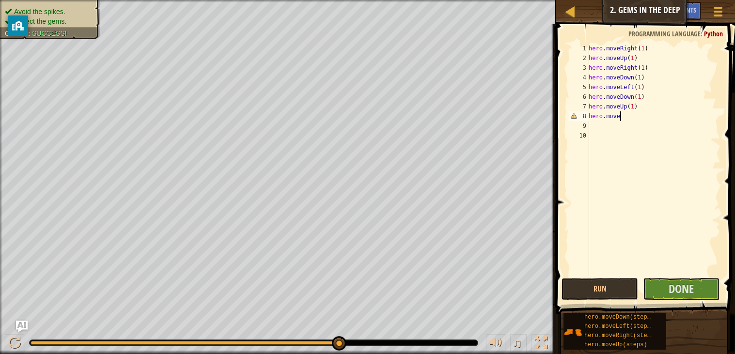
scroll to position [4, 2]
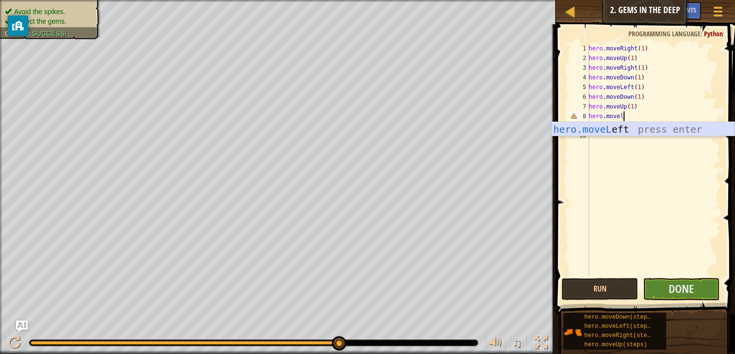
click at [640, 133] on div "hero.moveL eft press enter" at bounding box center [642, 144] width 183 height 44
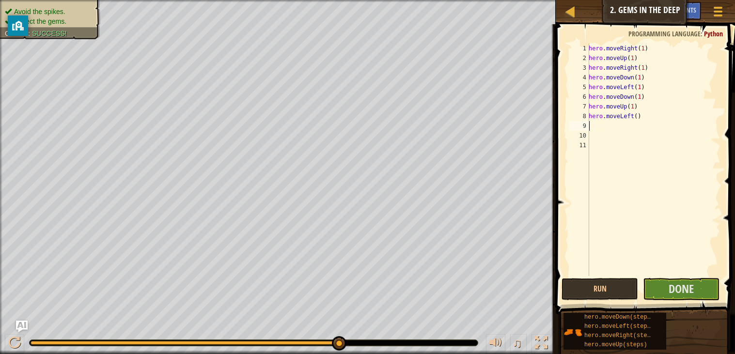
click at [639, 117] on div "hero . moveRight ( 1 ) hero . moveUp ( 1 ) hero . moveRight ( 1 ) hero . moveDo…" at bounding box center [654, 170] width 134 height 252
type textarea "hero.moveLeft(1)"
click at [627, 285] on button "Run" at bounding box center [600, 289] width 77 height 22
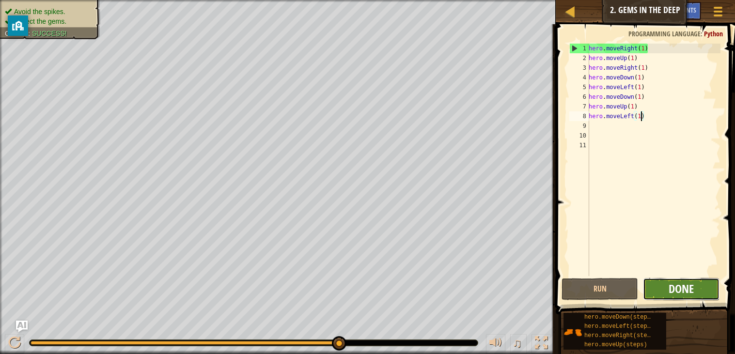
click at [676, 290] on span "Done" at bounding box center [681, 289] width 25 height 16
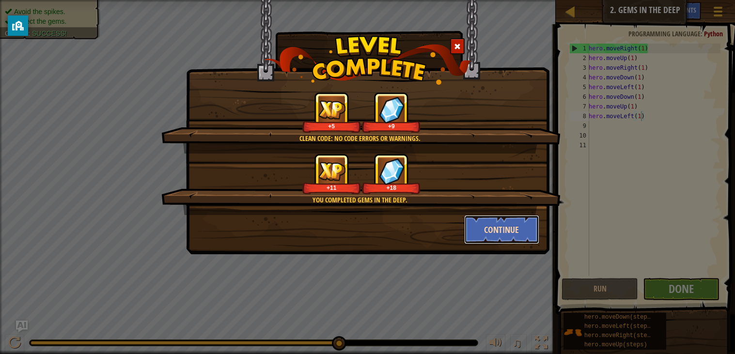
click at [514, 236] on button "Continue" at bounding box center [501, 229] width 75 height 29
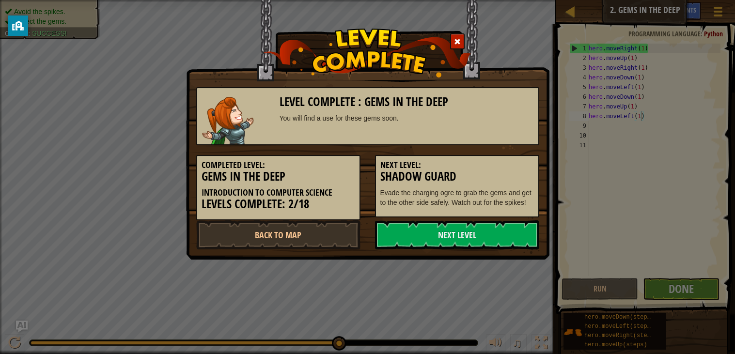
click at [514, 236] on link "Next Level" at bounding box center [457, 234] width 164 height 29
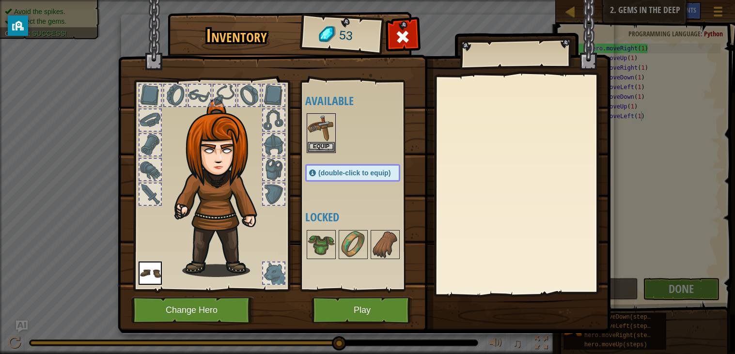
click at [348, 325] on img at bounding box center [364, 158] width 493 height 352
click at [348, 324] on img at bounding box center [364, 158] width 493 height 352
click at [345, 315] on button "Play" at bounding box center [362, 310] width 101 height 27
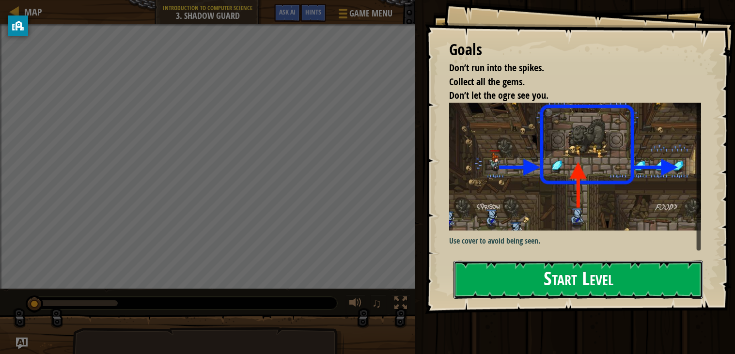
click at [522, 261] on button "Start Level" at bounding box center [579, 280] width 250 height 38
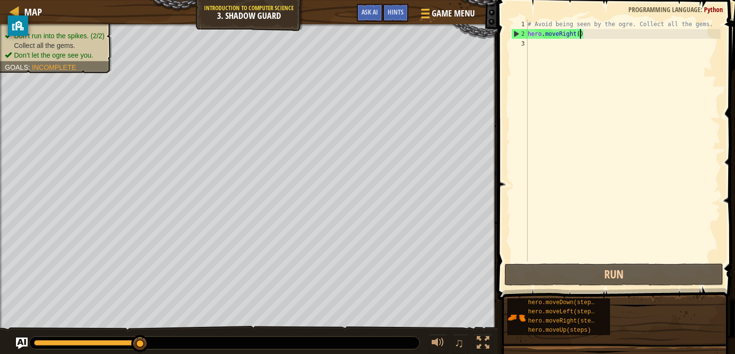
click at [580, 36] on div "# Avoid being seen by the ogre. Collect all the gems. hero . moveRight ( )" at bounding box center [623, 150] width 195 height 262
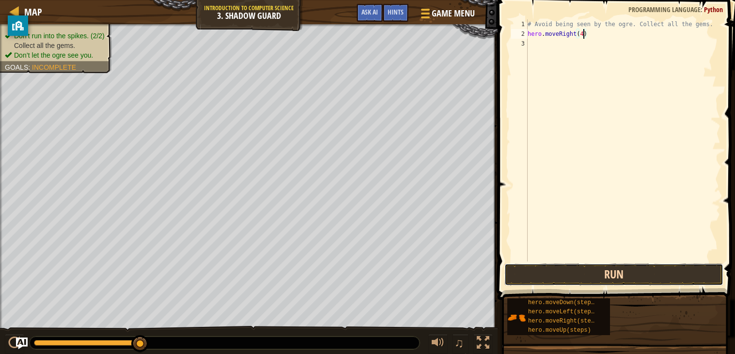
click at [571, 272] on button "Run" at bounding box center [613, 275] width 219 height 22
type textarea "hero.moveRight(1)"
click at [538, 263] on span at bounding box center [617, 136] width 245 height 329
click at [540, 268] on button "Run" at bounding box center [613, 275] width 219 height 22
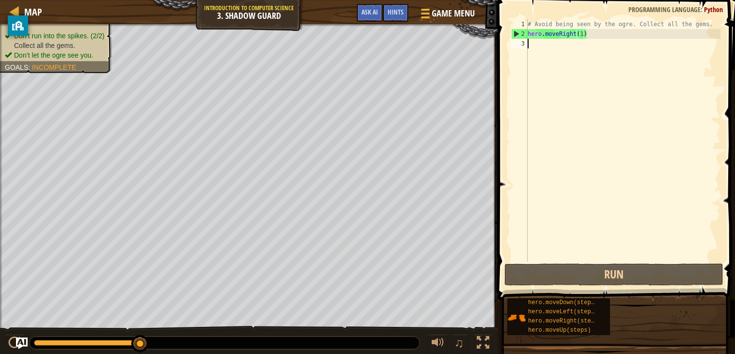
click at [531, 46] on div "# Avoid being seen by the ogre. Collect all the gems. hero . moveRight ( 1 )" at bounding box center [623, 150] width 195 height 262
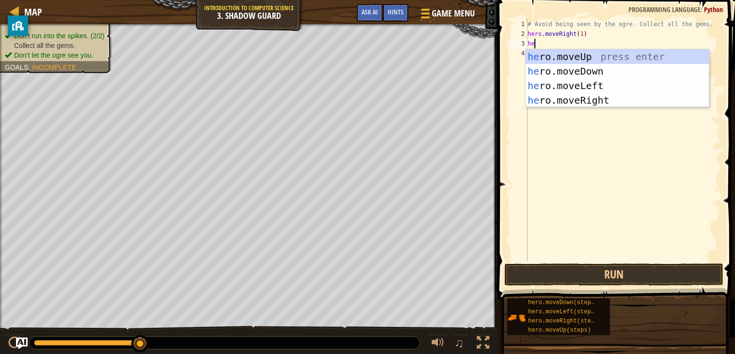
scroll to position [4, 0]
type textarea "hero."
click at [601, 96] on div "hero. moveUp press enter hero. moveDown press enter hero. moveLeft press enter …" at bounding box center [617, 92] width 183 height 87
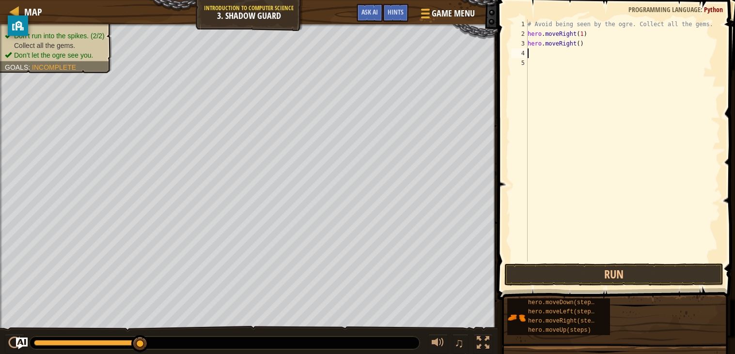
scroll to position [4, 0]
click at [579, 39] on div "# Avoid being seen by the ogre. Collect all the gems. hero . moveRight ( 1 ) he…" at bounding box center [623, 150] width 195 height 262
click at [573, 272] on button "Run" at bounding box center [613, 275] width 219 height 22
click at [628, 273] on button "Run" at bounding box center [613, 275] width 219 height 22
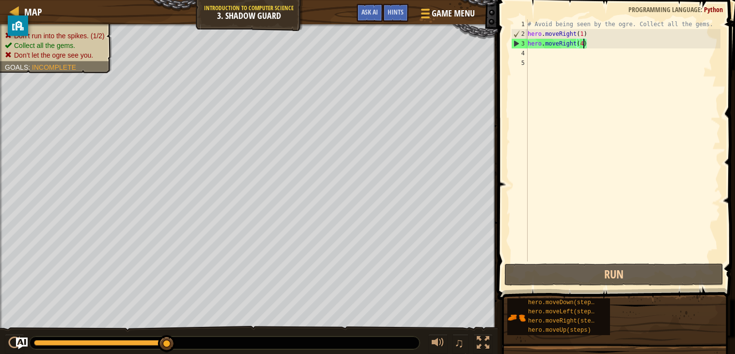
scroll to position [4, 3]
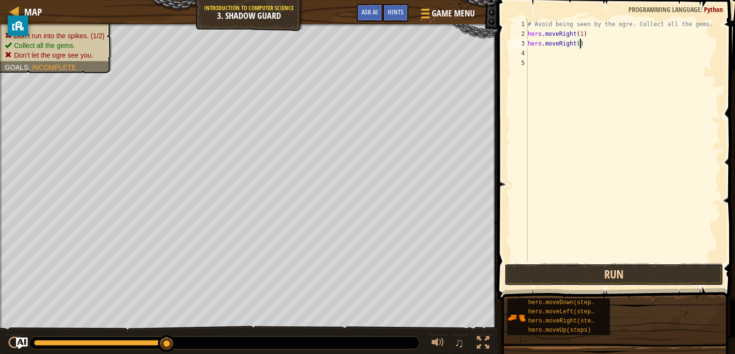
click at [601, 270] on button "Run" at bounding box center [613, 275] width 219 height 22
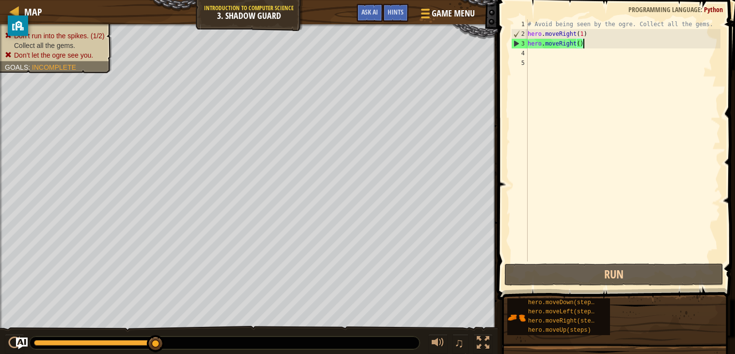
click at [583, 47] on div "# Avoid being seen by the ogre. Collect all the gems. hero . moveRight ( 1 ) he…" at bounding box center [623, 150] width 195 height 262
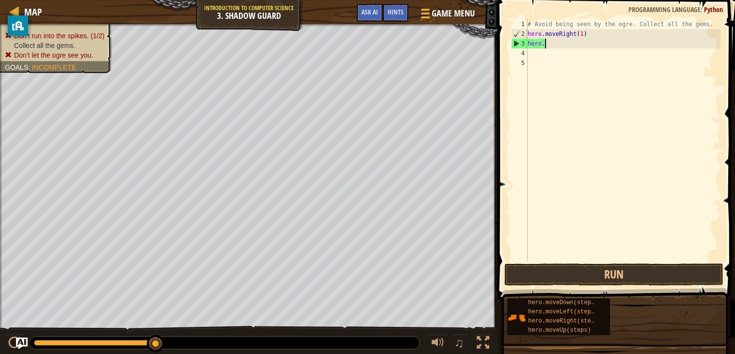
scroll to position [4, 0]
type textarea "h"
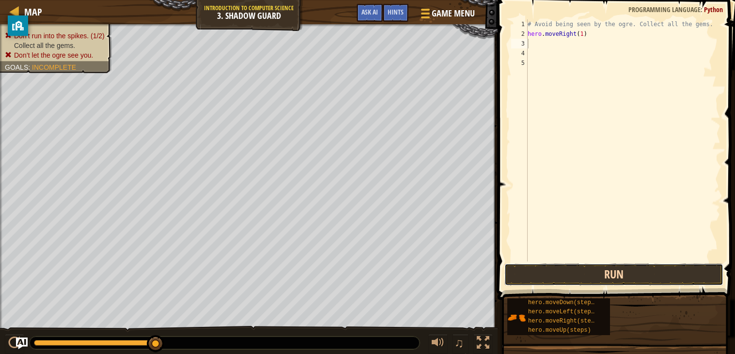
click at [580, 283] on button "Run" at bounding box center [613, 275] width 219 height 22
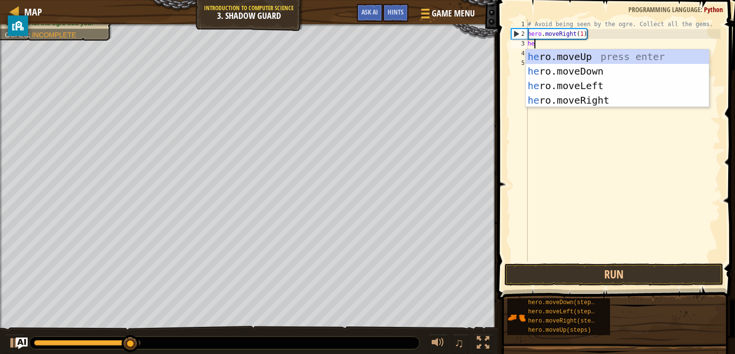
scroll to position [4, 0]
type textarea "hero"
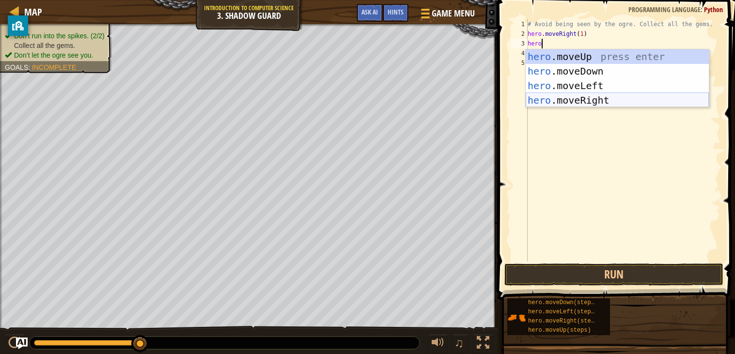
click at [600, 95] on div "hero .moveUp press enter hero .moveDown press enter hero .moveLeft press enter …" at bounding box center [617, 92] width 183 height 87
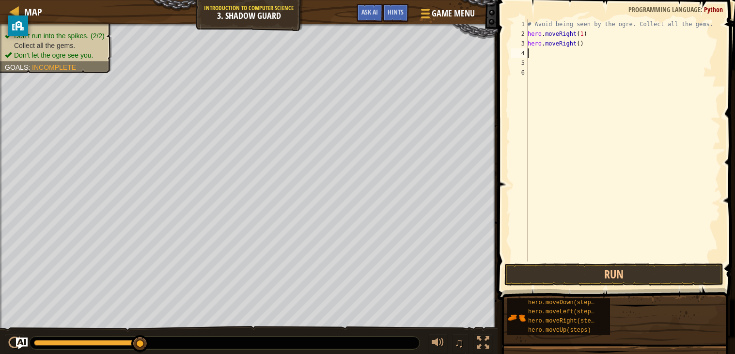
scroll to position [4, 0]
click at [581, 46] on div "# Avoid being seen by the ogre. Collect all the gems. hero . moveRight ( 1 ) he…" at bounding box center [623, 150] width 195 height 262
click at [582, 273] on button "Run" at bounding box center [613, 275] width 219 height 22
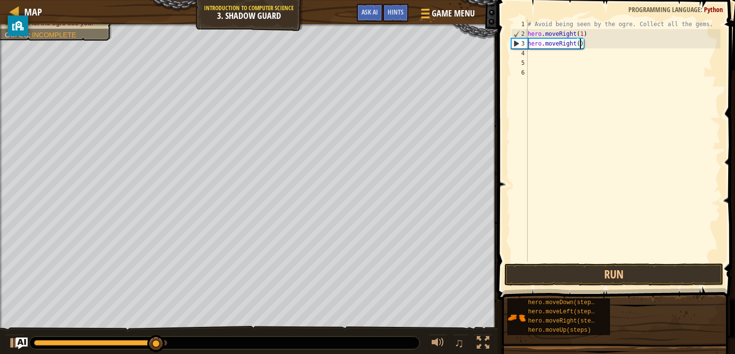
scroll to position [4, 3]
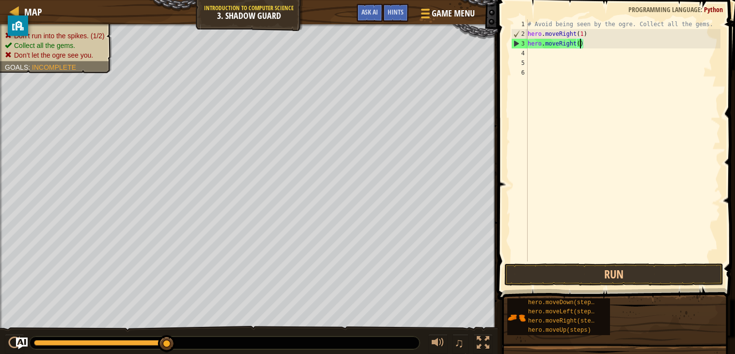
click at [582, 45] on div "# Avoid being seen by the ogre. Collect all the gems. hero . moveRight ( 1 ) he…" at bounding box center [623, 150] width 195 height 262
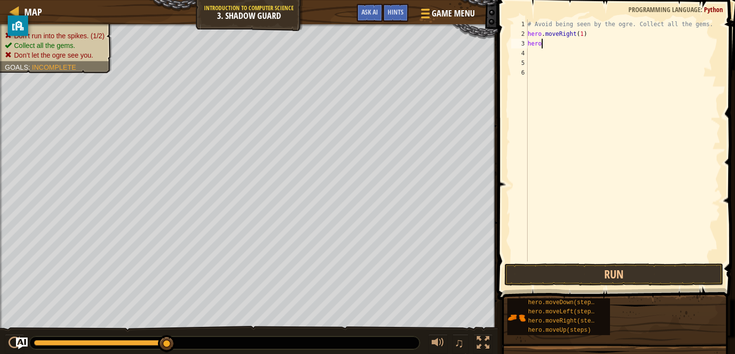
type textarea "hero."
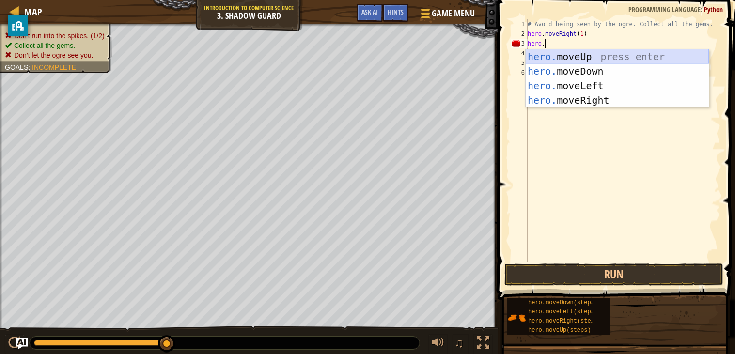
click at [584, 62] on div "hero. moveUp press enter hero. moveDown press enter hero. moveLeft press enter …" at bounding box center [617, 92] width 183 height 87
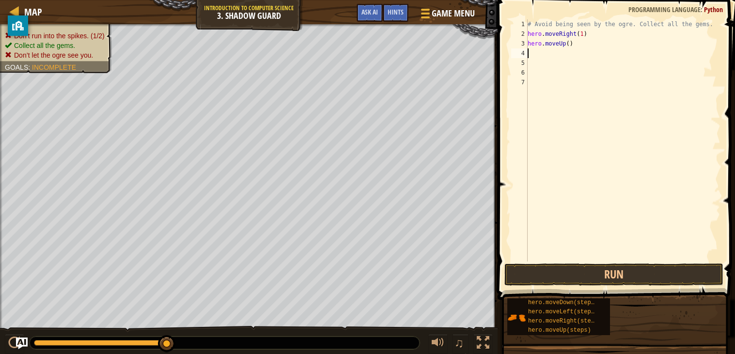
scroll to position [4, 0]
click at [571, 42] on div "# Avoid being seen by the ogre. Collect all the gems. hero . moveRight ( 1 ) he…" at bounding box center [623, 150] width 195 height 262
type textarea "hero.moveUp(1)"
click at [530, 51] on div "# Avoid being seen by the ogre. Collect all the gems. hero . moveRight ( 1 ) he…" at bounding box center [623, 150] width 195 height 262
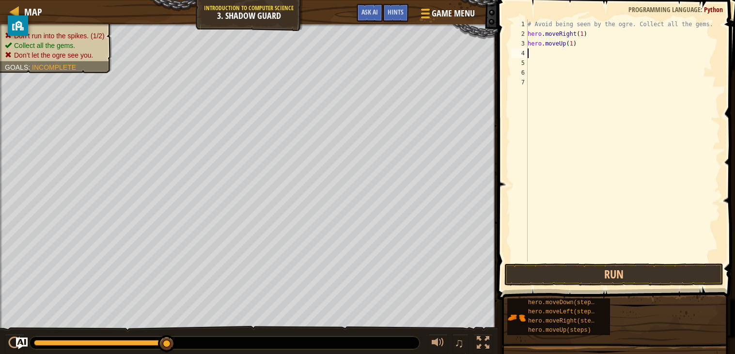
scroll to position [4, 0]
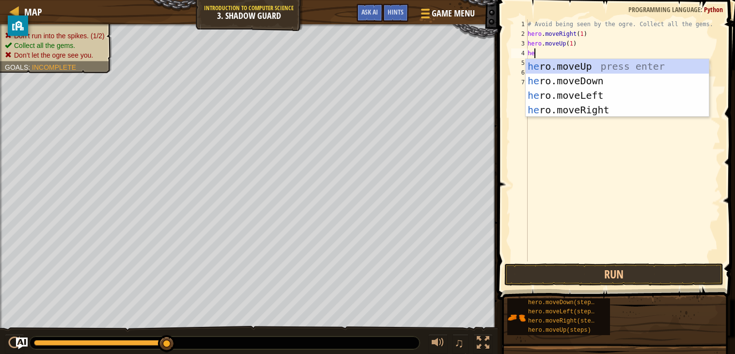
type textarea "her"
click at [608, 111] on div "her o.moveUp press enter her o.moveDown press enter her o.moveLeft press enter …" at bounding box center [617, 102] width 183 height 87
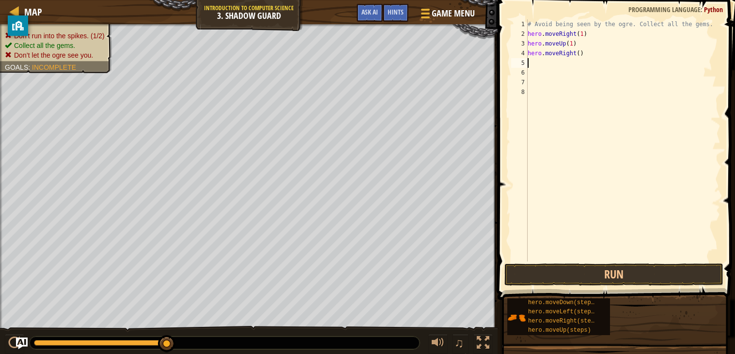
click at [581, 52] on div "# Avoid being seen by the ogre. Collect all the gems. hero . moveRight ( 1 ) he…" at bounding box center [623, 150] width 195 height 262
type textarea "hero.moveRight(1)"
click at [530, 66] on div "# Avoid being seen by the ogre. Collect all the gems. hero . moveRight ( 1 ) he…" at bounding box center [623, 150] width 195 height 262
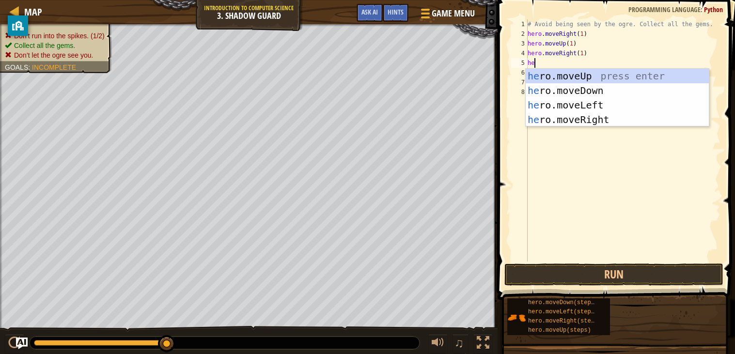
scroll to position [4, 0]
type textarea "hero"
click at [582, 90] on div "hero .moveUp press enter hero .moveDown press enter hero .moveLeft press enter …" at bounding box center [617, 112] width 183 height 87
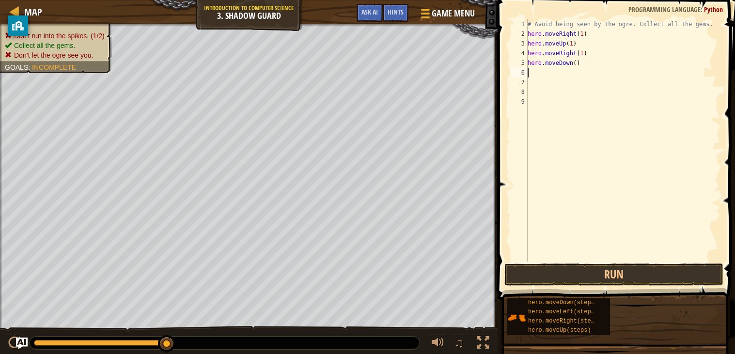
scroll to position [4, 0]
click at [578, 65] on div "# Avoid being seen by the ogre. Collect all the gems. hero . moveRight ( 1 ) he…" at bounding box center [623, 150] width 195 height 262
type textarea "hero.moveDown(1)"
click at [531, 72] on div "# Avoid being seen by the ogre. Collect all the gems. hero . moveRight ( 1 ) he…" at bounding box center [623, 150] width 195 height 262
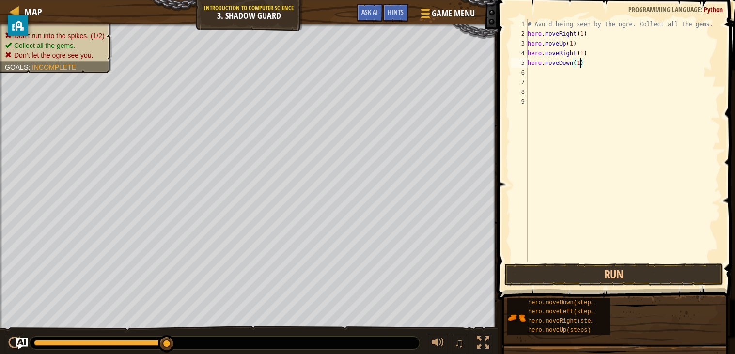
scroll to position [4, 0]
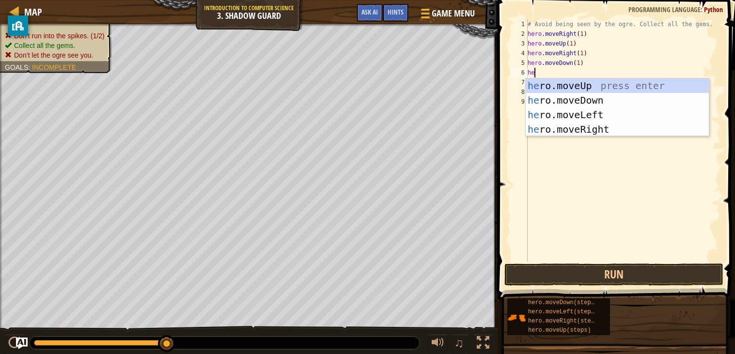
type textarea "her"
click at [604, 125] on div "her o.moveUp press enter her o.moveDown press enter her o.moveLeft press enter …" at bounding box center [617, 122] width 183 height 87
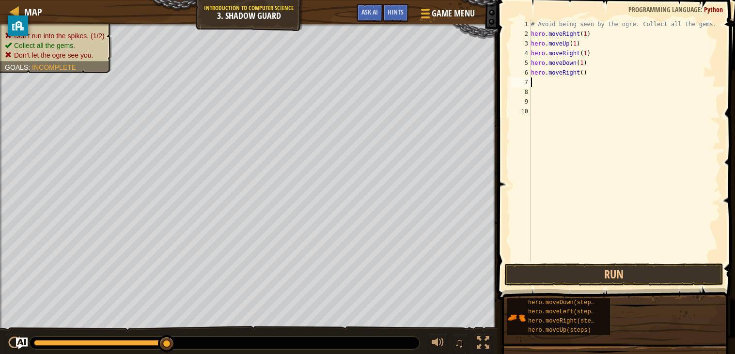
scroll to position [4, 0]
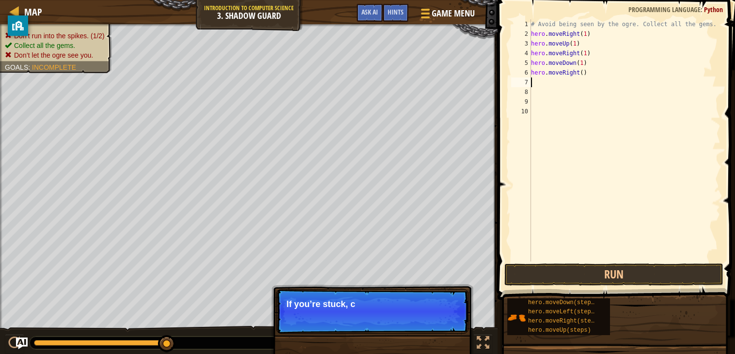
click at [585, 78] on div "# Avoid being seen by the ogre. Collect all the gems. hero . moveRight ( 1 ) he…" at bounding box center [625, 150] width 192 height 262
click at [584, 74] on div "# Avoid being seen by the ogre. Collect all the gems. hero . moveRight ( 1 ) he…" at bounding box center [625, 150] width 192 height 262
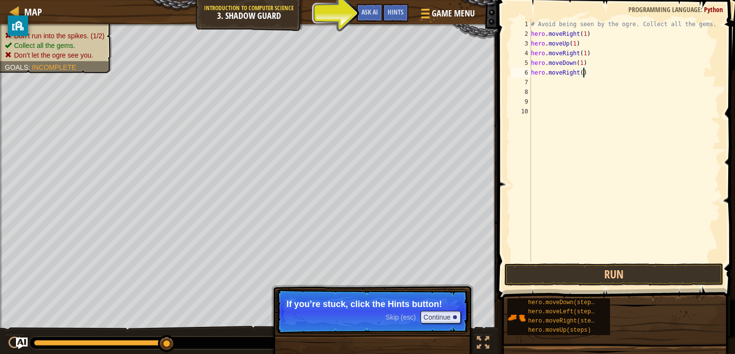
scroll to position [4, 4]
type textarea "hero.moveRight(2)"
click at [578, 270] on button "Run" at bounding box center [613, 275] width 219 height 22
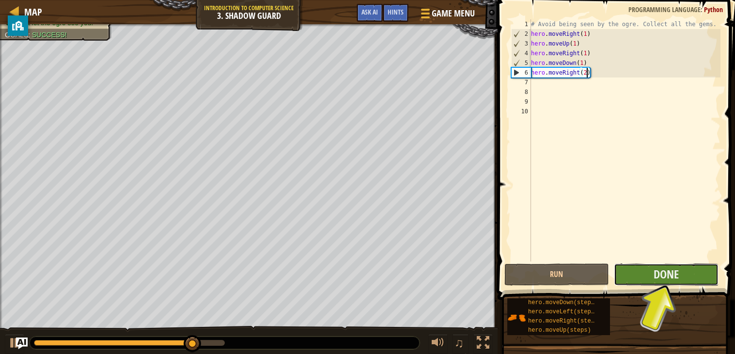
click at [642, 279] on button "Done" at bounding box center [666, 275] width 105 height 22
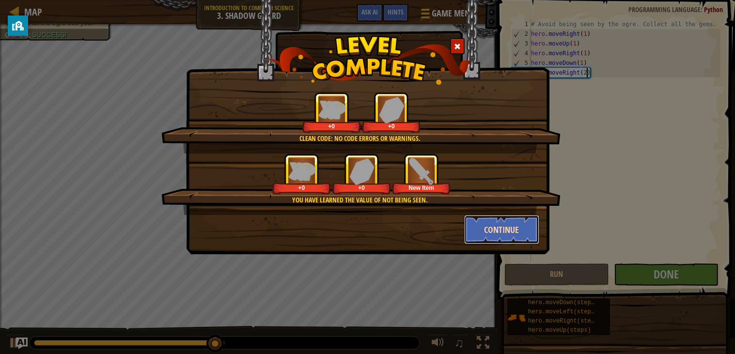
click at [508, 242] on button "Continue" at bounding box center [501, 229] width 75 height 29
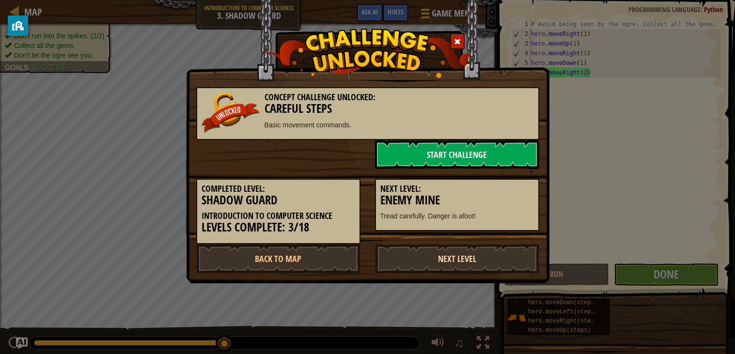
click at [491, 252] on link "Next Level" at bounding box center [457, 258] width 164 height 29
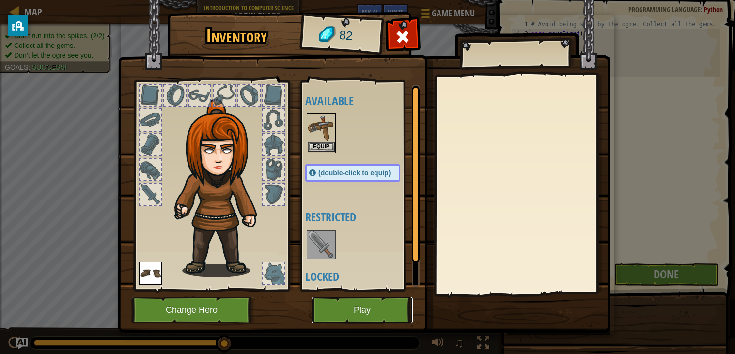
click at [377, 320] on button "Play" at bounding box center [362, 310] width 101 height 27
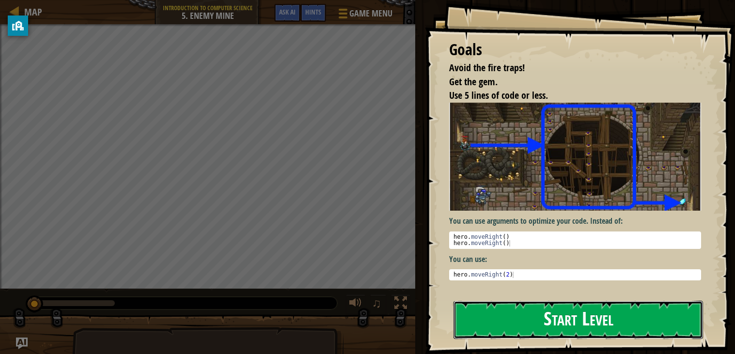
click at [603, 318] on button "Start Level" at bounding box center [579, 320] width 250 height 38
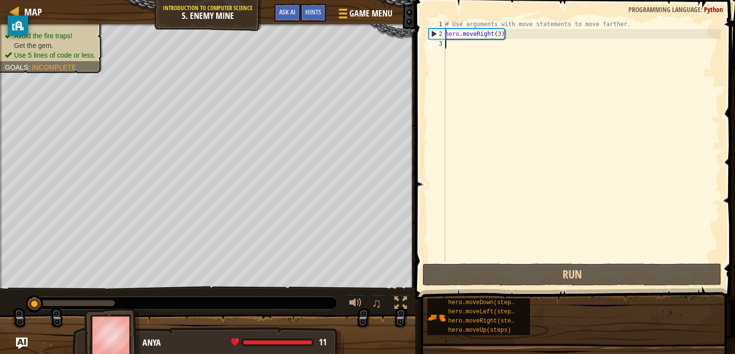
click at [581, 233] on div "# Use arguments with move statements to move farther. hero . moveRight ( 3 )" at bounding box center [582, 150] width 278 height 262
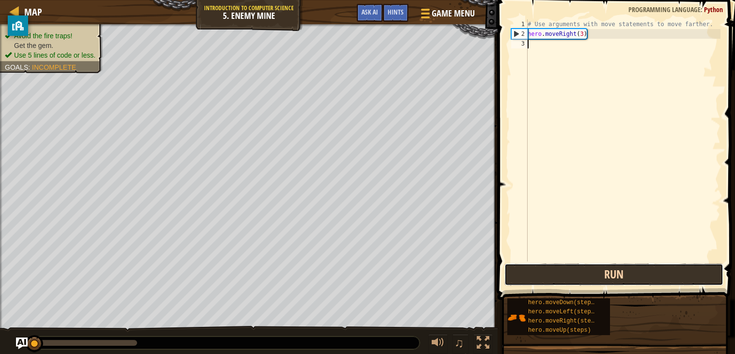
click at [626, 277] on button "Run" at bounding box center [613, 275] width 219 height 22
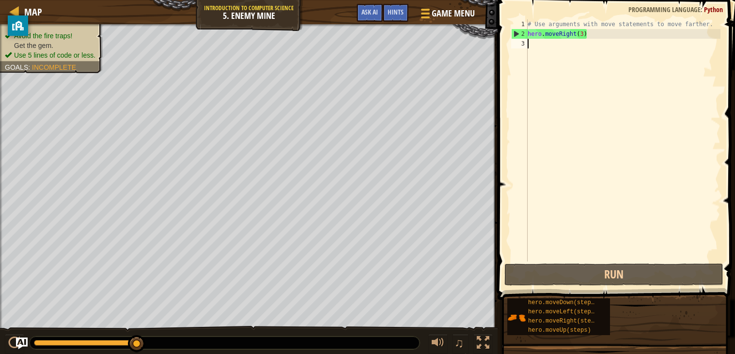
scroll to position [4, 0]
type textarea "he"
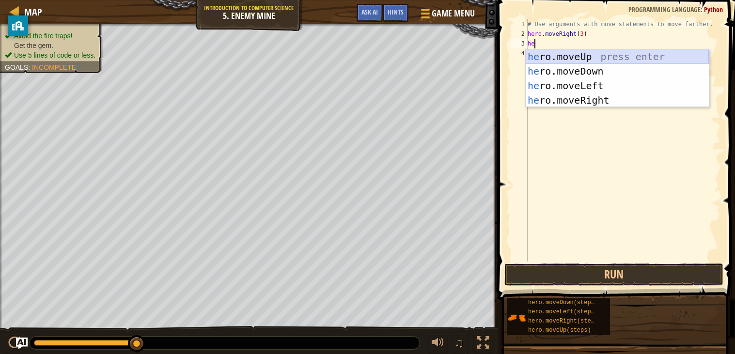
click at [596, 59] on div "he ro.moveUp press enter he ro.moveDown press enter he ro.moveLeft press enter …" at bounding box center [617, 92] width 183 height 87
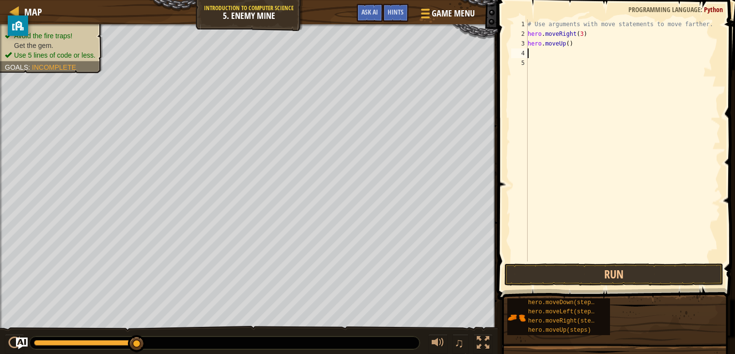
click at [569, 44] on div "# Use arguments with move statements to move farther. hero . moveRight ( 3 ) he…" at bounding box center [623, 150] width 195 height 262
type textarea "hero.moveUp(1)"
click at [533, 49] on div "# Use arguments with move statements to move farther. hero . moveRight ( 3 ) he…" at bounding box center [623, 150] width 195 height 262
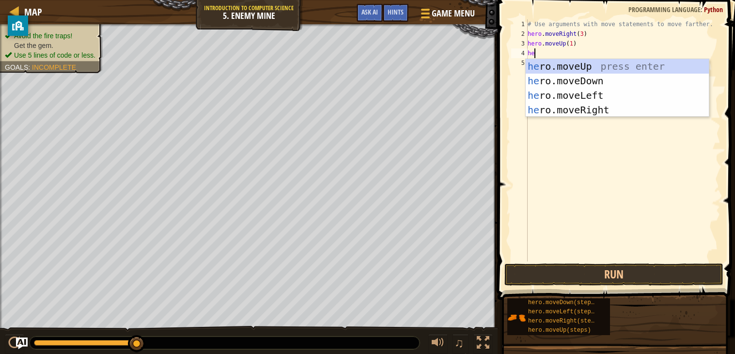
scroll to position [4, 0]
type textarea "hero"
click at [576, 103] on div "hero .moveUp press enter hero .moveDown press enter hero .moveLeft press enter …" at bounding box center [617, 102] width 183 height 87
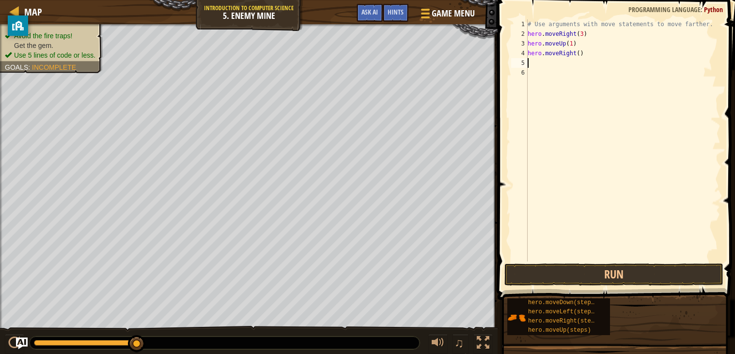
scroll to position [4, 0]
click at [581, 52] on div "# Use arguments with move statements to move farther. hero . moveRight ( 3 ) he…" at bounding box center [623, 150] width 195 height 262
type textarea "hero.moveRight(1)"
click at [534, 286] on span at bounding box center [617, 136] width 245 height 329
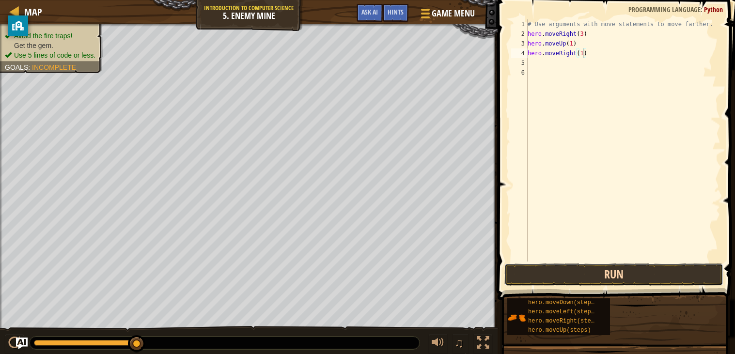
click at [525, 278] on button "Run" at bounding box center [613, 275] width 219 height 22
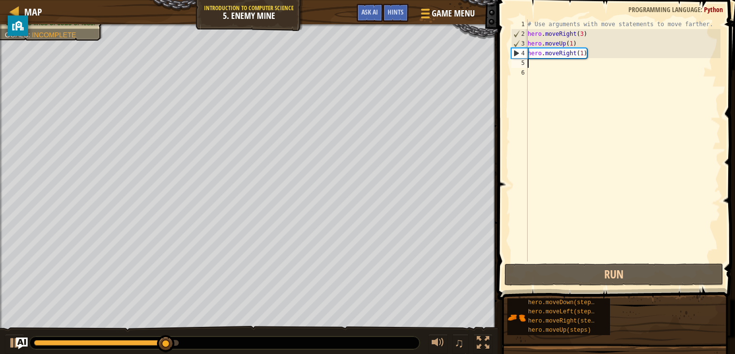
click at [534, 64] on div "# Use arguments with move statements to move farther. hero . moveRight ( 3 ) he…" at bounding box center [623, 150] width 195 height 262
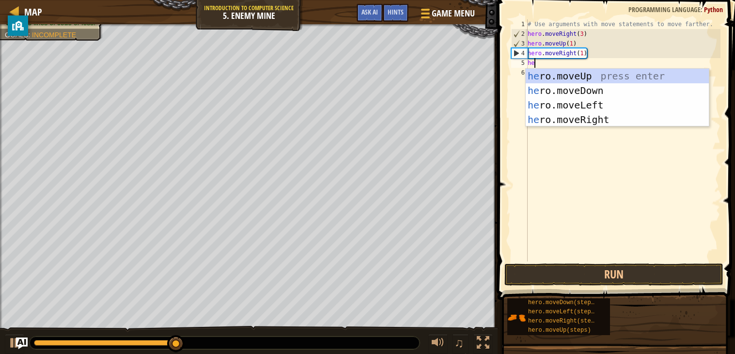
scroll to position [4, 0]
type textarea "hero"
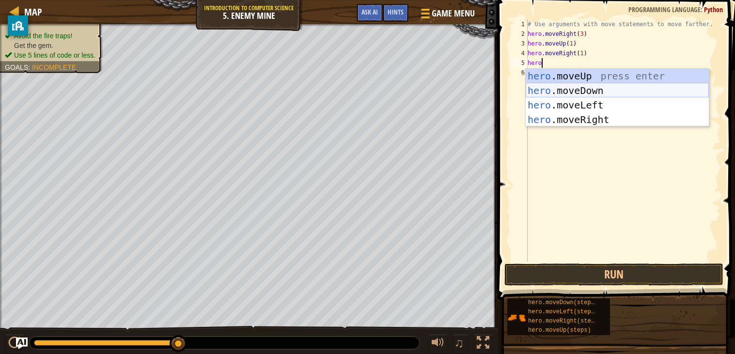
click at [566, 89] on div "hero .moveUp press enter hero .moveDown press enter hero .moveLeft press enter …" at bounding box center [617, 112] width 183 height 87
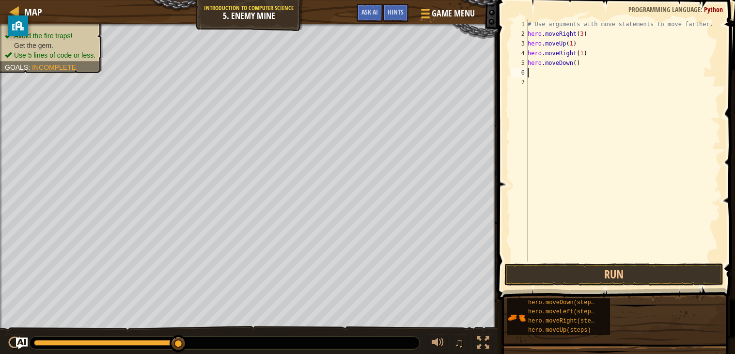
scroll to position [4, 0]
click at [576, 65] on div "# Use arguments with move statements to move farther. hero . moveRight ( 3 ) he…" at bounding box center [623, 150] width 195 height 262
type textarea "hero.moveDown(1)"
click at [532, 70] on div "# Use arguments with move statements to move farther. hero . moveRight ( 3 ) he…" at bounding box center [623, 150] width 195 height 262
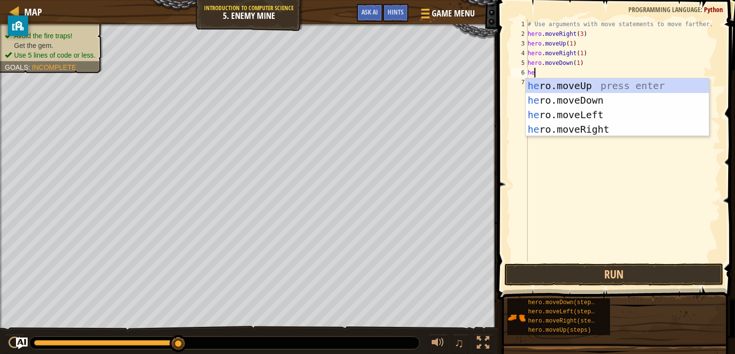
scroll to position [4, 0]
type textarea "hero"
click at [568, 99] on div "hero .moveUp press enter hero .moveDown press enter hero .moveLeft press enter …" at bounding box center [617, 122] width 183 height 87
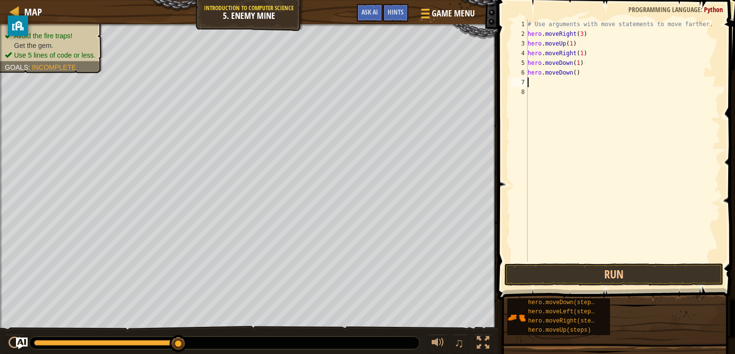
scroll to position [4, 0]
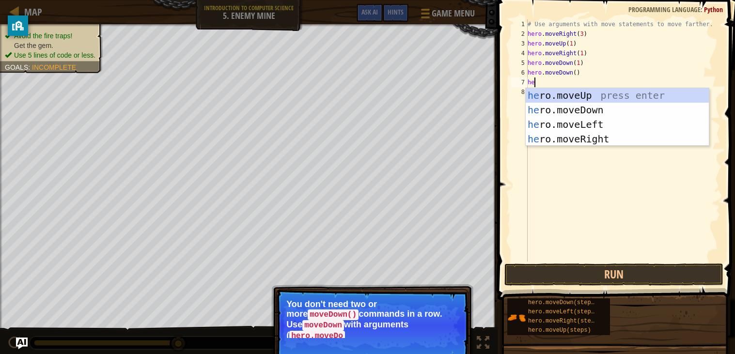
type textarea "h"
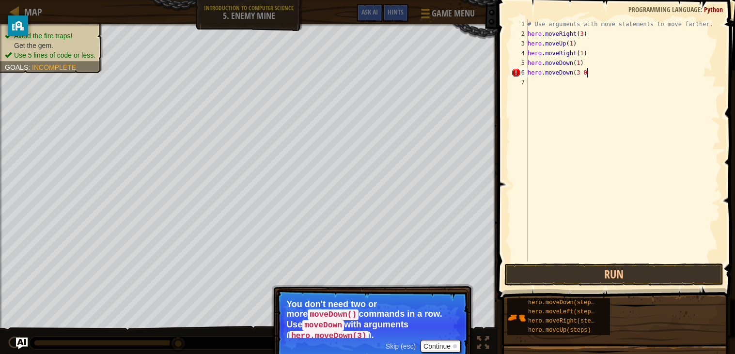
scroll to position [4, 3]
type textarea "hero.moveDown(3)"
click at [589, 278] on button "Run" at bounding box center [613, 275] width 219 height 22
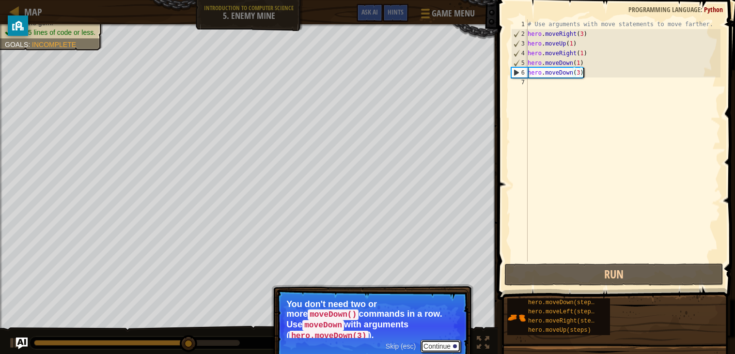
click at [442, 343] on button "Continue" at bounding box center [441, 346] width 40 height 13
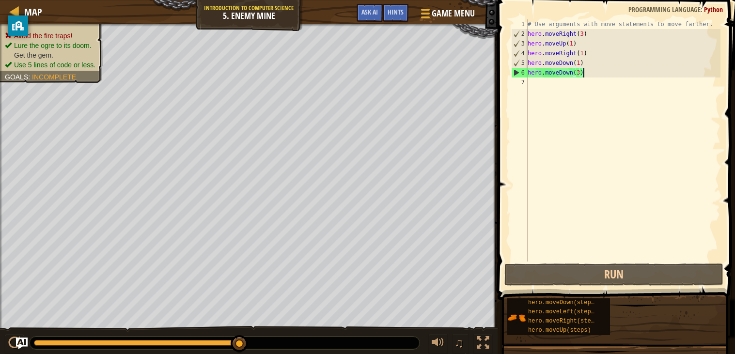
click at [531, 83] on div "# Use arguments with move statements to move farther. hero . moveRight ( 3 ) he…" at bounding box center [623, 150] width 195 height 262
click at [536, 81] on div "# Use arguments with move statements to move farther. hero . moveRight ( 3 ) he…" at bounding box center [623, 150] width 195 height 262
click at [531, 84] on div "# Use arguments with move statements to move farther. hero . moveRight ( 3 ) he…" at bounding box center [623, 150] width 195 height 262
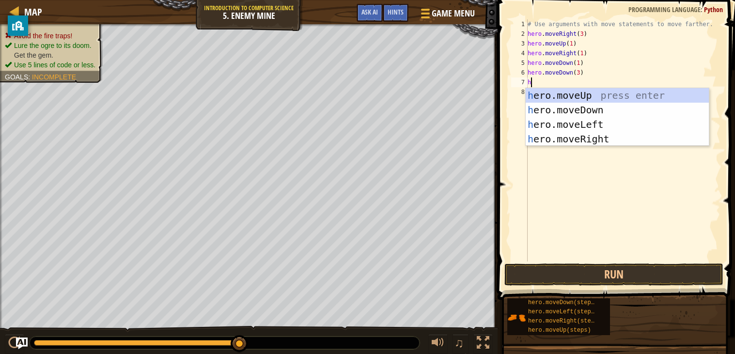
type textarea "he"
click at [575, 137] on div "he ro.moveUp press enter he ro.moveDown press enter he ro.moveLeft press enter …" at bounding box center [617, 131] width 183 height 87
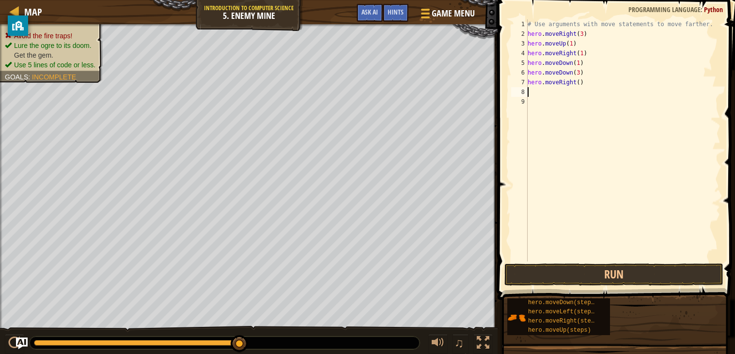
click at [581, 84] on div "# Use arguments with move statements to move farther. hero . moveRight ( 3 ) he…" at bounding box center [623, 150] width 195 height 262
click at [594, 268] on button "Run" at bounding box center [613, 275] width 219 height 22
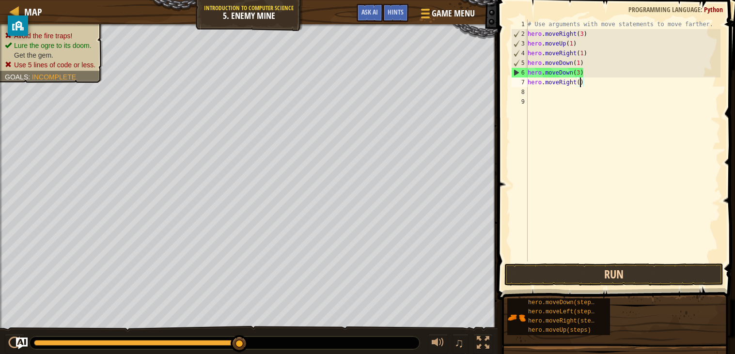
scroll to position [4, 3]
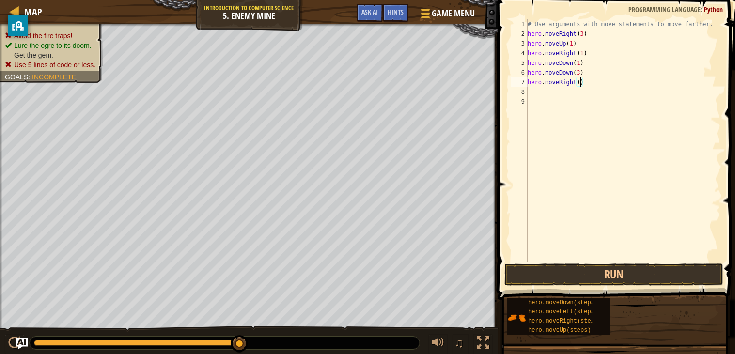
click at [580, 70] on div "# Use arguments with move statements to move farther. hero . moveRight ( 3 ) he…" at bounding box center [623, 150] width 195 height 262
click at [581, 85] on div "# Use arguments with move statements to move farther. hero . moveRight ( 3 ) he…" at bounding box center [623, 150] width 195 height 262
click at [586, 81] on div "# Use arguments with move statements to move farther. hero . moveRight ( 3 ) he…" at bounding box center [623, 150] width 195 height 262
type textarea "h"
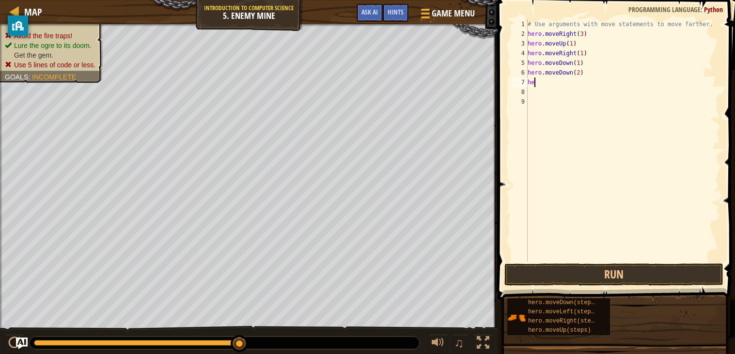
scroll to position [4, 0]
click at [618, 271] on button "Run" at bounding box center [613, 275] width 219 height 22
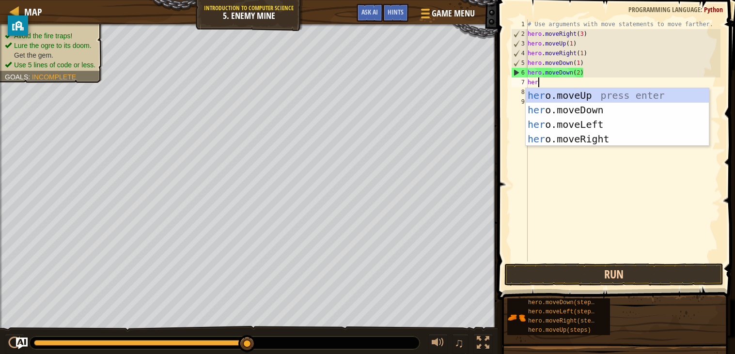
scroll to position [4, 0]
type textarea "hero"
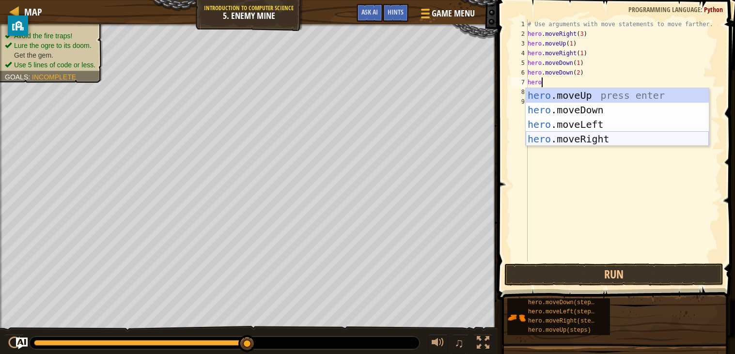
click at [601, 144] on div "hero .moveUp press enter hero .moveDown press enter hero .moveLeft press enter …" at bounding box center [617, 131] width 183 height 87
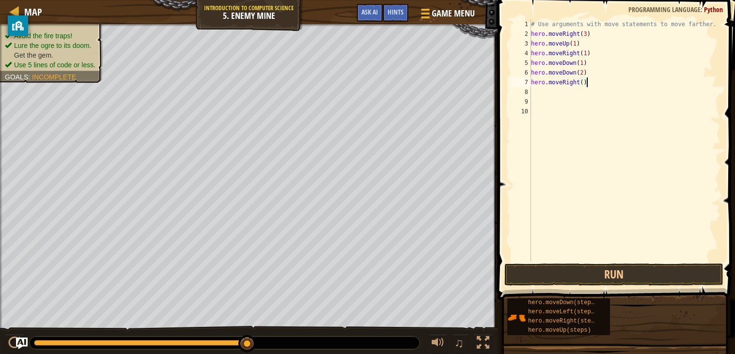
click at [585, 81] on div "# Use arguments with move statements to move farther. hero . moveRight ( 3 ) he…" at bounding box center [625, 150] width 192 height 262
click at [583, 80] on div "# Use arguments with move statements to move farther. hero . moveRight ( 3 ) he…" at bounding box center [625, 150] width 192 height 262
click at [634, 265] on button "Run" at bounding box center [613, 275] width 219 height 22
click at [613, 266] on button "Run" at bounding box center [613, 275] width 219 height 22
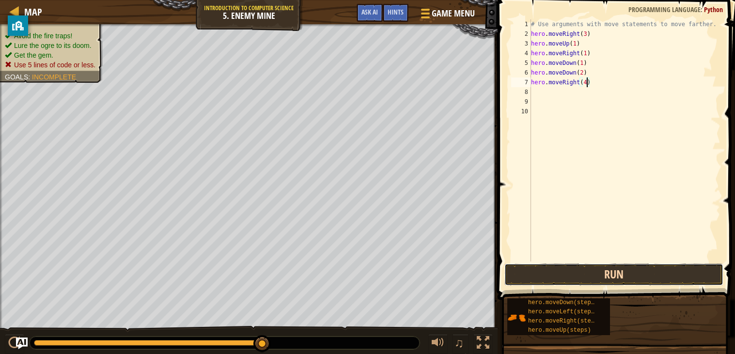
click at [598, 276] on button "Run" at bounding box center [613, 275] width 219 height 22
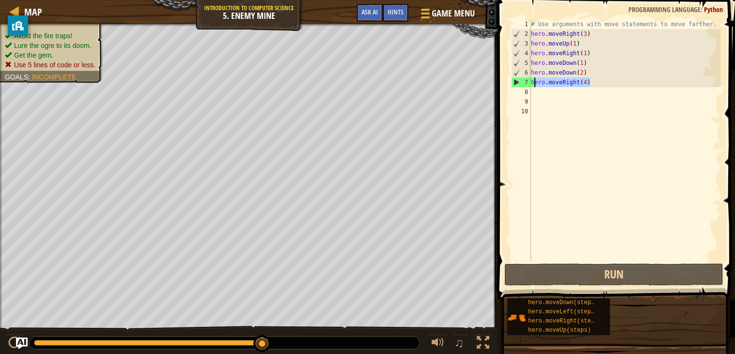
drag, startPoint x: 591, startPoint y: 82, endPoint x: 533, endPoint y: 83, distance: 58.2
click at [533, 83] on div "# Use arguments with move statements to move farther. hero . moveRight ( 3 ) he…" at bounding box center [625, 150] width 192 height 262
type textarea "h"
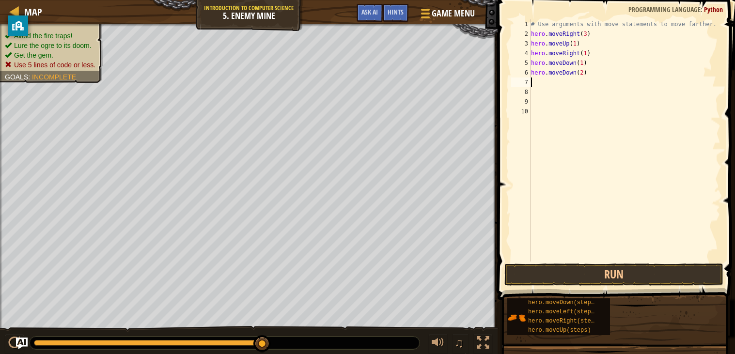
click at [583, 62] on div "# Use arguments with move statements to move farther. hero . moveRight ( 3 ) he…" at bounding box center [625, 150] width 192 height 262
click at [586, 73] on div "# Use arguments with move statements to move farther. hero . moveRight ( 3 ) he…" at bounding box center [625, 150] width 192 height 262
type textarea "h"
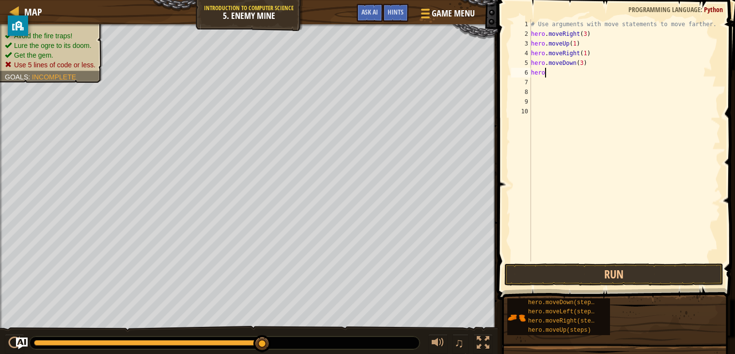
scroll to position [4, 0]
click at [587, 35] on div "# Use arguments with move statements to move farther. hero . moveRight ( 3 ) he…" at bounding box center [625, 150] width 192 height 262
click at [587, 52] on div "# Use arguments with move statements to move farther. hero . moveRight ( 3 ) he…" at bounding box center [625, 150] width 192 height 262
click at [586, 31] on div "# Use arguments with move statements to move farther. hero . moveRight ( 3 ) he…" at bounding box center [625, 150] width 192 height 262
click at [594, 48] on div "# Use arguments with move statements to move farther. hero . moveRight ( 3 ) he…" at bounding box center [625, 150] width 192 height 262
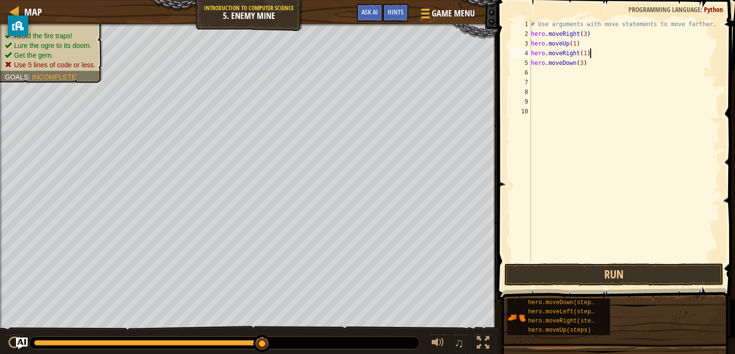
type textarea "hero.moveRight(1)"
click at [534, 71] on div "# Use arguments with move statements to move farther. hero . moveRight ( 3 ) he…" at bounding box center [625, 150] width 192 height 262
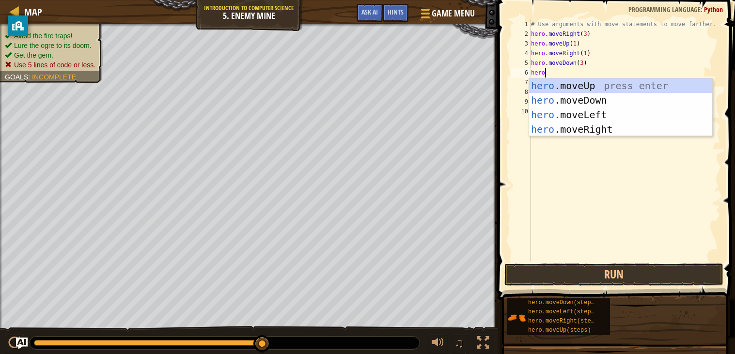
type textarea "hero."
click at [605, 129] on div "hero. moveUp press enter hero. moveDown press enter hero. moveLeft press enter …" at bounding box center [620, 122] width 183 height 87
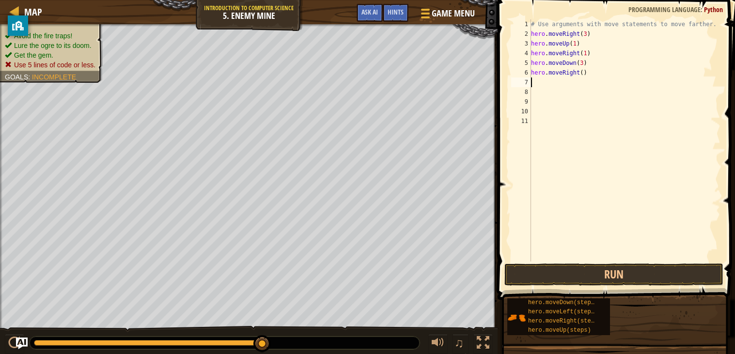
click at [583, 74] on div "# Use arguments with move statements to move farther. hero . moveRight ( 3 ) he…" at bounding box center [625, 150] width 192 height 262
type textarea "hero.moveRight(4)"
click at [549, 272] on button "Run" at bounding box center [613, 275] width 219 height 22
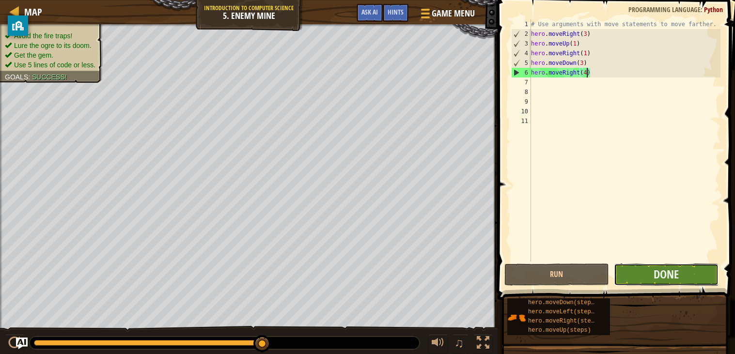
click at [619, 272] on button "Done" at bounding box center [666, 275] width 105 height 22
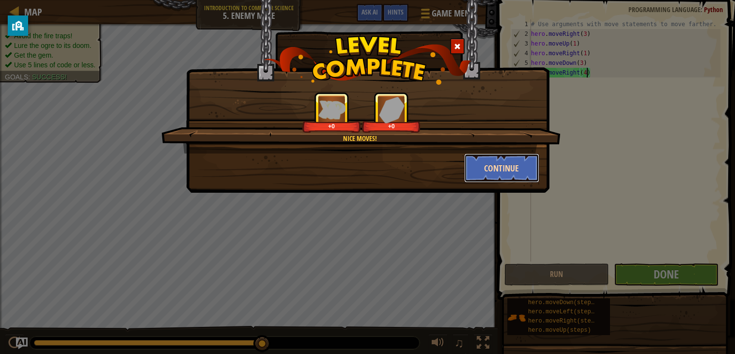
click at [482, 176] on button "Continue" at bounding box center [501, 168] width 75 height 29
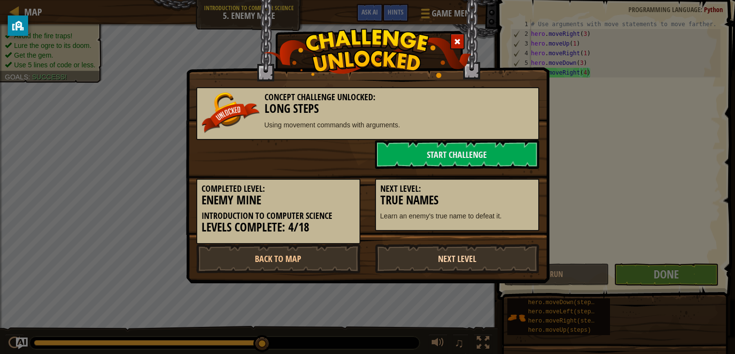
click at [473, 244] on link "Next Level" at bounding box center [457, 258] width 164 height 29
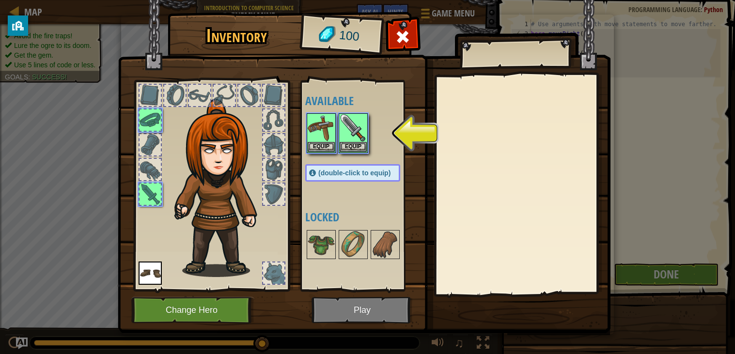
click at [390, 299] on img at bounding box center [364, 158] width 493 height 352
click at [391, 306] on img at bounding box center [364, 158] width 493 height 352
click at [369, 307] on img at bounding box center [364, 158] width 493 height 352
click at [356, 135] on img at bounding box center [353, 127] width 27 height 27
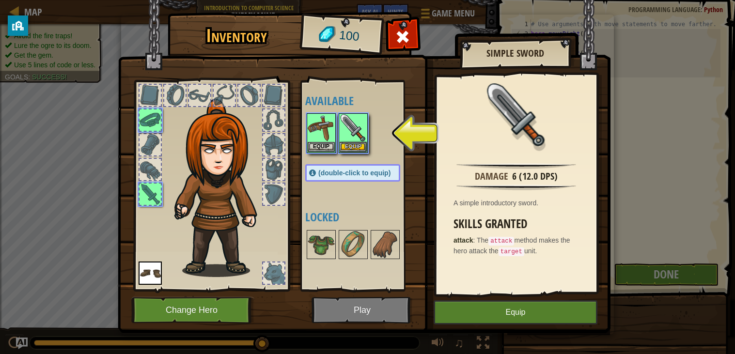
click at [385, 316] on img at bounding box center [364, 158] width 493 height 352
click at [495, 299] on img at bounding box center [364, 158] width 493 height 352
click at [498, 306] on button "Equip" at bounding box center [516, 312] width 164 height 24
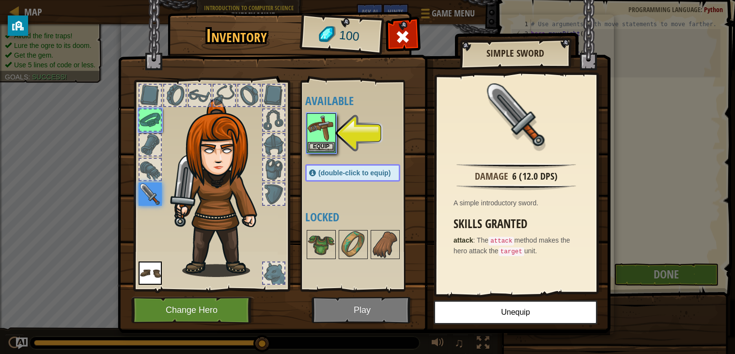
click at [374, 313] on img at bounding box center [364, 158] width 493 height 352
click at [323, 151] on button "Equip" at bounding box center [321, 147] width 27 height 10
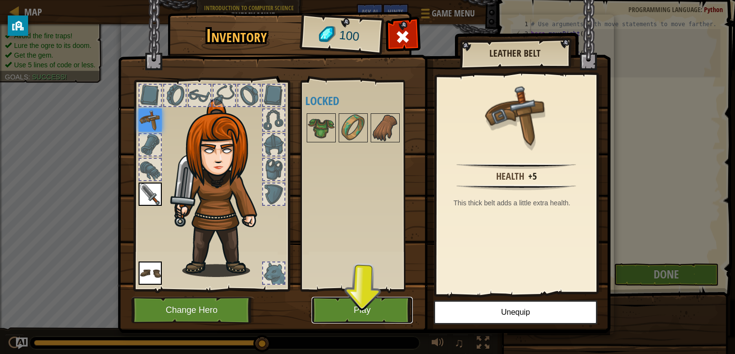
click at [391, 310] on button "Play" at bounding box center [362, 310] width 101 height 27
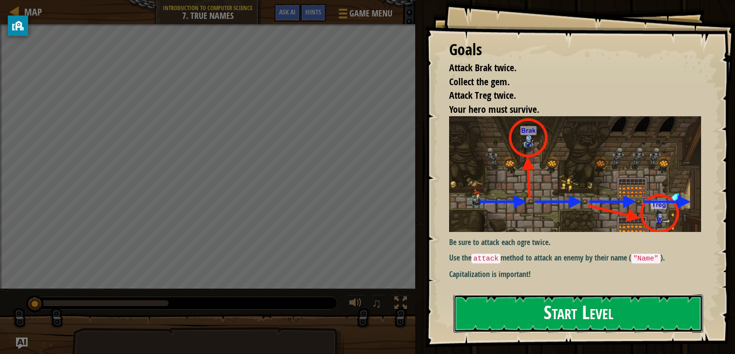
click at [496, 331] on button "Start Level" at bounding box center [579, 314] width 250 height 38
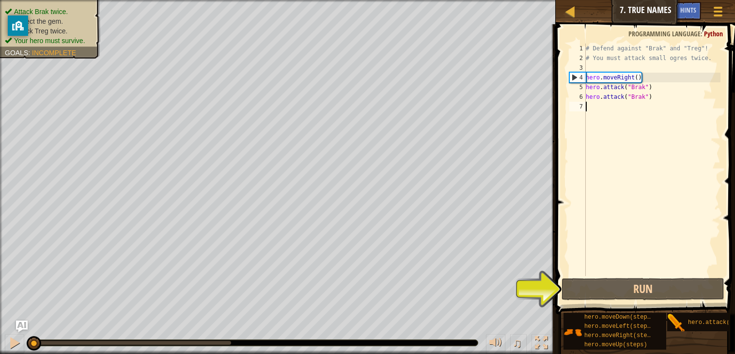
click at [639, 79] on div "# Defend against "Brak" and "Treg"! # You must attack small ogres twice. hero .…" at bounding box center [652, 170] width 137 height 252
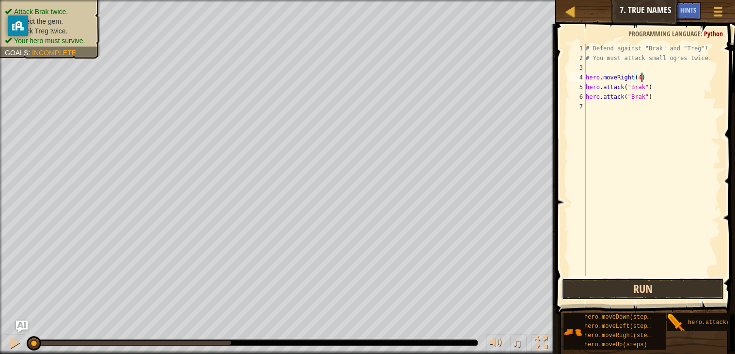
click at [650, 280] on button "Run" at bounding box center [643, 289] width 163 height 22
click at [649, 280] on button "Run" at bounding box center [643, 289] width 163 height 22
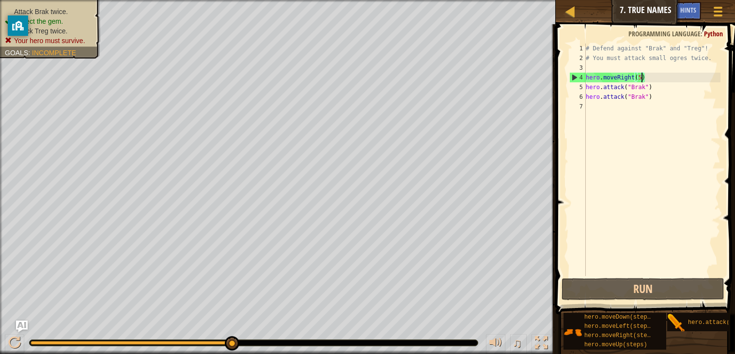
type textarea "hero.moveRight()"
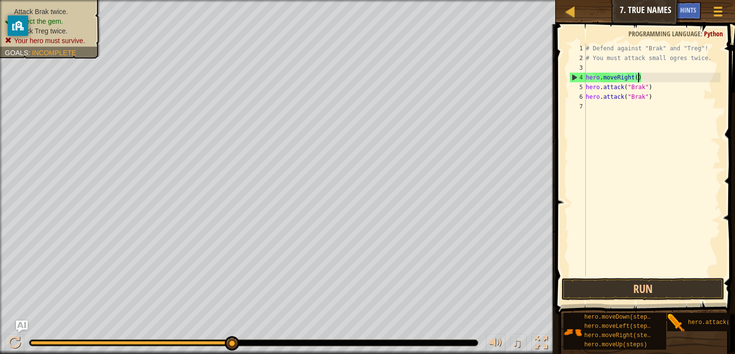
scroll to position [4, 3]
click at [671, 285] on button "Run" at bounding box center [643, 289] width 163 height 22
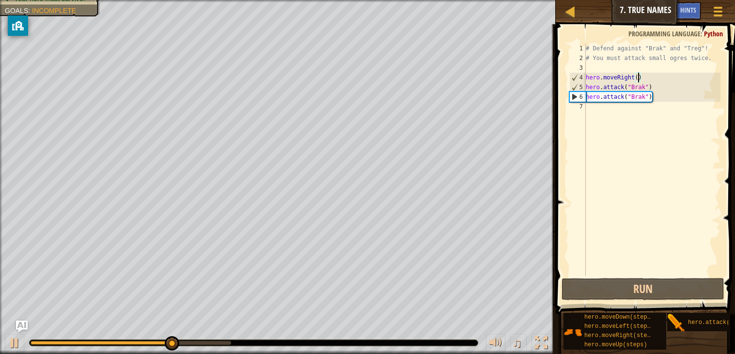
click at [638, 70] on div "# Defend against "Brak" and "Treg"! # You must attack small ogres twice. hero .…" at bounding box center [652, 170] width 137 height 252
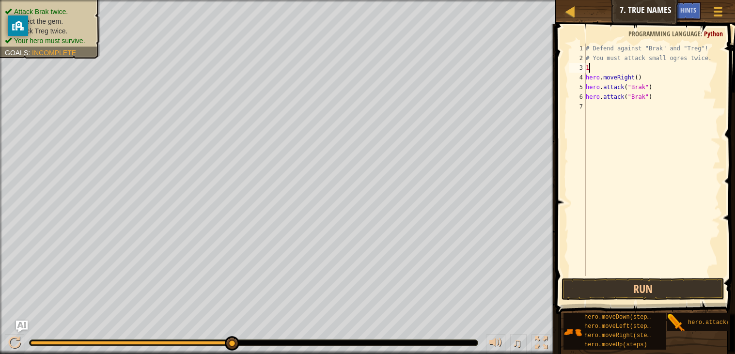
click at [638, 79] on div "# Defend against "Brak" and "Treg"! # You must attack small ogres twice. 1 hero…" at bounding box center [652, 170] width 137 height 252
click at [596, 65] on div "# Defend against "Brak" and "Treg"! # You must attack small ogres twice. 1 hero…" at bounding box center [652, 170] width 137 height 252
type textarea "1"
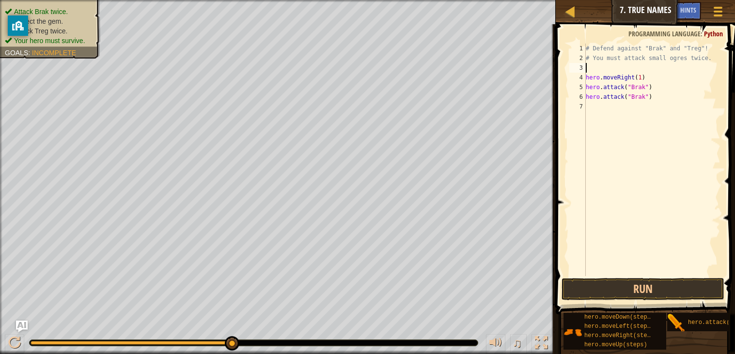
click at [587, 105] on div "# Defend against "Brak" and "Treg"! # You must attack small ogres twice. hero .…" at bounding box center [652, 170] width 137 height 252
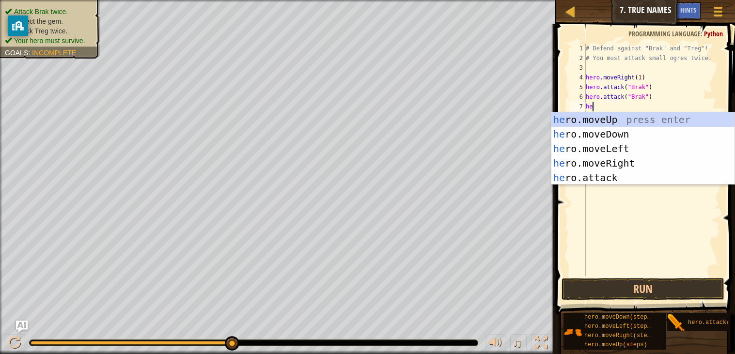
type textarea "her"
click at [625, 118] on div "her o.moveUp press enter her o.moveDown press enter her o.moveLeft press enter …" at bounding box center [642, 163] width 183 height 102
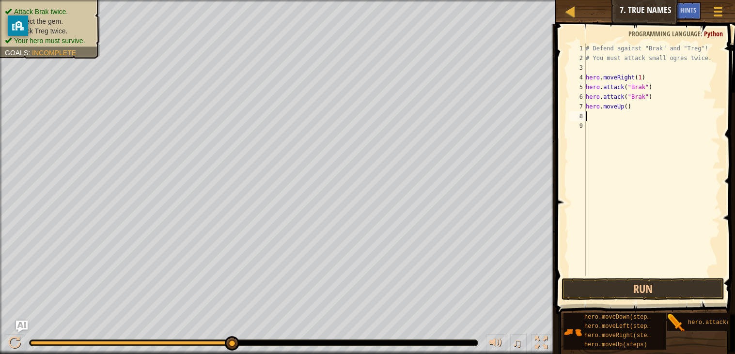
click at [628, 108] on div "# Defend against "Brak" and "Treg"! # You must attack small ogres twice. hero .…" at bounding box center [652, 170] width 137 height 252
click at [668, 279] on button "Run" at bounding box center [643, 289] width 163 height 22
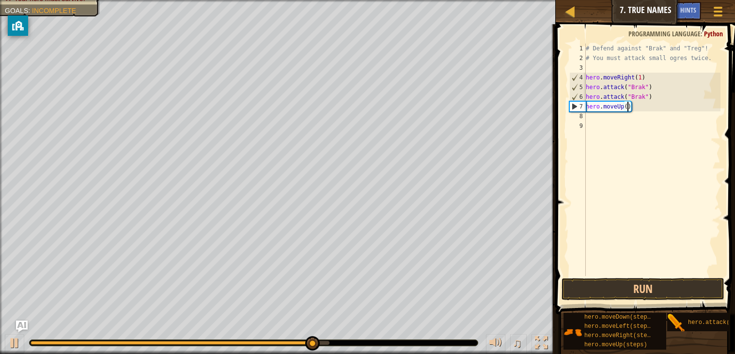
type textarea "hero.moveUp(1)"
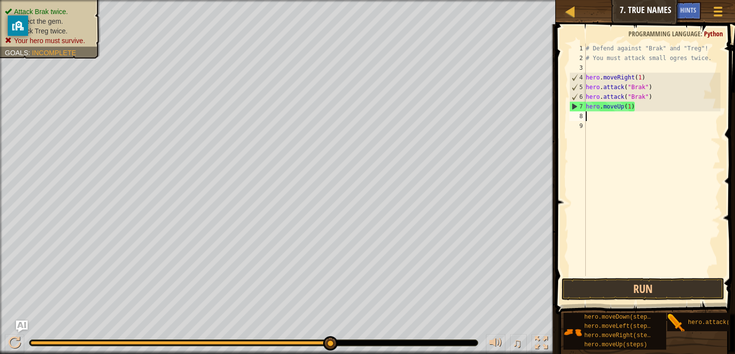
click at [587, 119] on div "# Defend against "Brak" and "Treg"! # You must attack small ogres twice. hero .…" at bounding box center [652, 170] width 137 height 252
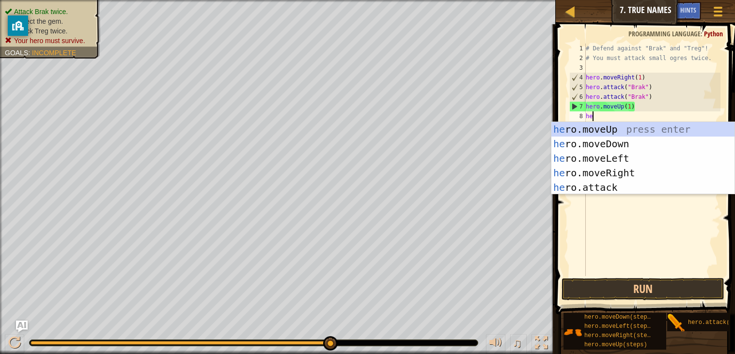
scroll to position [4, 0]
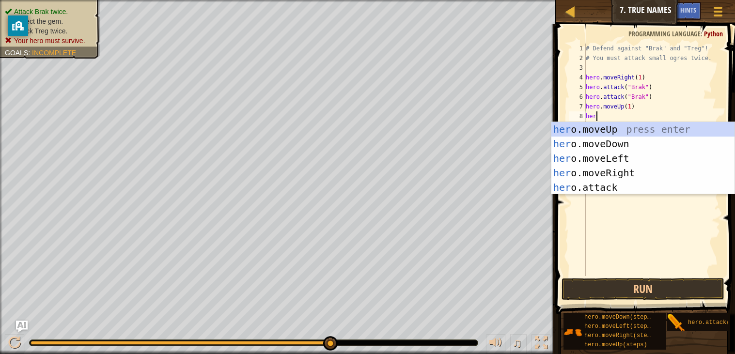
type textarea "hero"
click at [614, 174] on div "hero .moveUp press enter hero .moveDown press enter hero .moveLeft press enter …" at bounding box center [642, 173] width 183 height 102
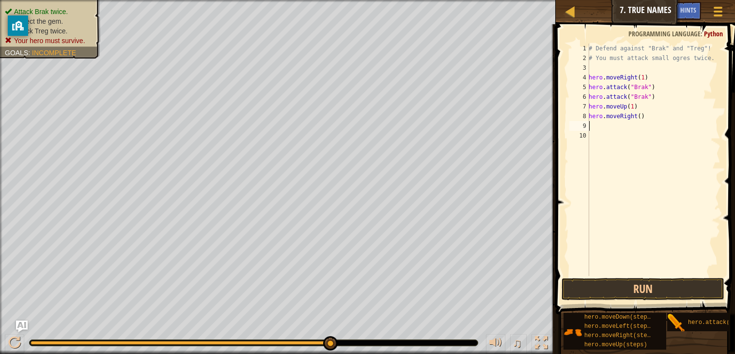
click at [643, 119] on div "# Defend against "Brak" and "Treg"! # You must attack small ogres twice. hero .…" at bounding box center [654, 170] width 134 height 252
type textarea "hero.moveRight(2)"
click at [591, 125] on div "# Defend against "Brak" and "Treg"! # You must attack small ogres twice. hero .…" at bounding box center [654, 170] width 134 height 252
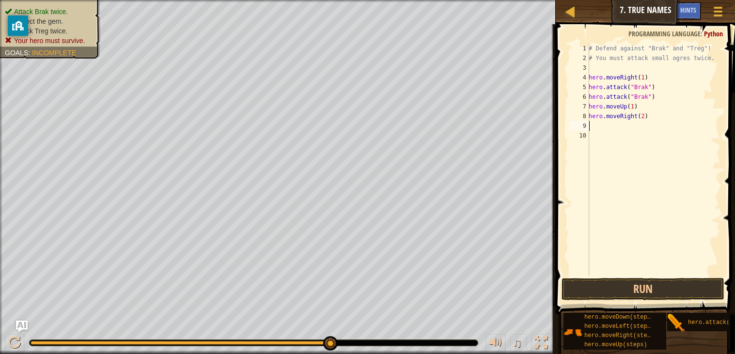
type textarea "he"
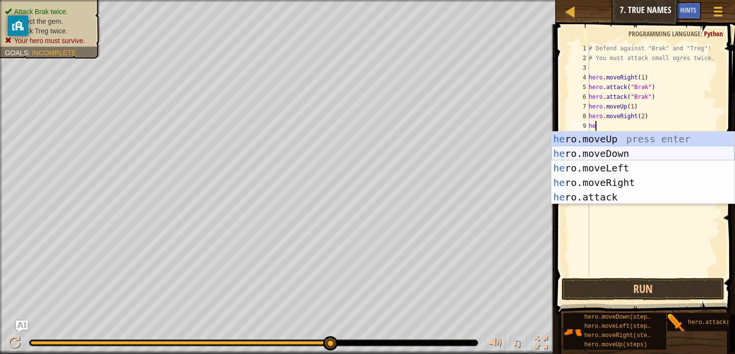
click at [616, 152] on div "he ro.moveUp press enter he ro.moveDown press enter he ro.moveLeft press enter …" at bounding box center [642, 183] width 183 height 102
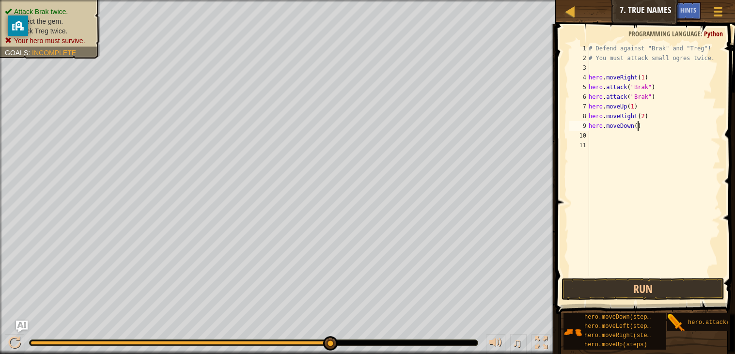
click at [639, 129] on div "# Defend against "Brak" and "Treg"! # You must attack small ogres twice. hero .…" at bounding box center [654, 170] width 134 height 252
type textarea "hero.moveDown(1)"
click at [624, 294] on button "Run" at bounding box center [643, 289] width 163 height 22
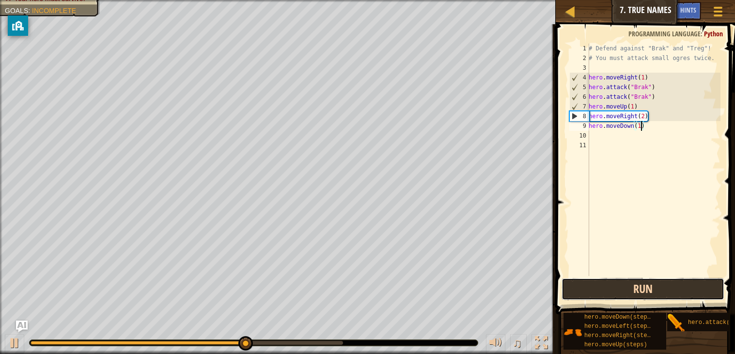
click at [624, 294] on button "Run" at bounding box center [643, 289] width 163 height 22
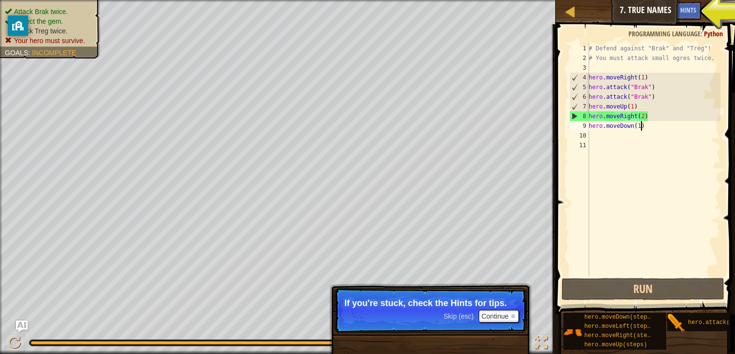
click at [587, 136] on div "10" at bounding box center [579, 136] width 20 height 10
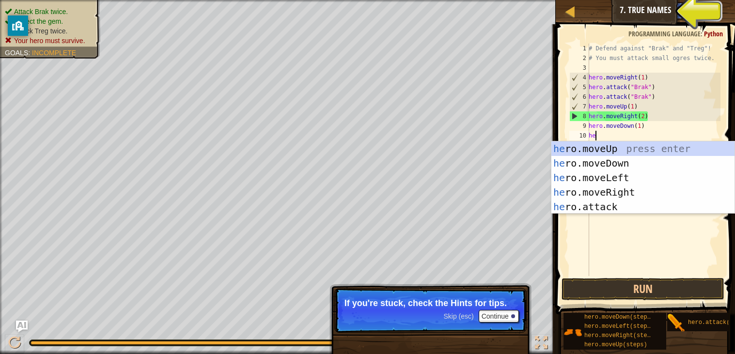
scroll to position [4, 0]
type textarea "hero"
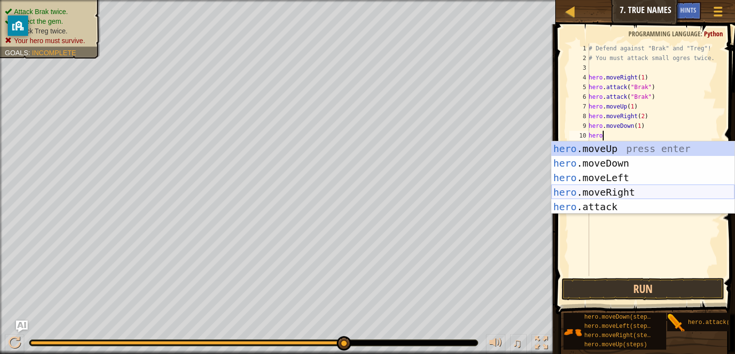
click at [629, 189] on div "hero .moveUp press enter hero .moveDown press enter hero .moveLeft press enter …" at bounding box center [642, 193] width 183 height 102
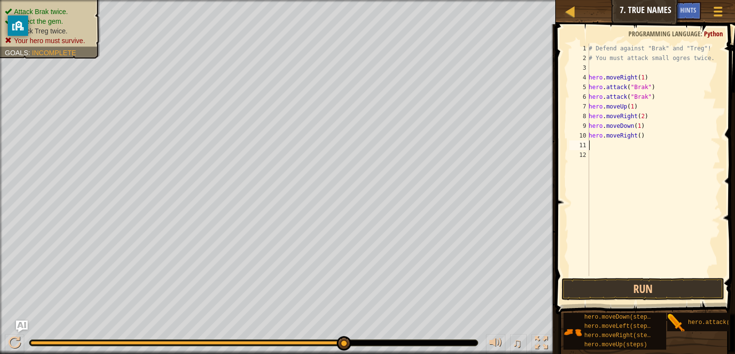
scroll to position [4, 0]
click at [645, 137] on div "# Defend against "Brak" and "Treg"! # You must attack small ogres twice. hero .…" at bounding box center [654, 170] width 134 height 252
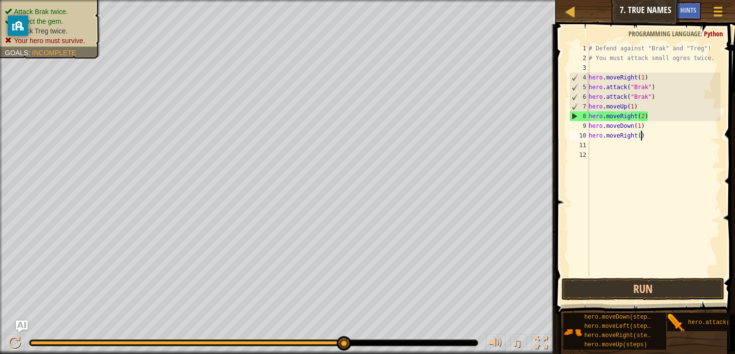
click at [642, 137] on div "# Defend against "Brak" and "Treg"! # You must attack small ogres twice. hero .…" at bounding box center [654, 170] width 134 height 252
type textarea "hero.moveRight(1)"
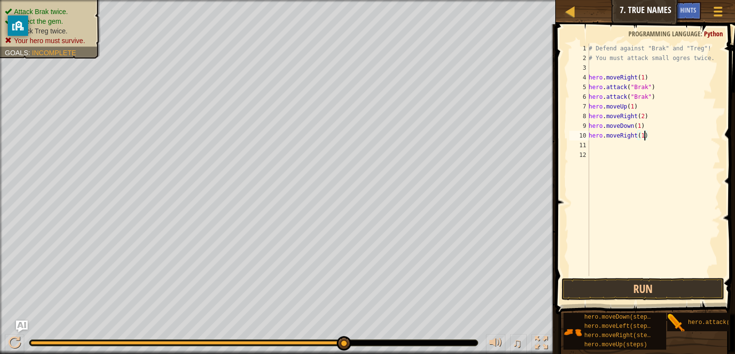
click at [591, 146] on div "# Defend against "Brak" and "Treg"! # You must attack small ogres twice. hero .…" at bounding box center [654, 170] width 134 height 252
type textarea "he"
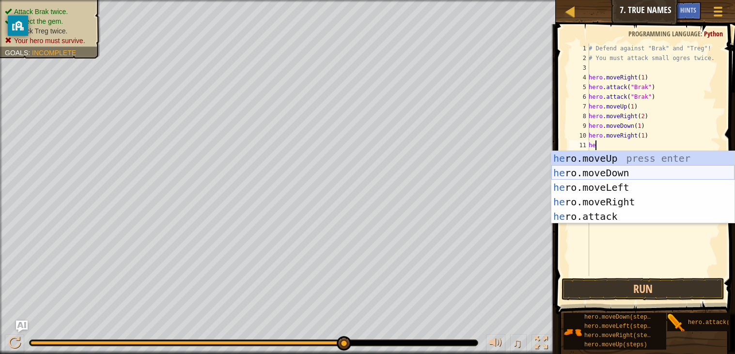
click at [624, 173] on div "he ro.moveUp press enter he ro.moveDown press enter he ro.moveLeft press enter …" at bounding box center [642, 202] width 183 height 102
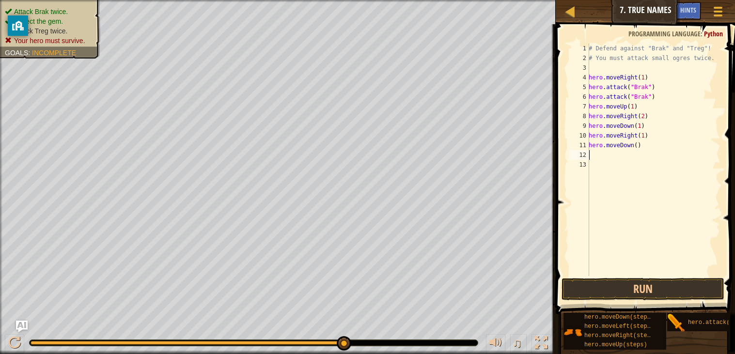
click at [640, 152] on div "# Defend against "Brak" and "Treg"! # You must attack small ogres twice. hero .…" at bounding box center [654, 170] width 134 height 252
click at [638, 149] on div "# Defend against "Brak" and "Treg"! # You must attack small ogres twice. hero .…" at bounding box center [654, 170] width 134 height 252
type textarea "hero.moveDown(1)"
click at [590, 156] on div "# Defend against "Brak" and "Treg"! # You must attack small ogres twice. hero .…" at bounding box center [654, 170] width 134 height 252
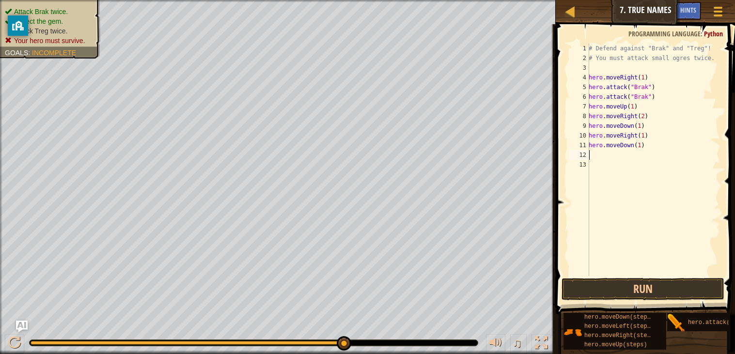
scroll to position [4, 0]
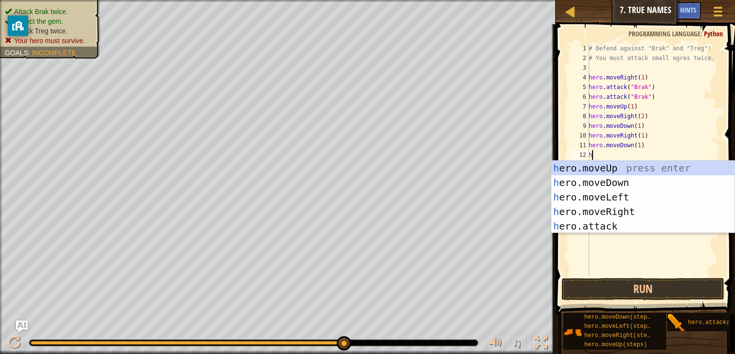
type textarea "he"
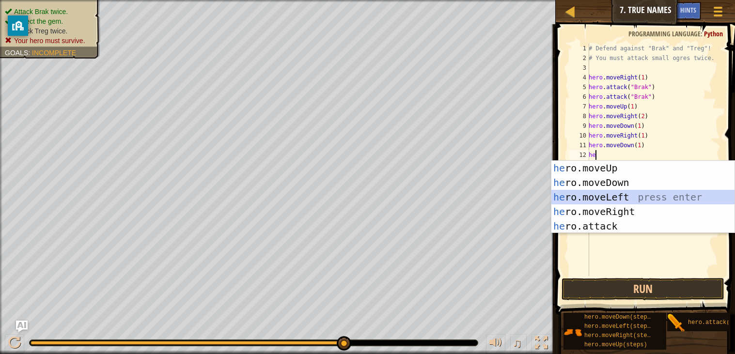
click at [621, 204] on div "he ro.moveUp press enter he ro.moveDown press enter he ro.moveLeft press enter …" at bounding box center [642, 212] width 183 height 102
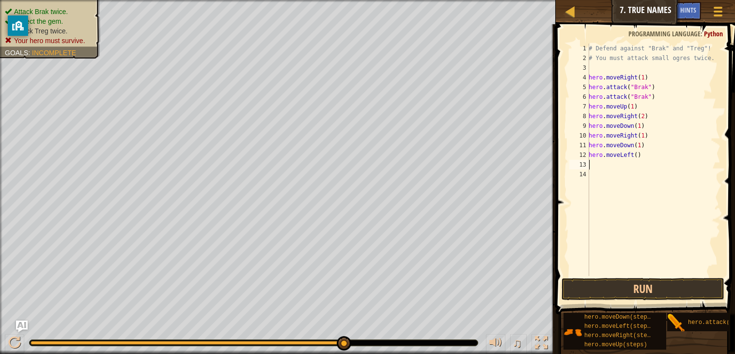
click at [639, 151] on div "# Defend against "Brak" and "Treg"! # You must attack small ogres twice. hero .…" at bounding box center [654, 170] width 134 height 252
click at [615, 296] on button "Run" at bounding box center [643, 289] width 163 height 22
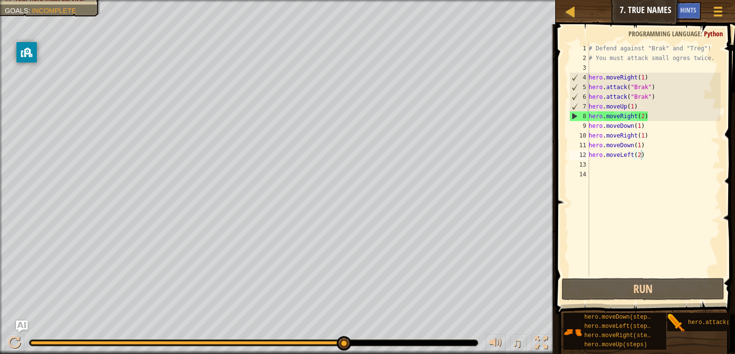
drag, startPoint x: 18, startPoint y: 29, endPoint x: 29, endPoint y: 62, distance: 34.8
click at [29, 62] on div "privacy banner" at bounding box center [26, 52] width 20 height 20
drag, startPoint x: 22, startPoint y: 30, endPoint x: 88, endPoint y: 47, distance: 68.1
click at [88, 47] on div "privacy banner" at bounding box center [80, 41] width 20 height 20
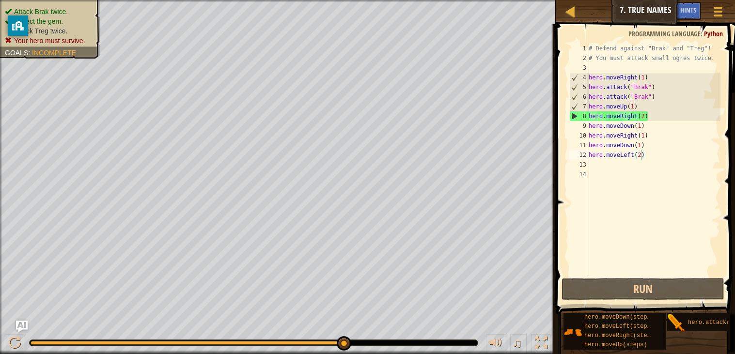
click at [46, 15] on ul "Attack Brak twice. Collect the gem. Attack Treg twice. Your hero must survive." at bounding box center [50, 26] width 91 height 39
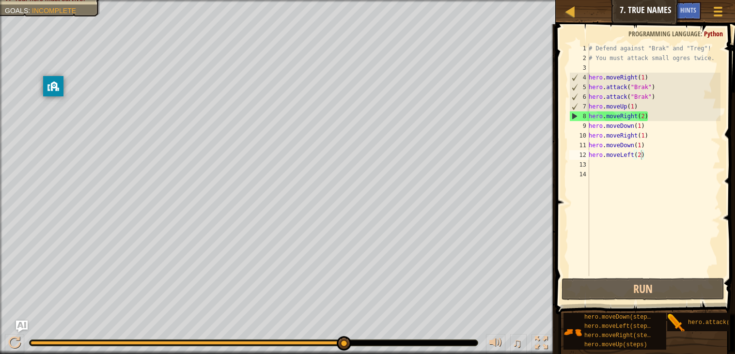
drag, startPoint x: 16, startPoint y: 24, endPoint x: 42, endPoint y: 164, distance: 142.8
click at [51, 91] on icon "privacy banner" at bounding box center [54, 86] width 6 height 10
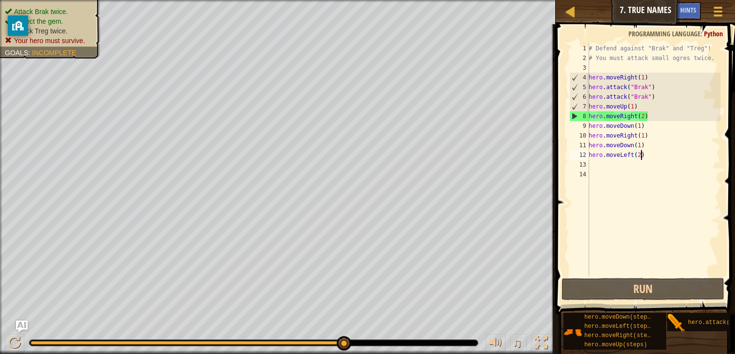
click at [30, 11] on ul "Attack Brak twice. Collect the gem. Attack Treg twice. Your hero must survive." at bounding box center [50, 26] width 91 height 39
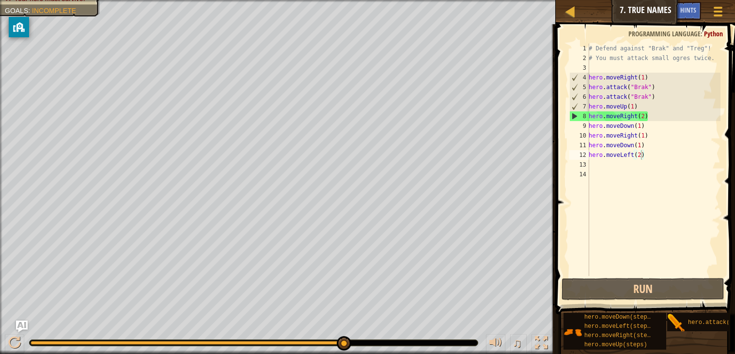
click at [20, 22] on icon "privacy banner" at bounding box center [19, 27] width 12 height 10
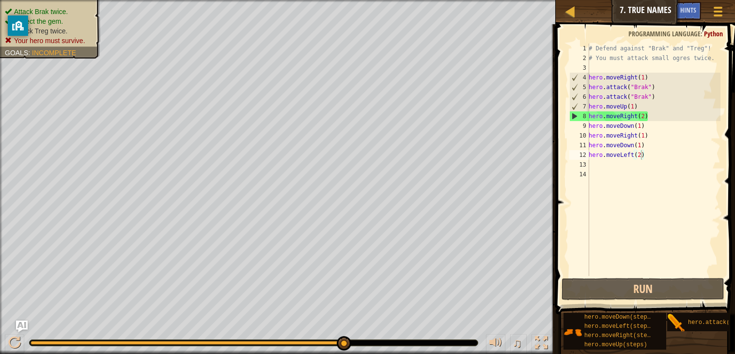
click at [27, 14] on div "Attack Brak twice. Collect the gem. Attack Treg twice. Your hero must survive. …" at bounding box center [44, 26] width 111 height 65
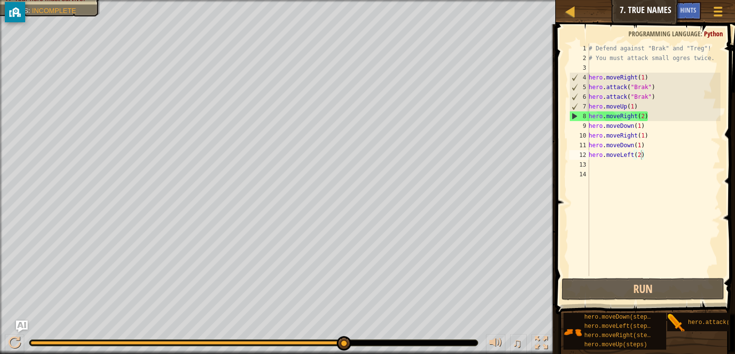
drag, startPoint x: 16, startPoint y: 26, endPoint x: 14, endPoint y: 14, distance: 12.7
click at [14, 14] on icon "privacy banner" at bounding box center [16, 12] width 6 height 10
click at [660, 87] on div "# Defend against "Brak" and "Treg"! # You must attack small ogres twice. hero .…" at bounding box center [654, 170] width 134 height 252
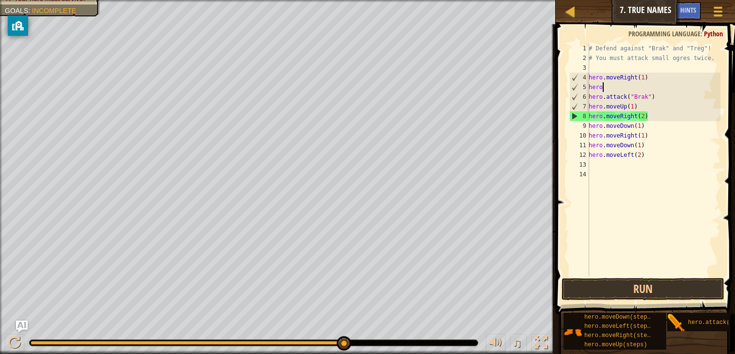
scroll to position [4, 0]
type textarea "h"
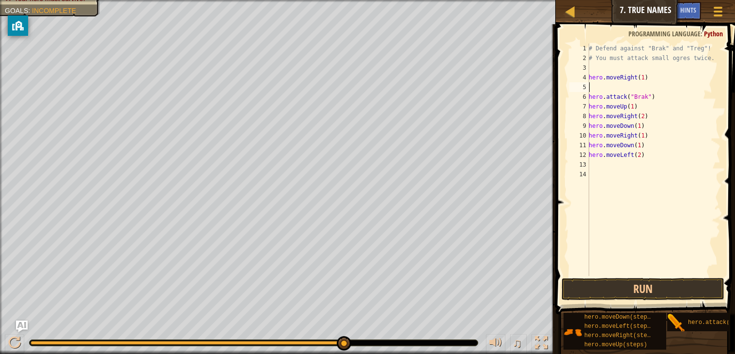
click at [660, 94] on div "# Defend against "Brak" and "Treg"! # You must attack small ogres twice. hero .…" at bounding box center [654, 170] width 134 height 252
type textarea "h"
click at [638, 282] on button "Run" at bounding box center [643, 289] width 163 height 22
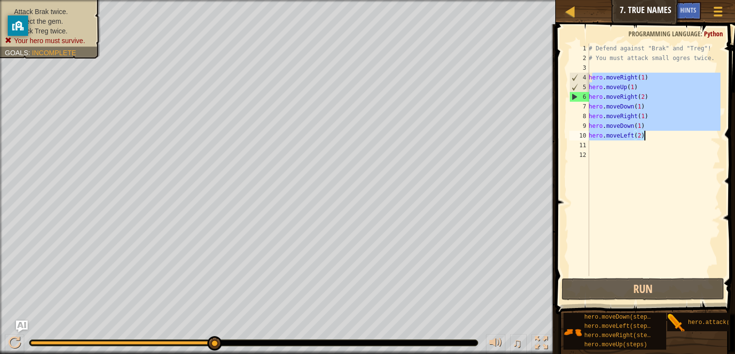
drag, startPoint x: 592, startPoint y: 77, endPoint x: 681, endPoint y: 139, distance: 108.6
click at [681, 139] on div "# Defend against "Brak" and "Treg"! # You must attack small ogres twice. hero .…" at bounding box center [654, 170] width 134 height 252
type textarea "h"
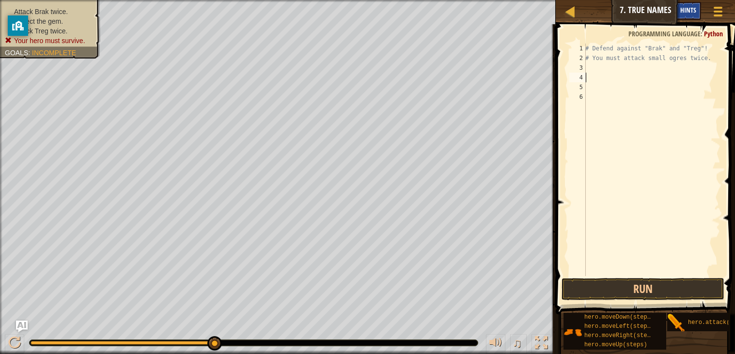
click at [689, 4] on div "Hints" at bounding box center [689, 11] width 26 height 18
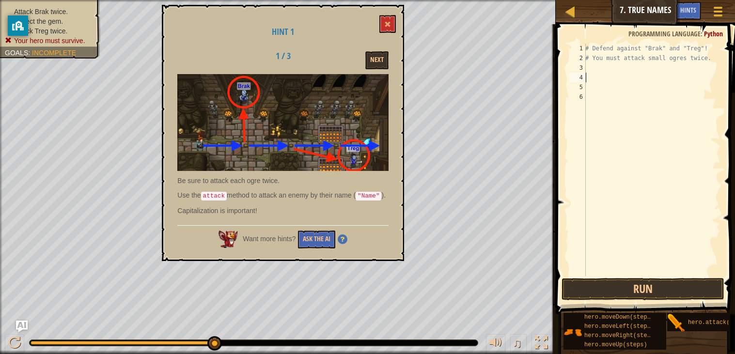
click at [592, 68] on div "# Defend against "Brak" and "Treg"! # You must attack small ogres twice." at bounding box center [651, 170] width 137 height 252
click at [588, 67] on div "# Defend against "Brak" and "Treg"! # You must attack small ogres twice." at bounding box center [651, 170] width 137 height 252
click at [389, 15] on button at bounding box center [387, 24] width 16 height 18
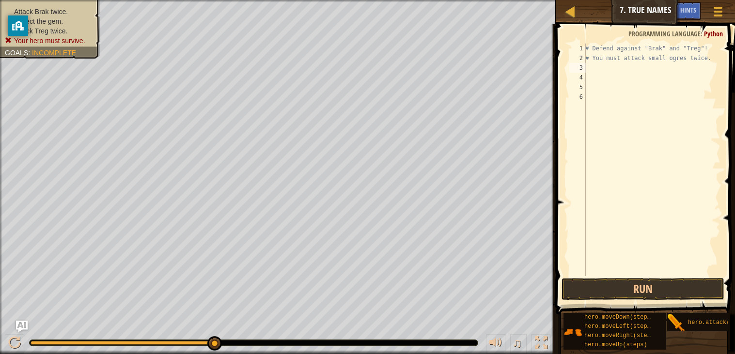
click at [597, 71] on div "# Defend against "Brak" and "Treg"! # You must attack small ogres twice." at bounding box center [651, 170] width 137 height 252
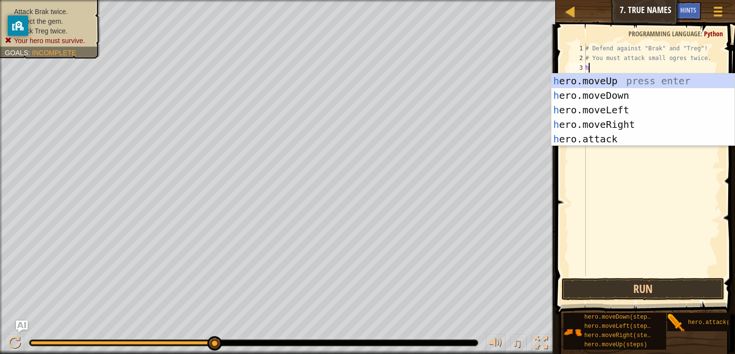
type textarea "he"
click at [625, 121] on div "he ro.moveUp press enter he ro.moveDown press enter he ro.moveLeft press enter …" at bounding box center [642, 125] width 183 height 102
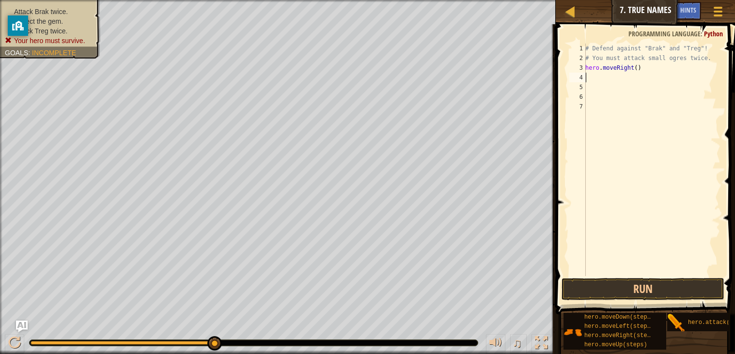
click at [597, 81] on div "# Defend against "Brak" and "Treg"! # You must attack small ogres twice. hero .…" at bounding box center [651, 170] width 137 height 252
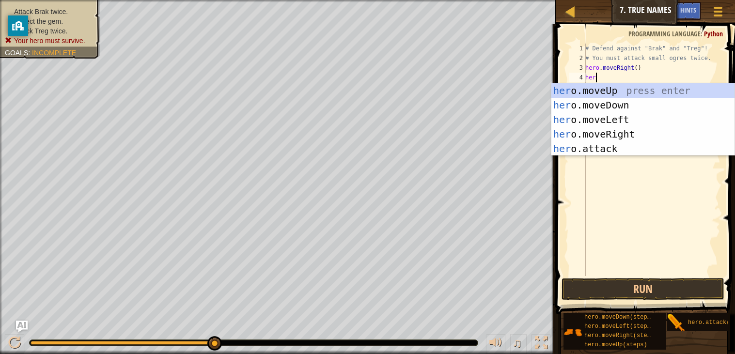
scroll to position [4, 0]
type textarea "hero"
click at [627, 88] on div "hero .moveUp press enter hero .moveDown press enter hero .moveLeft press enter …" at bounding box center [642, 134] width 183 height 102
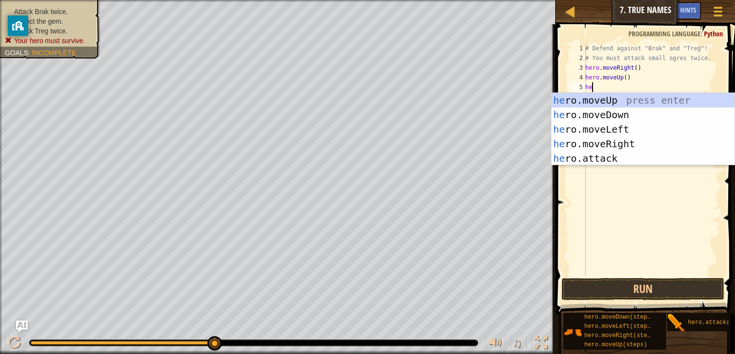
type textarea "her"
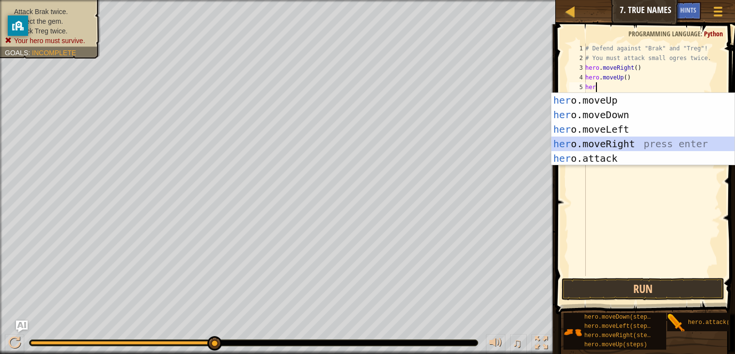
click at [625, 147] on div "her o.moveUp press enter her o.moveDown press enter her o.moveLeft press enter …" at bounding box center [642, 144] width 183 height 102
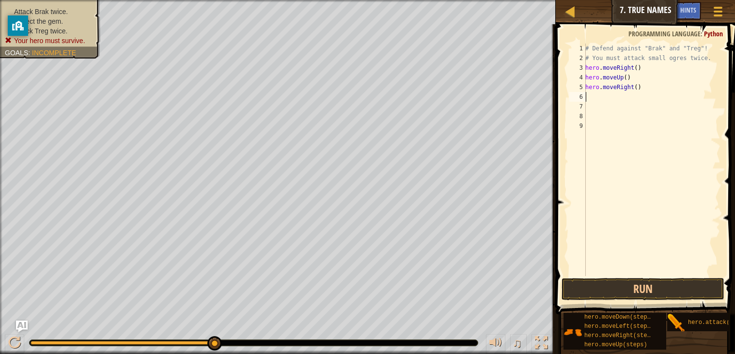
click at [637, 88] on div "# Defend against "Brak" and "Treg"! # You must attack small ogres twice. hero .…" at bounding box center [651, 170] width 137 height 252
click at [627, 75] on div "# Defend against "Brak" and "Treg"! # You must attack small ogres twice. hero .…" at bounding box center [651, 170] width 137 height 252
click at [638, 69] on div "# Defend against "Brak" and "Treg"! # You must attack small ogres twice. hero .…" at bounding box center [651, 170] width 137 height 252
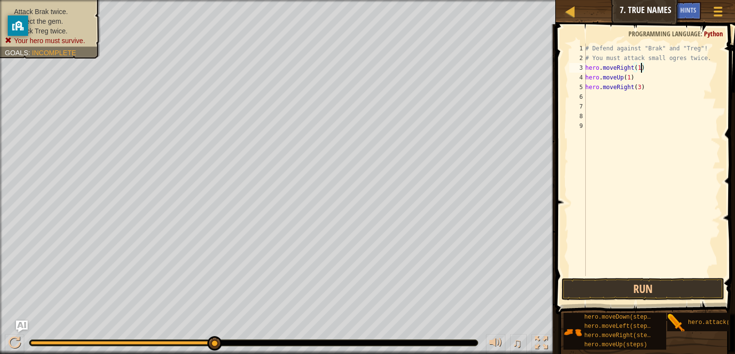
scroll to position [4, 4]
type textarea "hero.moveRight(1)"
click at [608, 287] on button "Run" at bounding box center [643, 289] width 163 height 22
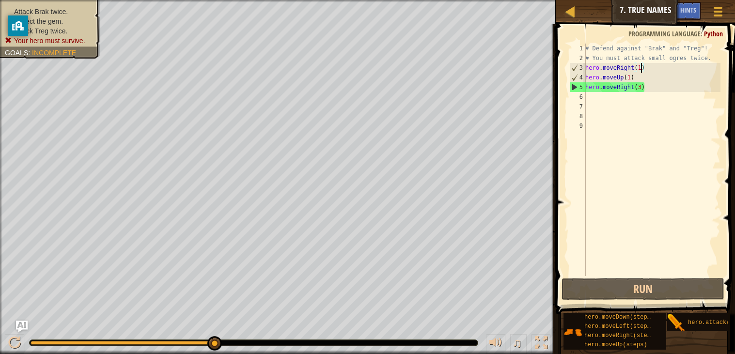
click at [591, 96] on div "# Defend against "Brak" and "Treg"! # You must attack small ogres twice. hero .…" at bounding box center [651, 170] width 137 height 252
click at [591, 99] on div "# Defend against "Brak" and "Treg"! # You must attack small ogres twice. hero .…" at bounding box center [651, 170] width 137 height 252
click at [647, 88] on div "# Defend against "Brak" and "Treg"! # You must attack small ogres twice. hero .…" at bounding box center [651, 170] width 137 height 252
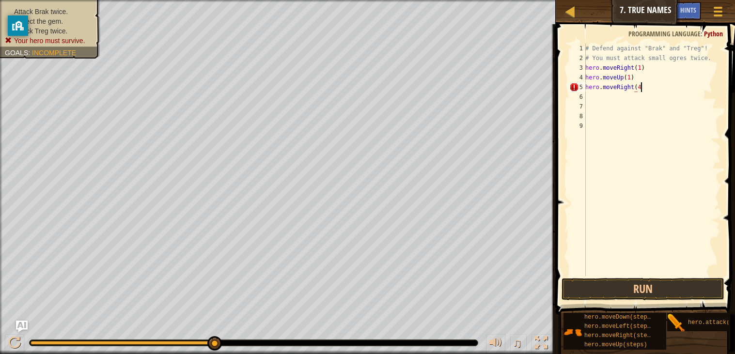
scroll to position [4, 3]
type textarea "hero.moveRight(4)"
click at [587, 95] on div "# Defend against "Brak" and "Treg"! # You must attack small ogres twice. hero .…" at bounding box center [651, 170] width 137 height 252
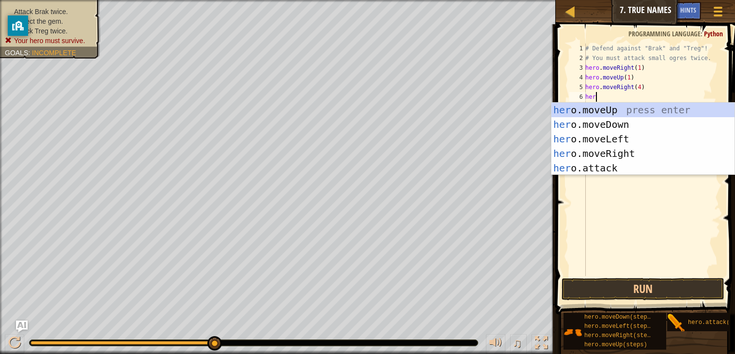
scroll to position [4, 0]
click at [629, 164] on div "hero .moveUp press enter hero .moveDown press enter hero .moveLeft press enter …" at bounding box center [642, 154] width 183 height 102
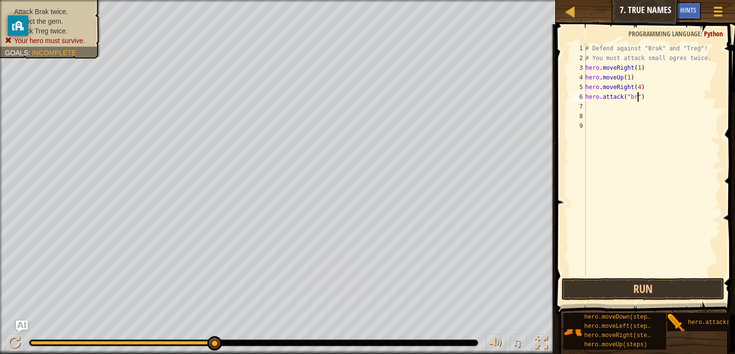
type textarea "hero.attack("brak")"
click at [589, 107] on div "# Defend against "Brak" and "Treg"! # You must attack small ogres twice. hero .…" at bounding box center [651, 170] width 137 height 252
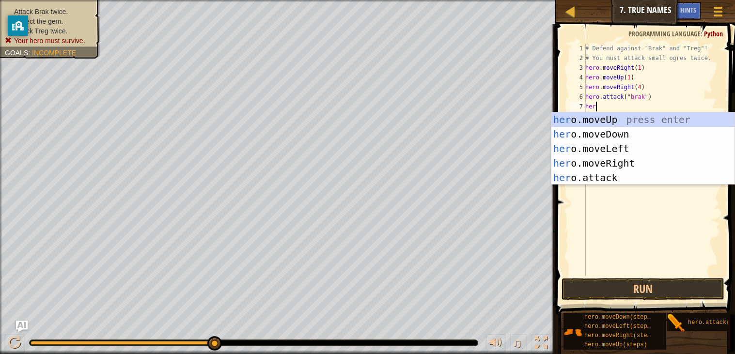
scroll to position [4, 0]
click at [609, 180] on div "hero. moveUp press enter hero. moveDown press enter hero. moveLeft press enter …" at bounding box center [642, 163] width 183 height 102
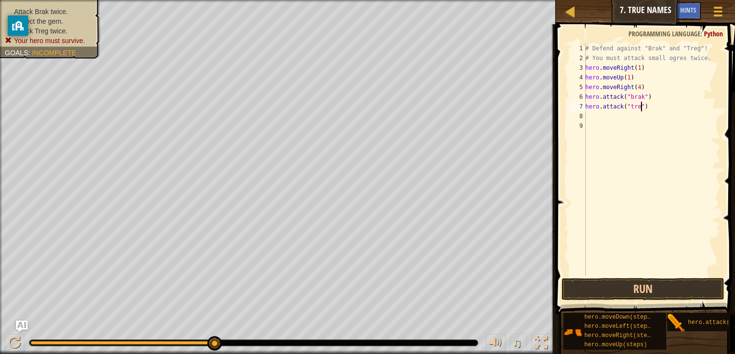
scroll to position [4, 4]
type textarea "hero.attack("treg")"
click at [667, 285] on button "Run" at bounding box center [643, 289] width 163 height 22
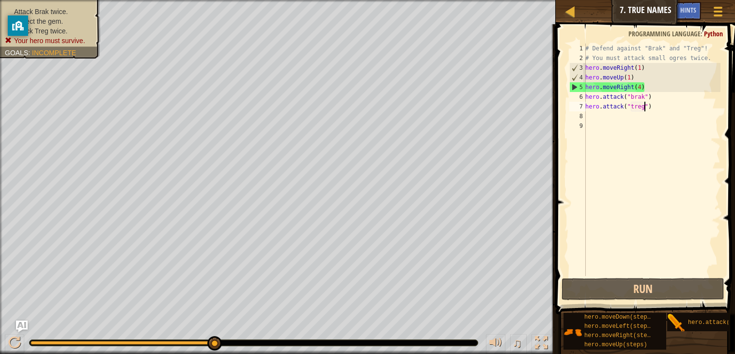
click at [587, 113] on div "# Defend against "Brak" and "Treg"! # You must attack small ogres twice. hero .…" at bounding box center [651, 170] width 137 height 252
click at [642, 86] on div "# Defend against "Brak" and "Treg"! # You must attack small ogres twice. hero .…" at bounding box center [651, 170] width 137 height 252
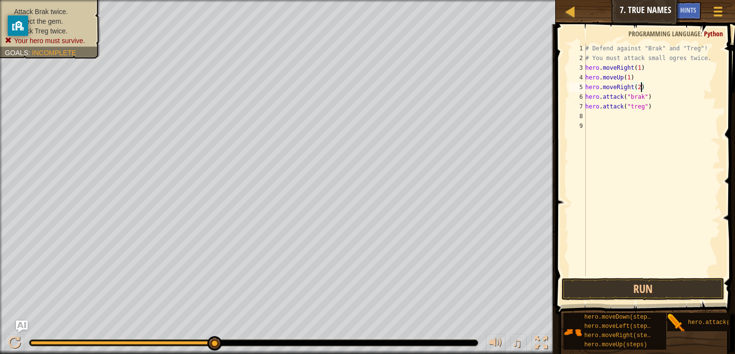
scroll to position [4, 4]
click at [630, 288] on button "Run" at bounding box center [643, 289] width 163 height 22
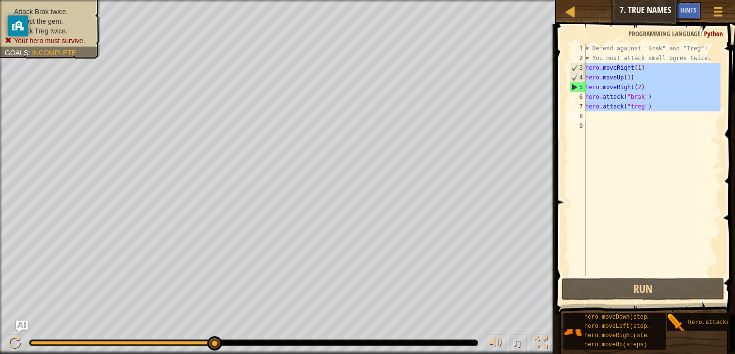
drag, startPoint x: 587, startPoint y: 68, endPoint x: 668, endPoint y: 114, distance: 93.1
click at [668, 114] on div "# Defend against "Brak" and "Treg"! # You must attack small ogres twice. hero .…" at bounding box center [651, 170] width 137 height 252
type textarea "hero.attack("treg")"
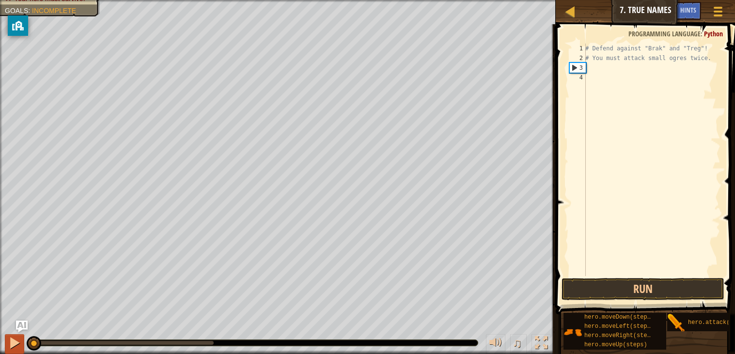
drag, startPoint x: 218, startPoint y: 344, endPoint x: 16, endPoint y: 345, distance: 202.6
click at [16, 345] on div "♫" at bounding box center [278, 340] width 556 height 29
click at [618, 69] on div "# Defend against "Brak" and "Treg"! # You must attack small ogres twice." at bounding box center [651, 170] width 137 height 252
type textarea "h"
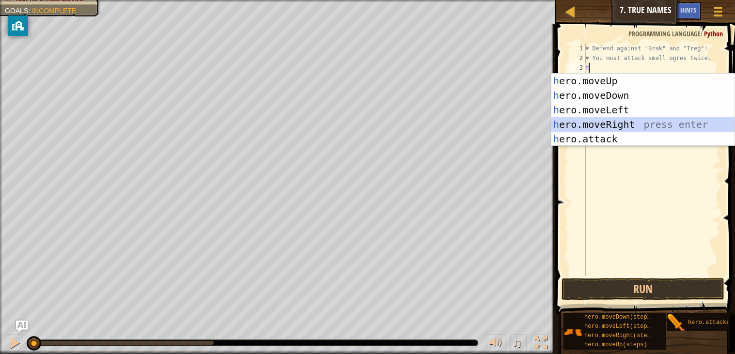
click at [623, 121] on div "h ero.moveUp press enter h ero.moveDown press enter h ero.moveLeft press enter …" at bounding box center [642, 125] width 183 height 102
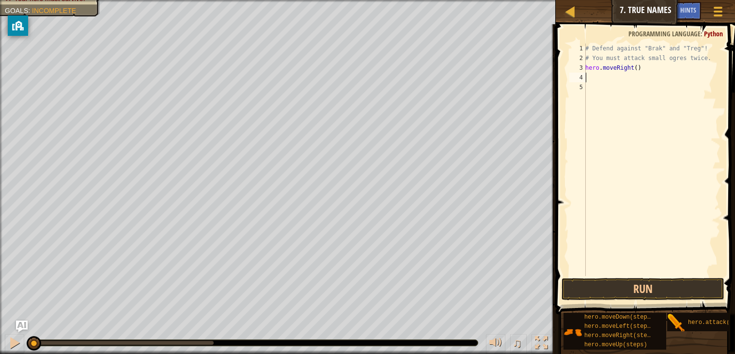
click at [607, 82] on div "# Defend against "Brak" and "Treg"! # You must attack small ogres twice. hero .…" at bounding box center [651, 170] width 137 height 252
click at [598, 78] on div "# Defend against "Brak" and "Treg"! # You must attack small ogres twice. hero .…" at bounding box center [651, 170] width 137 height 252
click at [644, 71] on div "# Defend against "Brak" and "Treg"! # You must attack small ogres twice. hero .…" at bounding box center [651, 170] width 137 height 252
type textarea "hero.moveRight()"
type textarea "h"
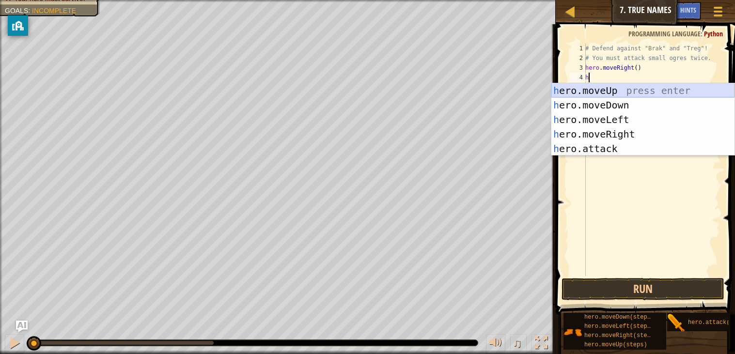
click at [630, 90] on div "h ero.moveUp press enter h ero.moveDown press enter h ero.moveLeft press enter …" at bounding box center [642, 134] width 183 height 102
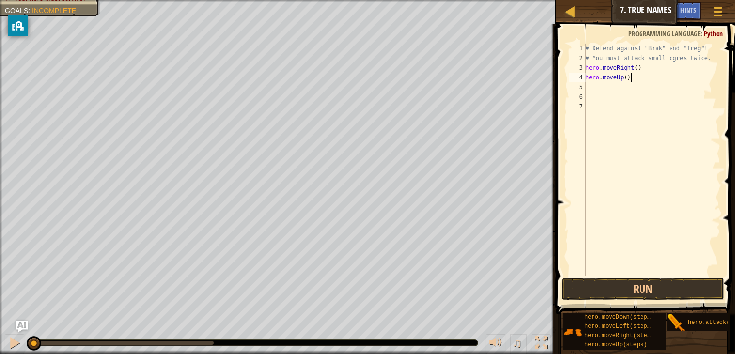
click at [634, 79] on div "# Defend against "Brak" and "Treg"! # You must attack small ogres twice. hero .…" at bounding box center [651, 170] width 137 height 252
type textarea "hero.moveUp()"
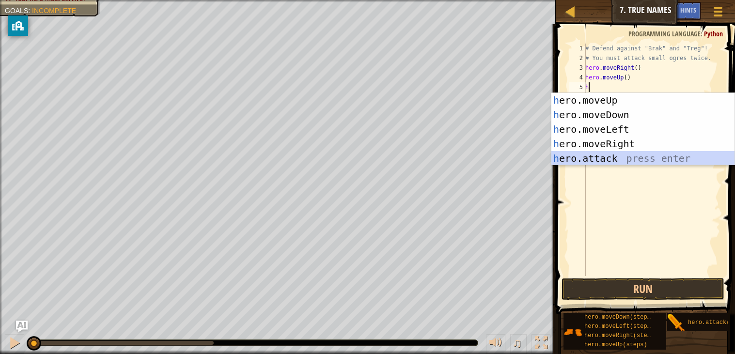
click at [623, 156] on div "h ero.moveUp press enter h ero.moveDown press enter h ero.moveLeft press enter …" at bounding box center [642, 144] width 183 height 102
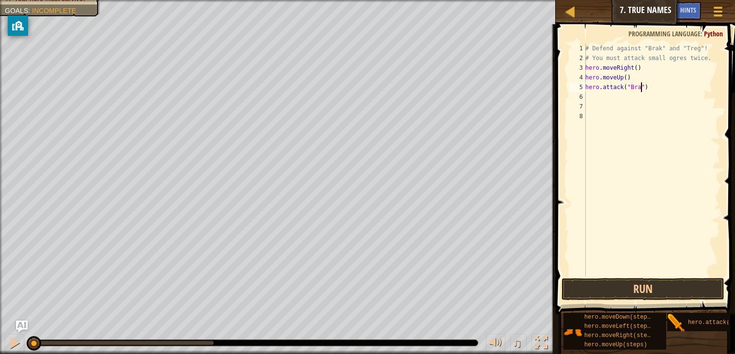
type textarea "hero.attack("Brak")"
click at [677, 88] on div "# Defend against "Brak" and "Treg"! # You must attack small ogres twice. hero .…" at bounding box center [651, 170] width 137 height 252
type textarea "h"
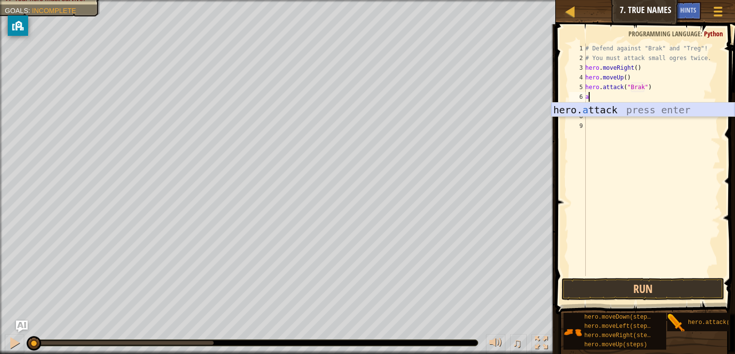
click at [617, 112] on div "hero. a ttack press enter" at bounding box center [642, 125] width 183 height 44
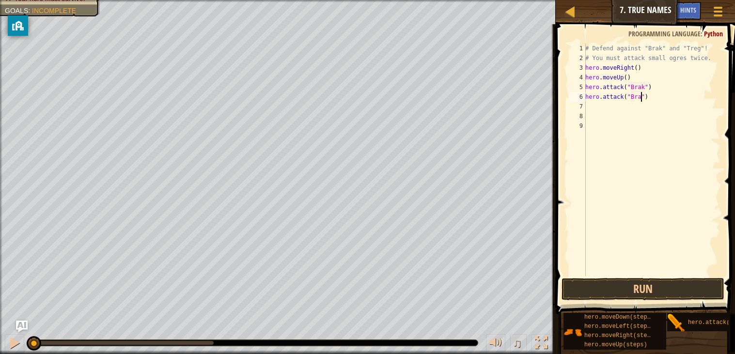
type textarea "hero.attack("Brak")"
click at [615, 110] on div "# Defend against "Brak" and "Treg"! # You must attack small ogres twice. hero .…" at bounding box center [651, 170] width 137 height 252
click at [664, 94] on div "# Defend against "Brak" and "Treg"! # You must attack small ogres twice. hero .…" at bounding box center [651, 170] width 137 height 252
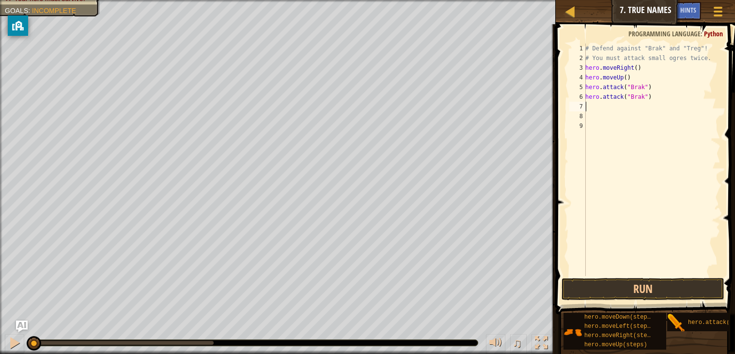
type textarea "hero.attack("Brak")"
click at [640, 280] on button "Run" at bounding box center [643, 289] width 163 height 22
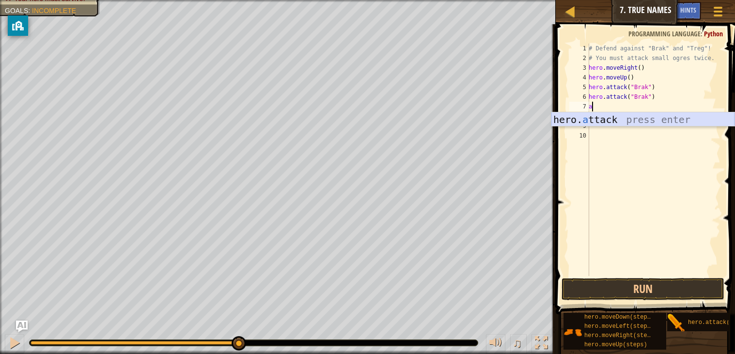
click at [614, 119] on div "hero. a ttack press enter" at bounding box center [642, 134] width 183 height 44
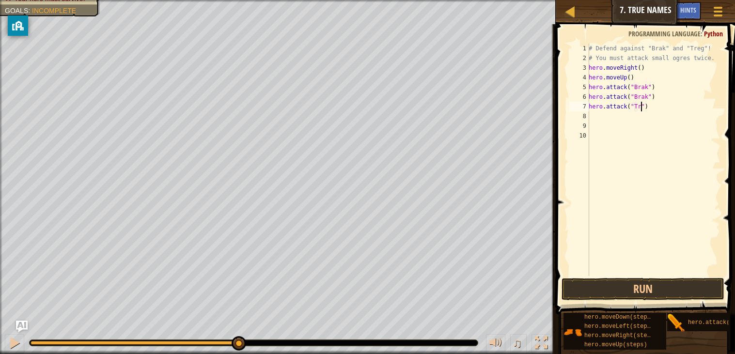
scroll to position [4, 4]
click at [607, 118] on div "# Defend against "Brak" and "Treg"! # You must attack small ogres twice. hero .…" at bounding box center [654, 170] width 134 height 252
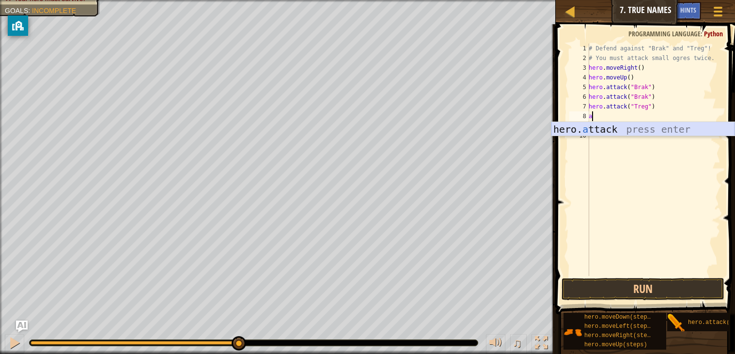
click at [611, 129] on div "hero. a ttack press enter" at bounding box center [642, 144] width 183 height 44
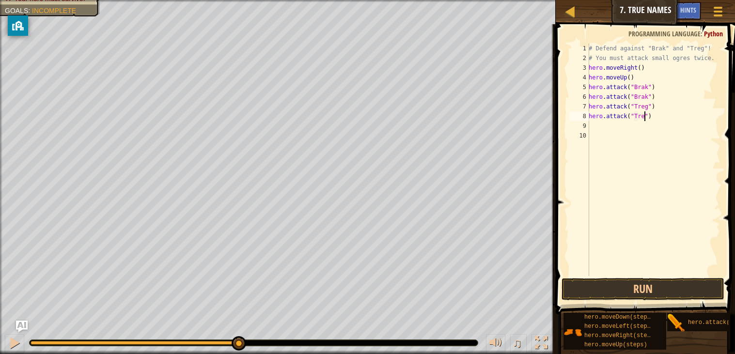
type textarea "hero.attack("Treg")"
click at [665, 119] on div "# Defend against "Brak" and "Treg"! # You must attack small ogres twice. hero .…" at bounding box center [654, 170] width 134 height 252
type textarea "h"
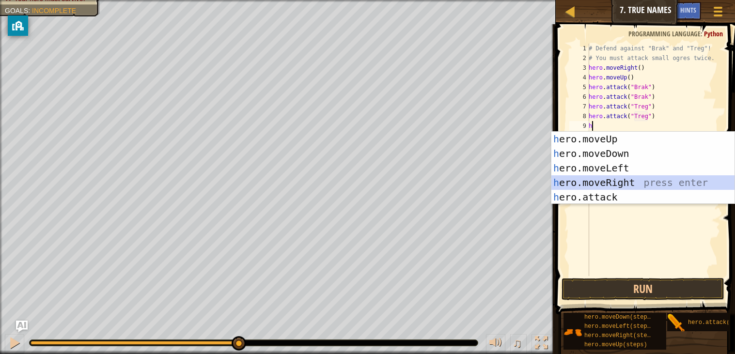
click at [628, 181] on div "h ero.moveUp press enter h ero.moveDown press enter h ero.moveLeft press enter …" at bounding box center [642, 183] width 183 height 102
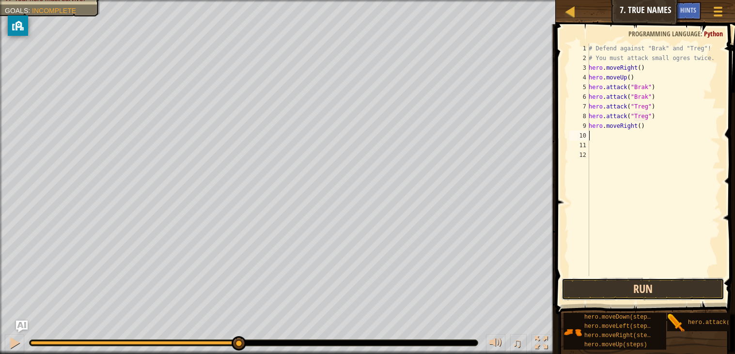
click at [622, 284] on button "Run" at bounding box center [643, 289] width 163 height 22
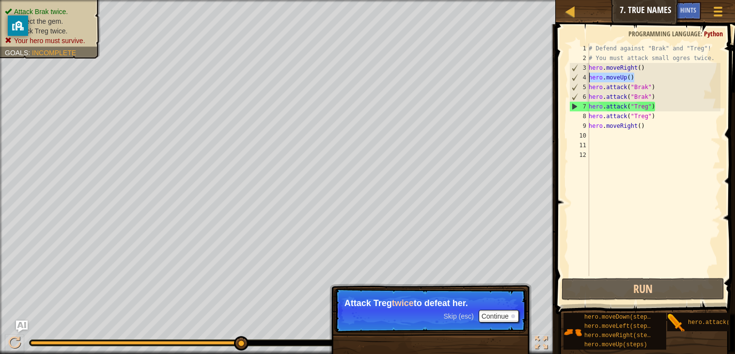
drag, startPoint x: 640, startPoint y: 78, endPoint x: 589, endPoint y: 82, distance: 51.6
click at [589, 82] on div "1 2 3 4 5 6 7 8 9 10 11 12 # Defend against "Brak" and "Treg"! # You must attac…" at bounding box center [643, 160] width 153 height 233
type textarea "hero.moveUp()"
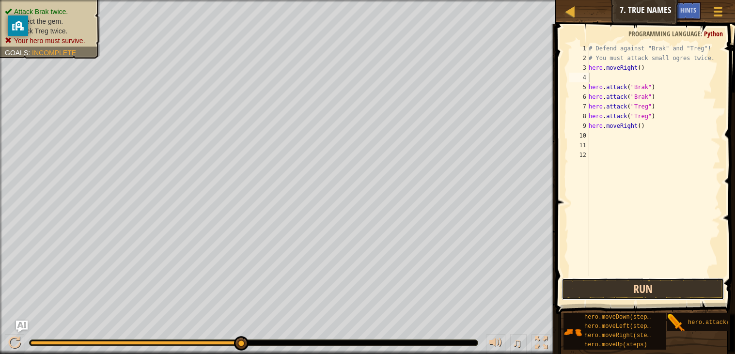
click at [615, 286] on button "Run" at bounding box center [643, 289] width 163 height 22
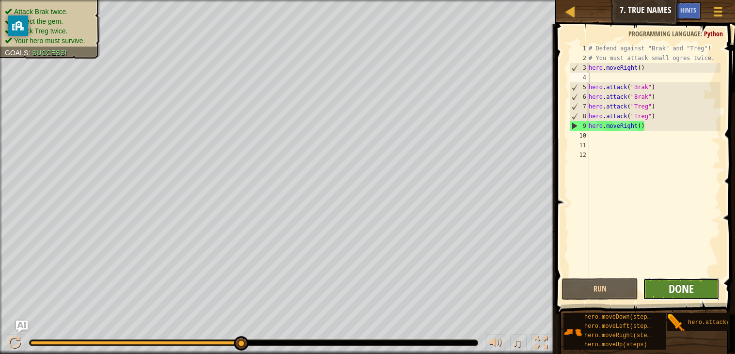
click at [675, 292] on span "Done" at bounding box center [681, 289] width 25 height 16
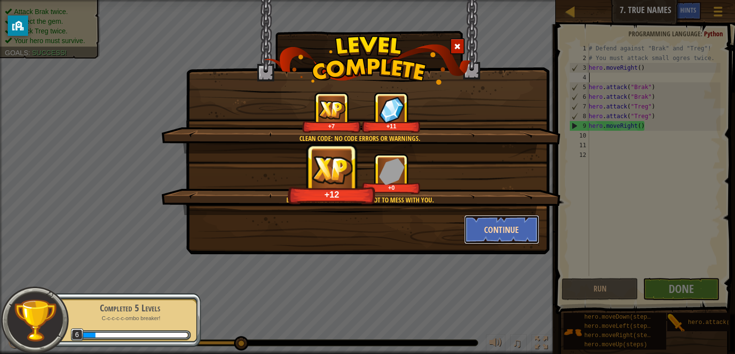
click at [496, 230] on button "Continue" at bounding box center [501, 229] width 75 height 29
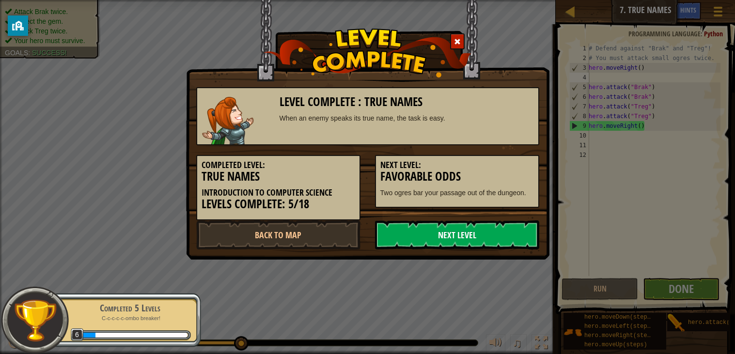
click at [420, 245] on link "Next Level" at bounding box center [457, 234] width 164 height 29
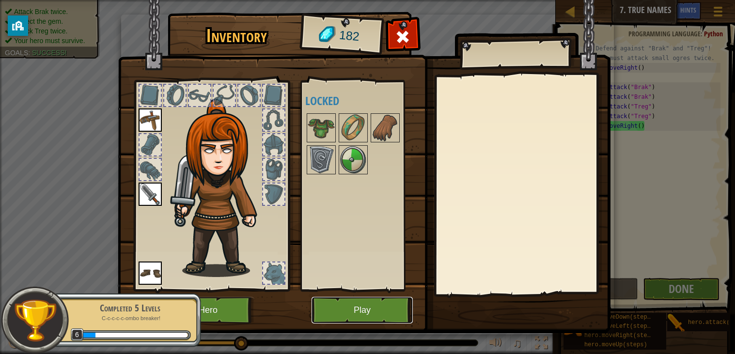
click at [342, 301] on button "Play" at bounding box center [362, 310] width 101 height 27
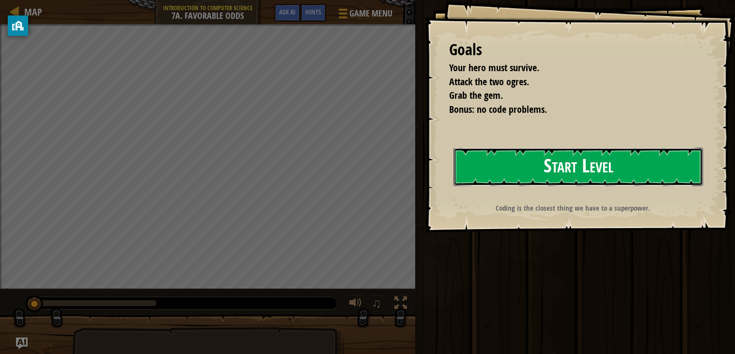
click at [651, 180] on button "Start Level" at bounding box center [579, 167] width 250 height 38
